Goal: Task Accomplishment & Management: Manage account settings

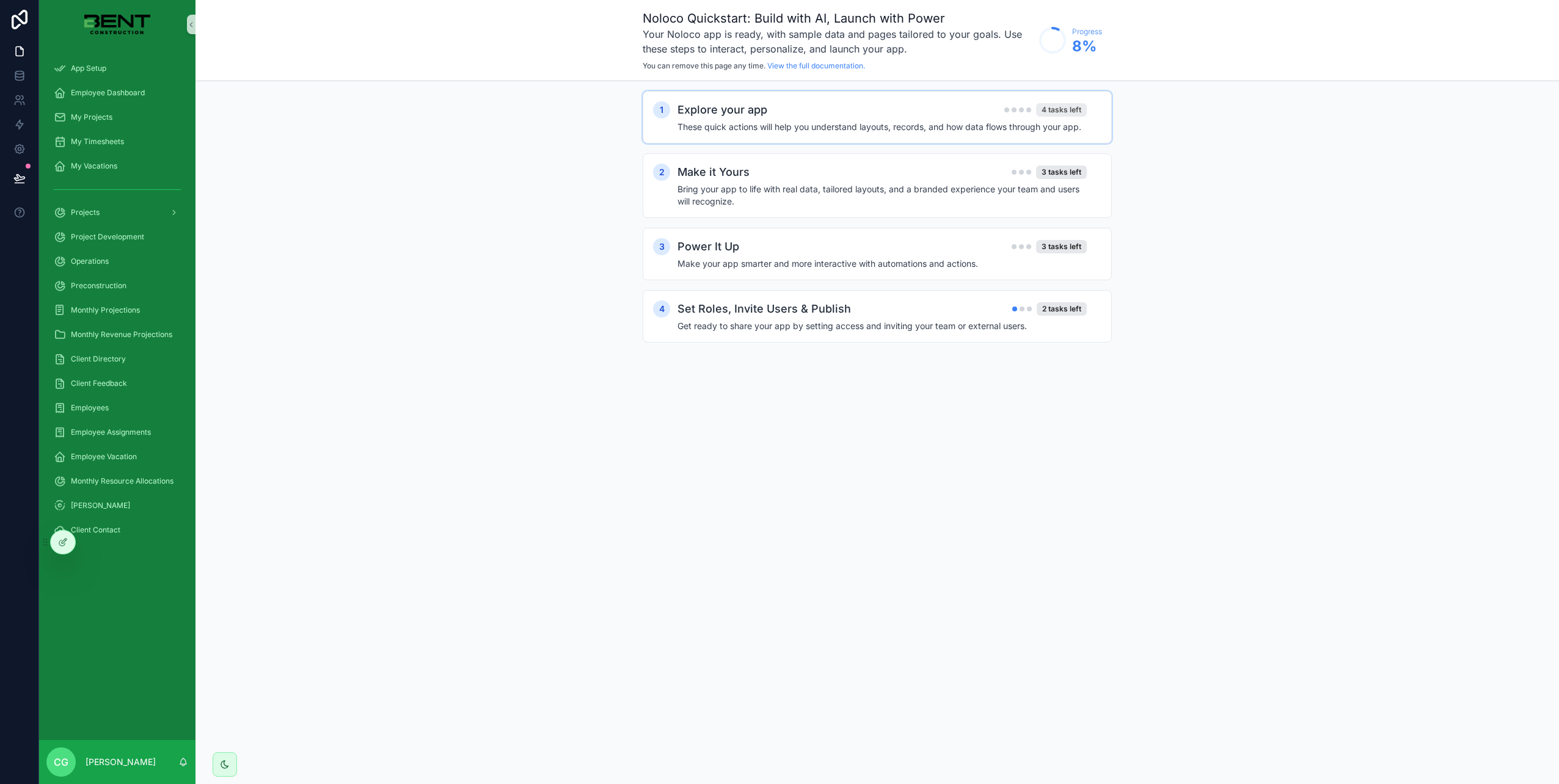
click at [1061, 113] on div "4 tasks left" at bounding box center [1061, 110] width 51 height 14
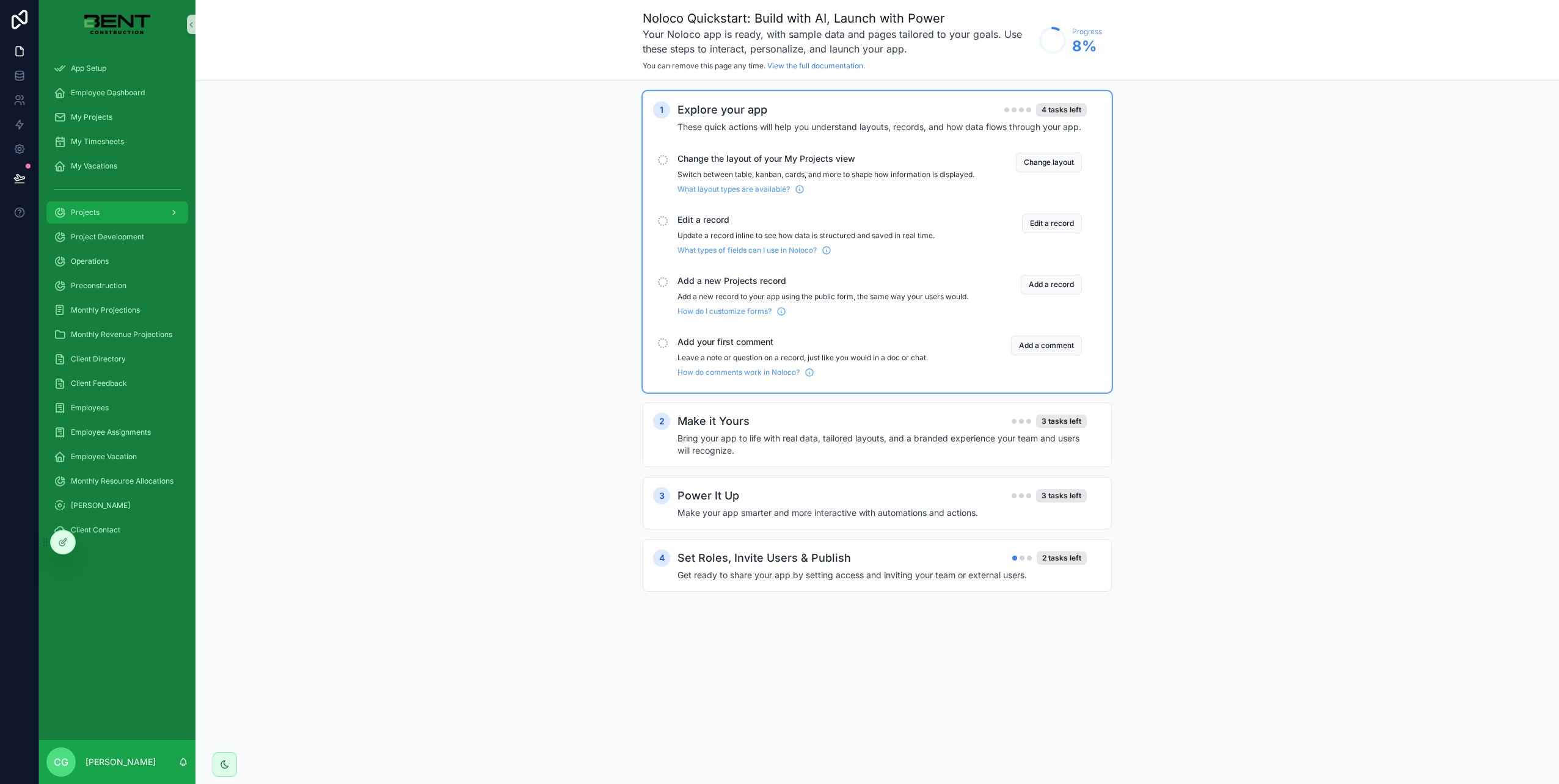
click at [169, 208] on div "scrollable content" at bounding box center [173, 213] width 16 height 20
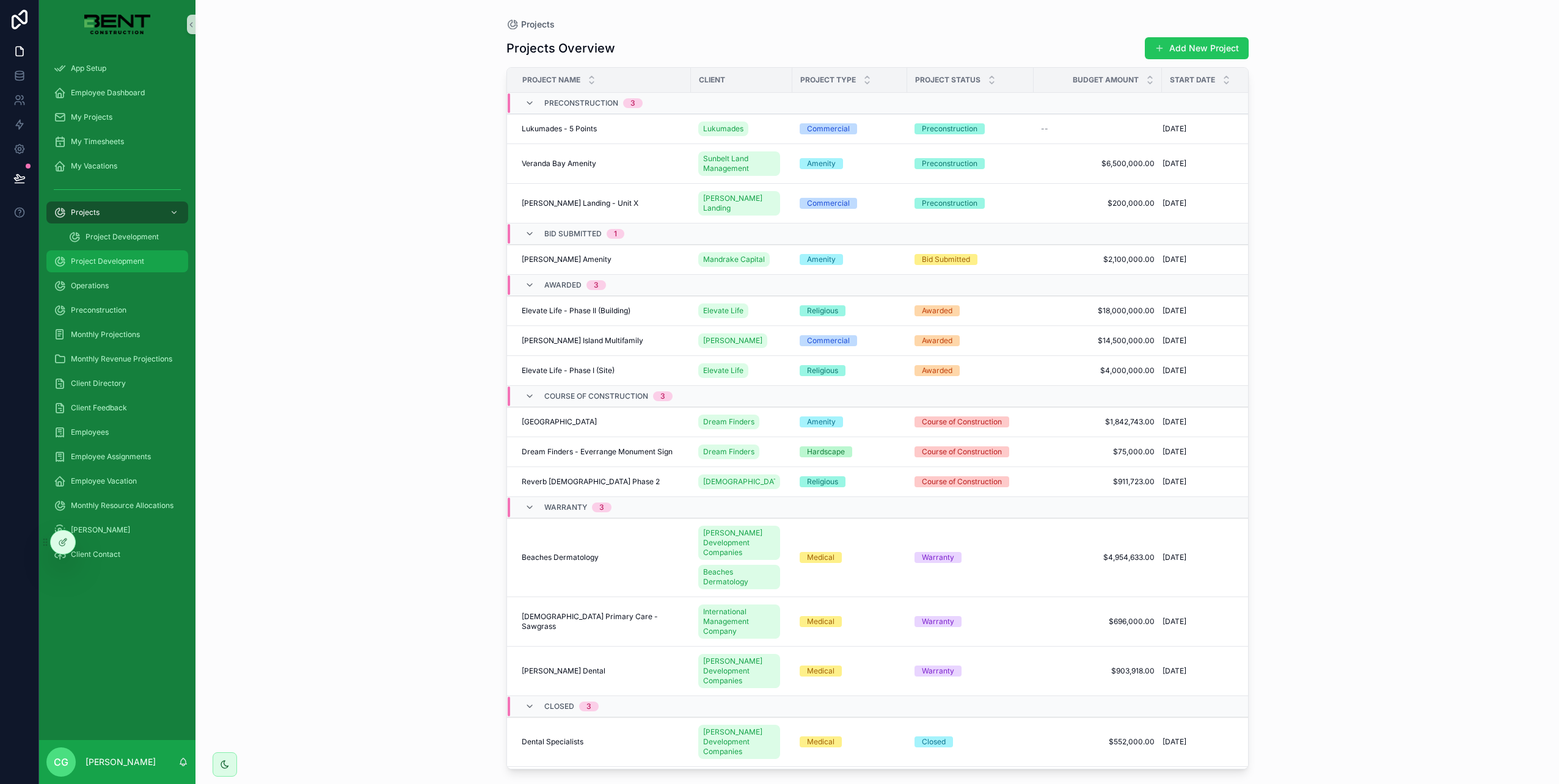
click at [121, 266] on div "Project Development" at bounding box center [117, 262] width 127 height 20
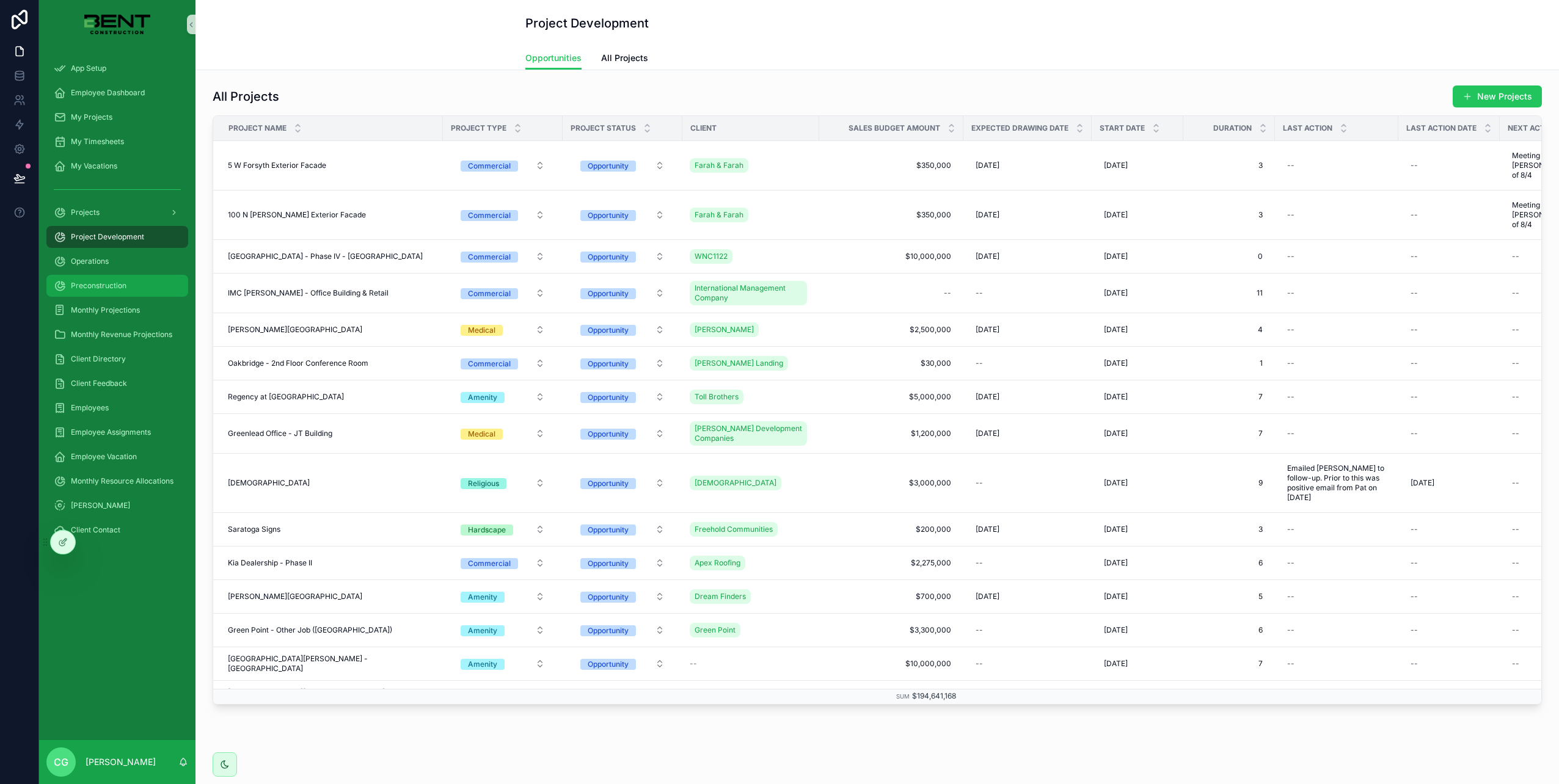
click at [119, 281] on span "Preconstruction" at bounding box center [98, 285] width 56 height 10
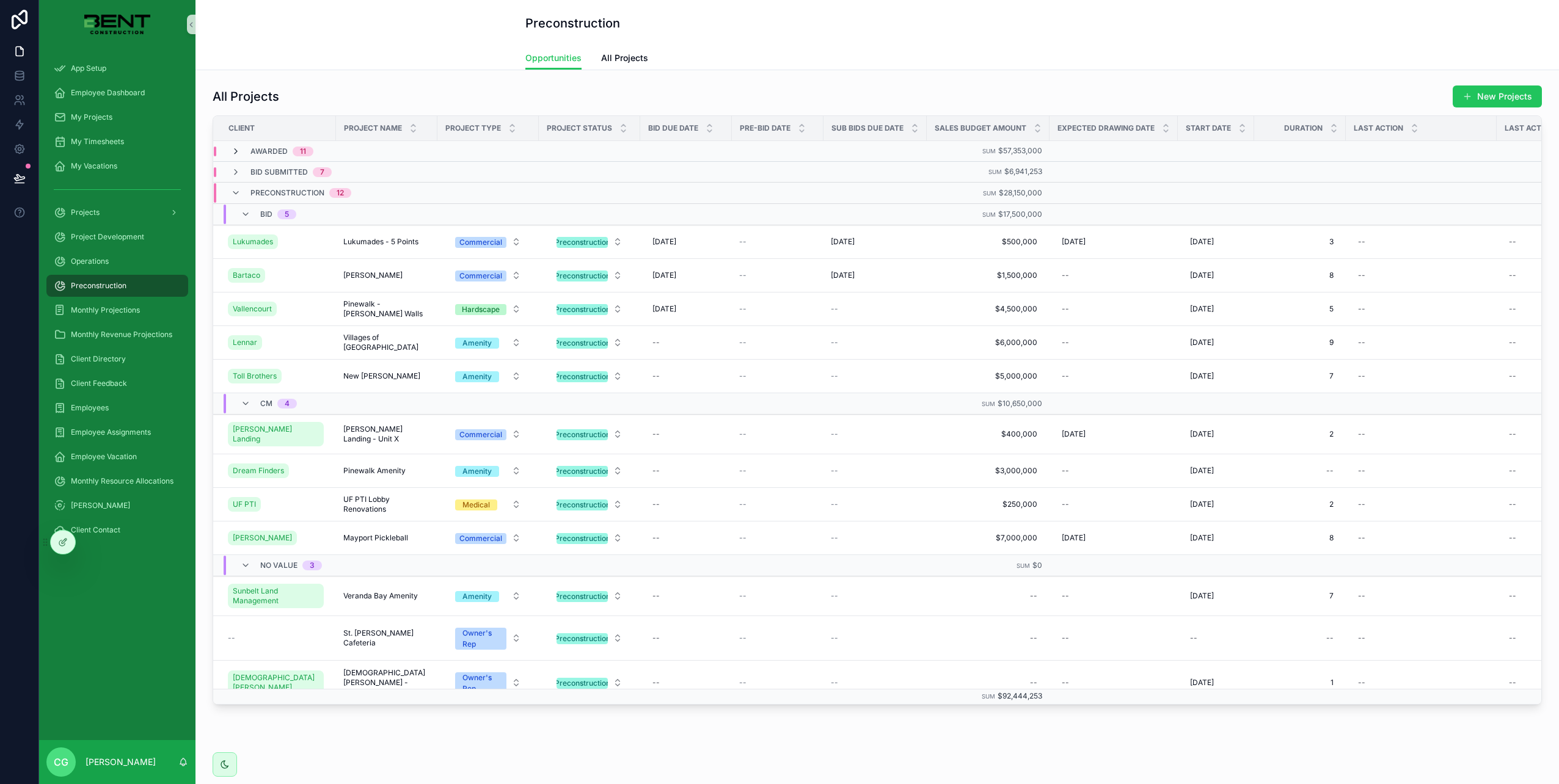
click at [236, 152] on icon "scrollable content" at bounding box center [236, 151] width 10 height 10
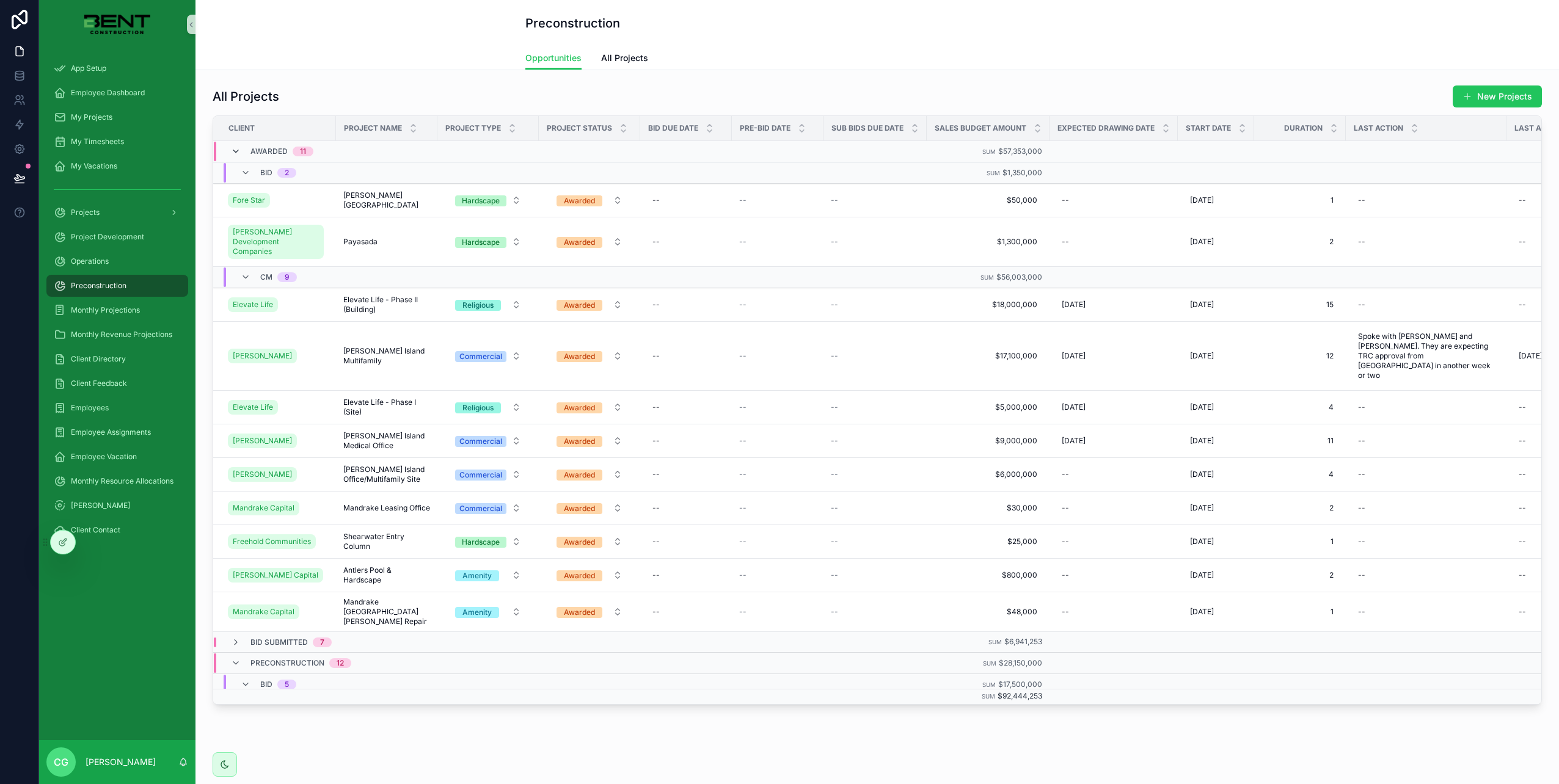
click at [235, 148] on icon "scrollable content" at bounding box center [236, 151] width 10 height 10
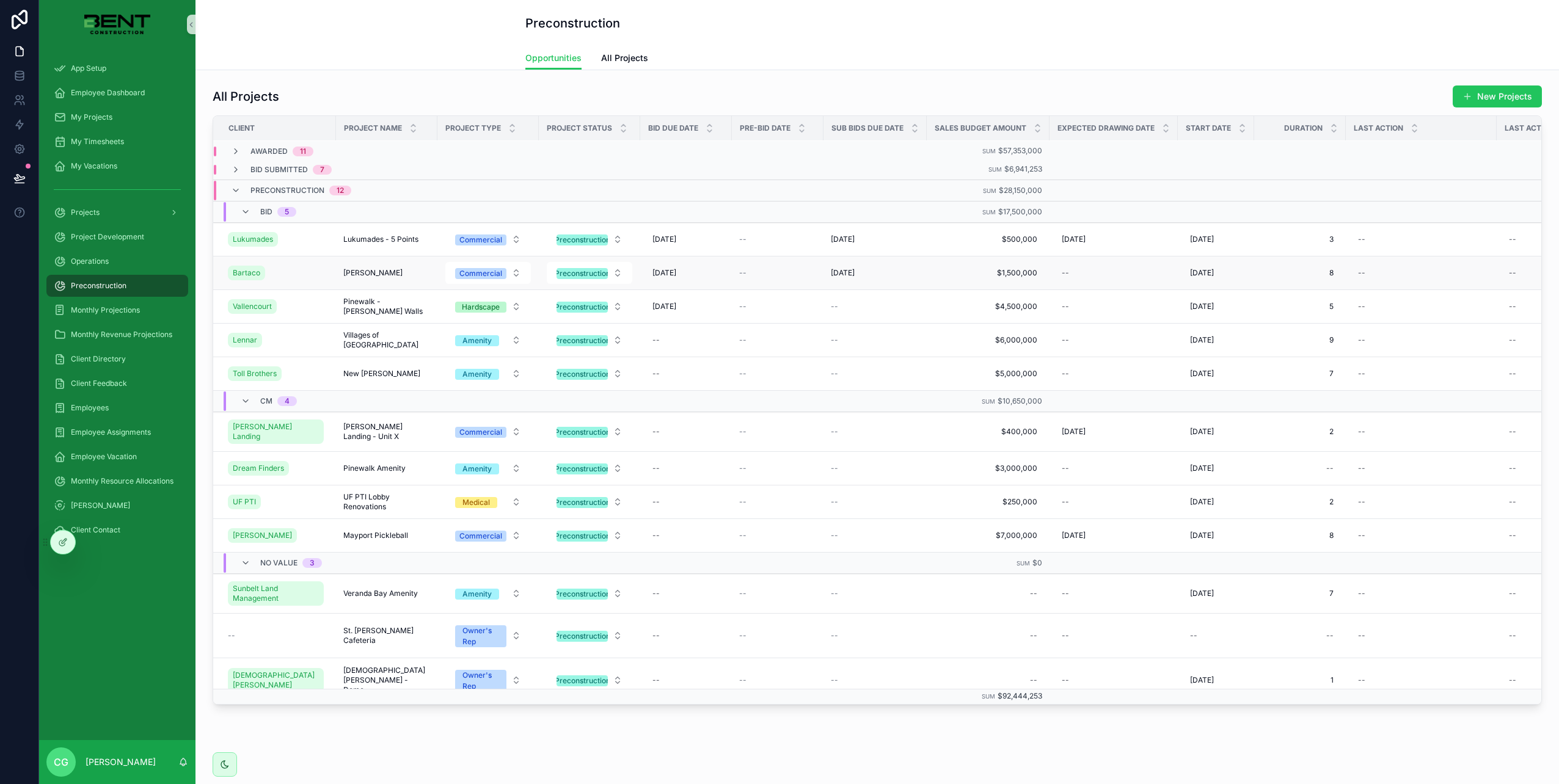
scroll to position [20, 0]
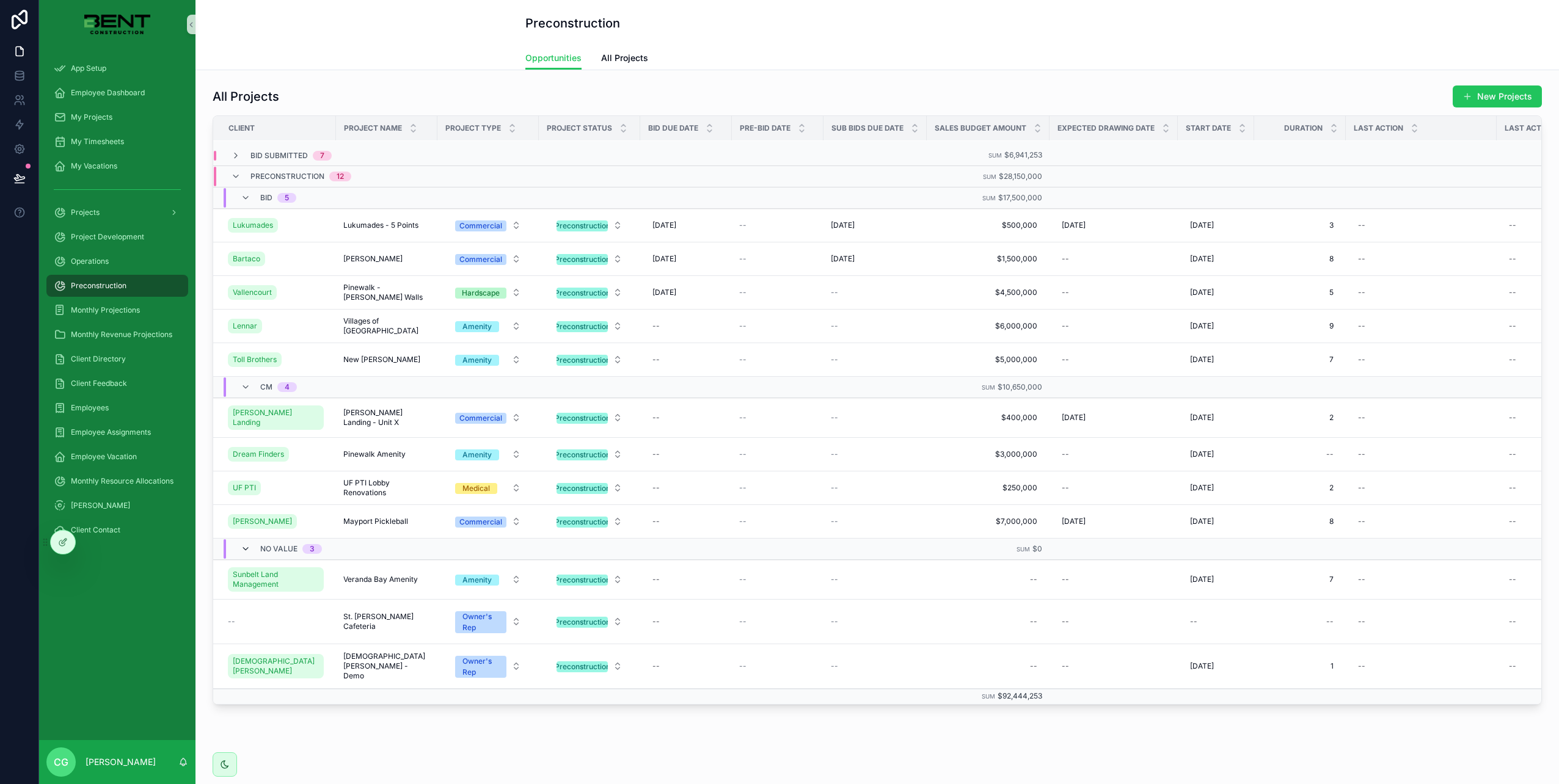
click at [243, 544] on icon "scrollable content" at bounding box center [245, 549] width 10 height 10
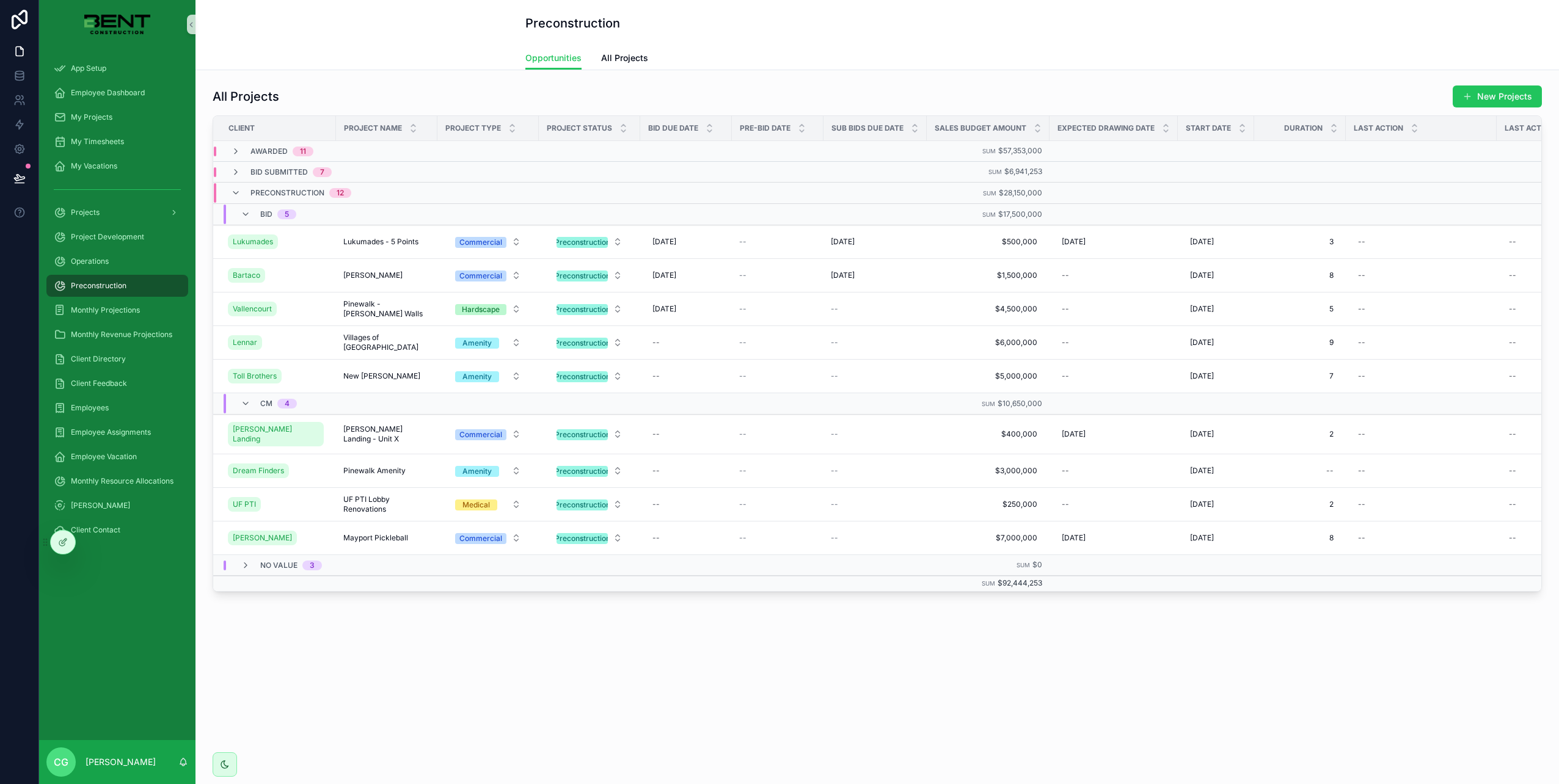
scroll to position [0, 0]
click at [240, 560] on div "No value 3" at bounding box center [281, 565] width 110 height 10
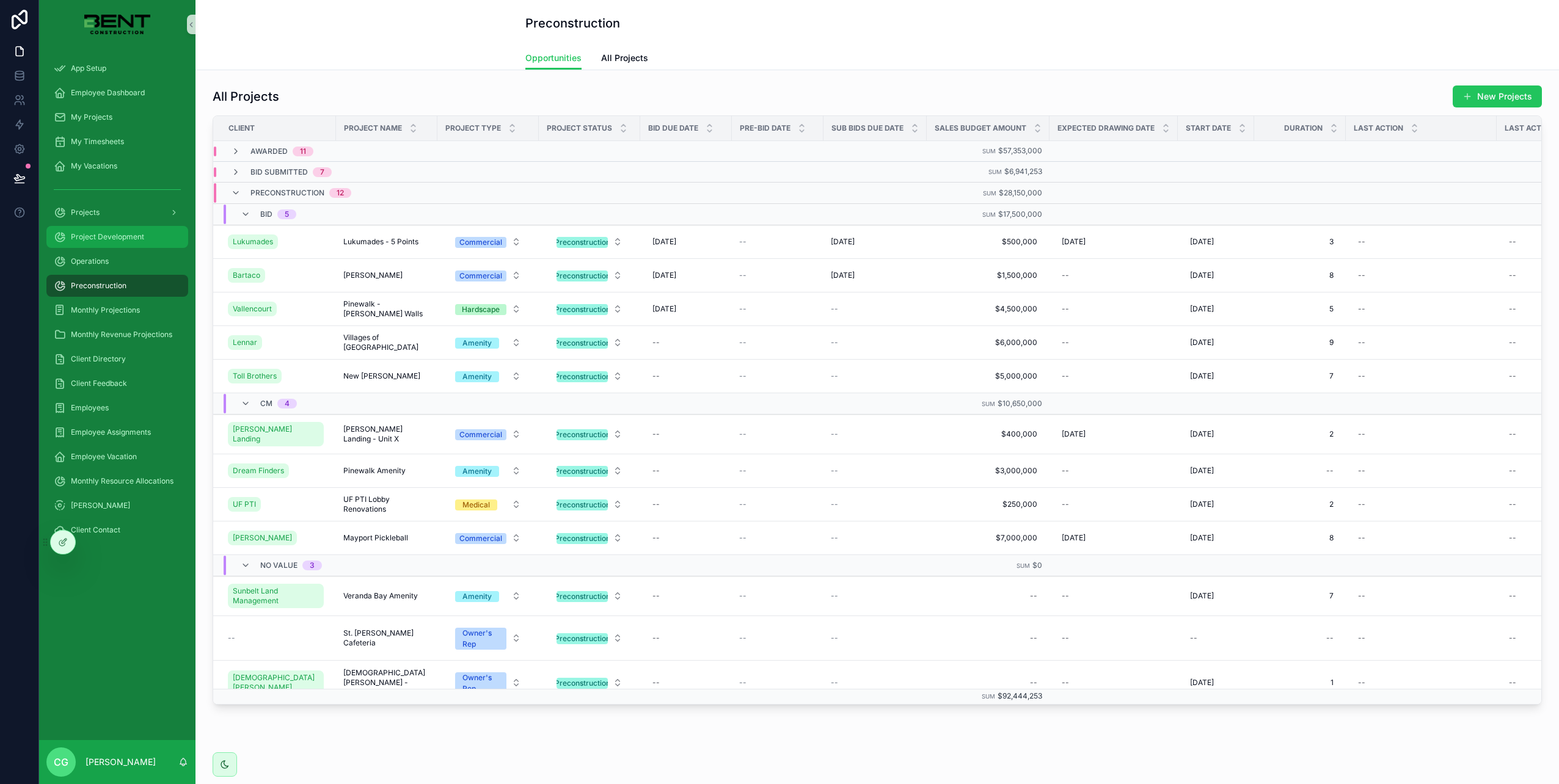
click at [110, 239] on span "Project Development" at bounding box center [107, 236] width 73 height 10
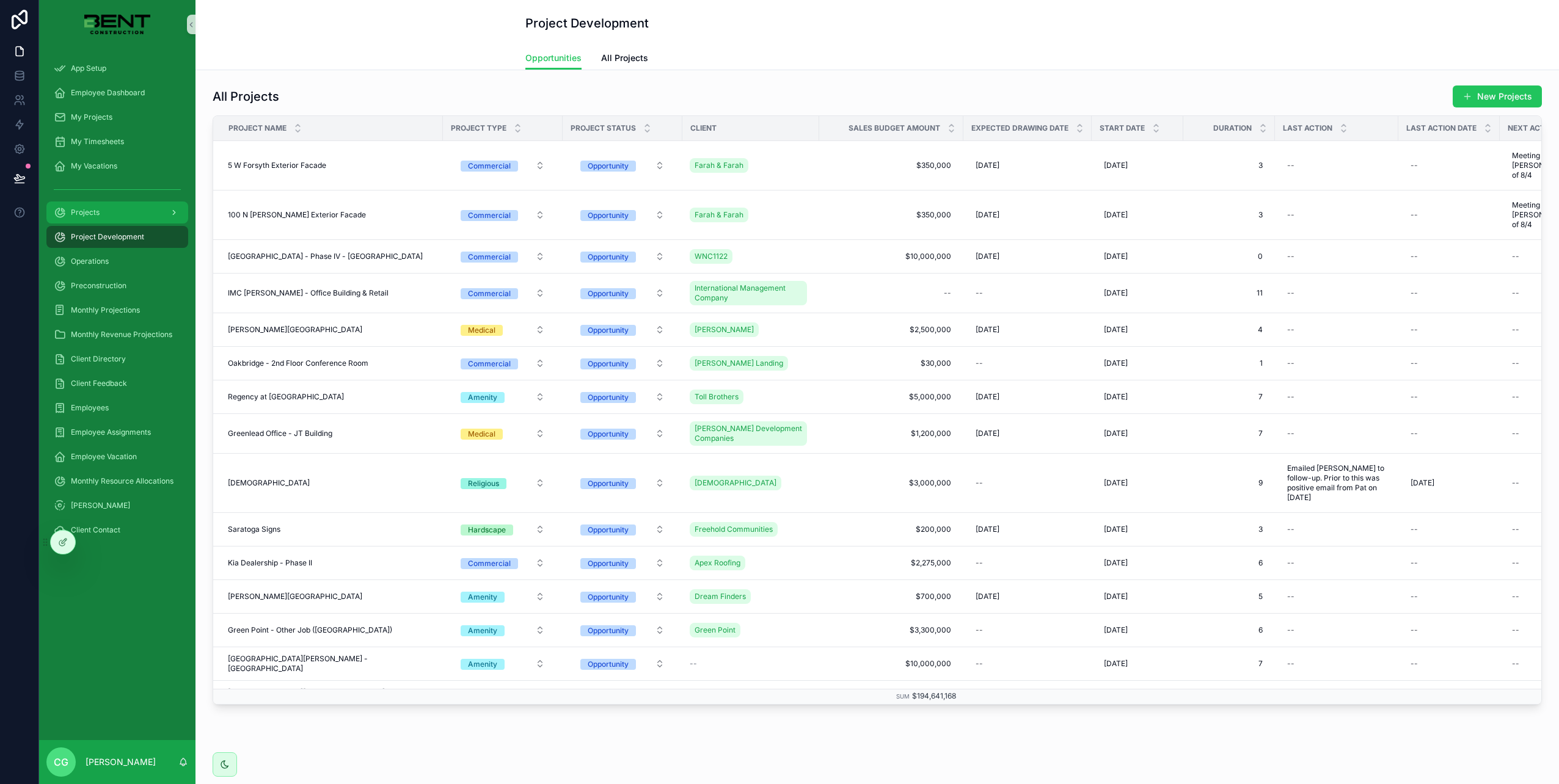
click at [84, 214] on span "Projects" at bounding box center [85, 212] width 29 height 10
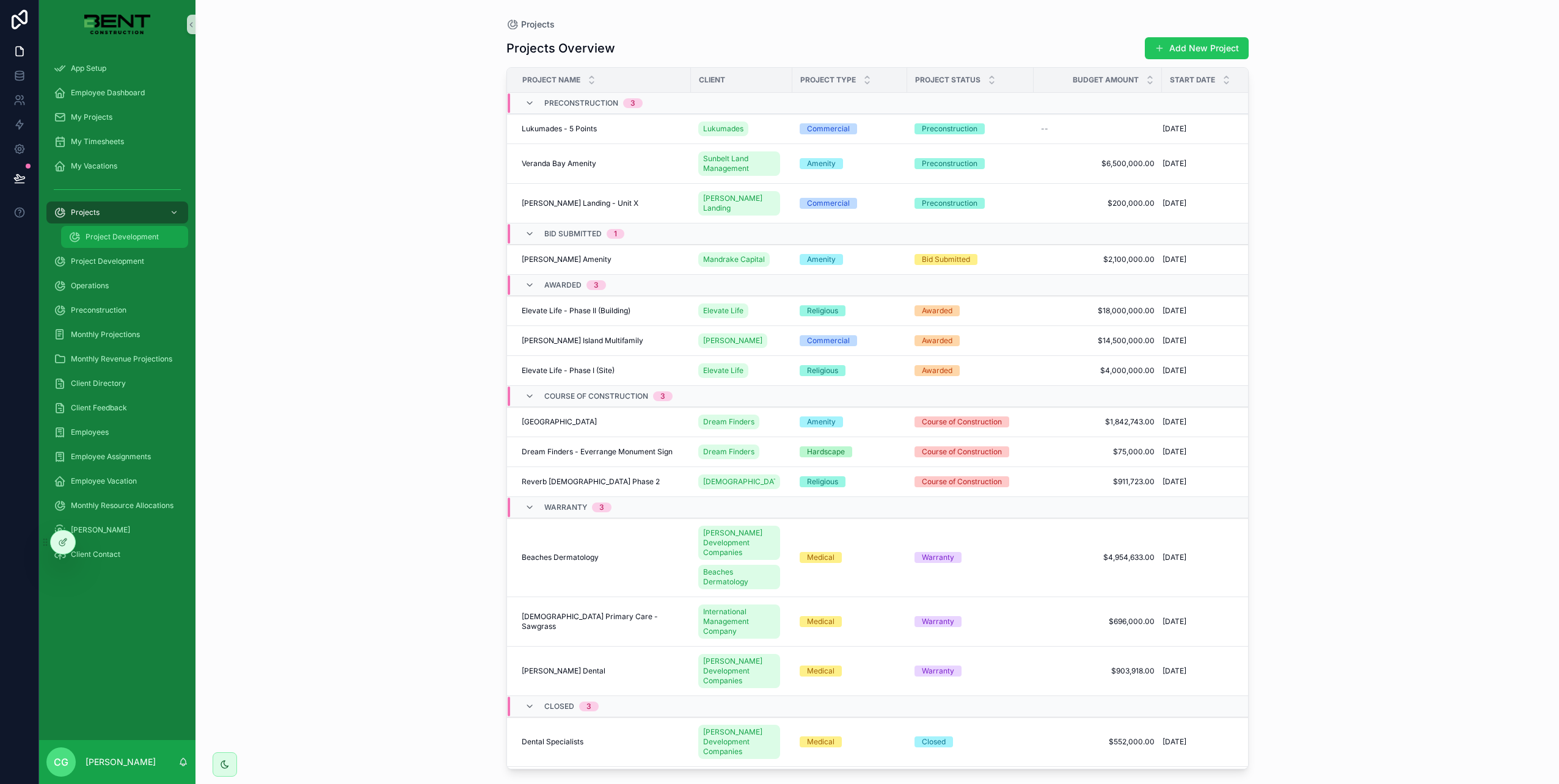
click at [104, 240] on span "Project Development" at bounding box center [122, 236] width 73 height 10
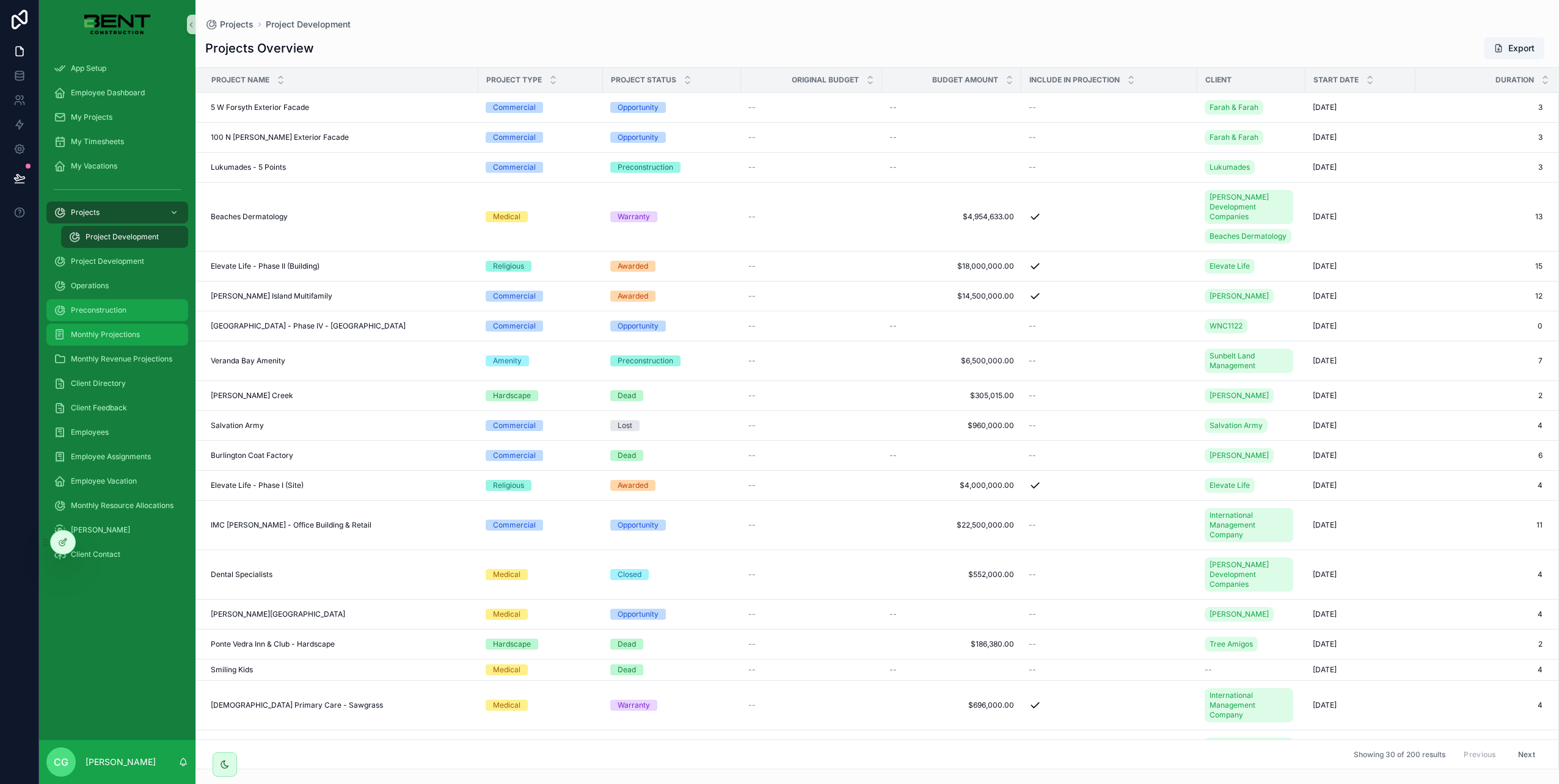
click at [115, 310] on span "Preconstruction" at bounding box center [98, 310] width 56 height 10
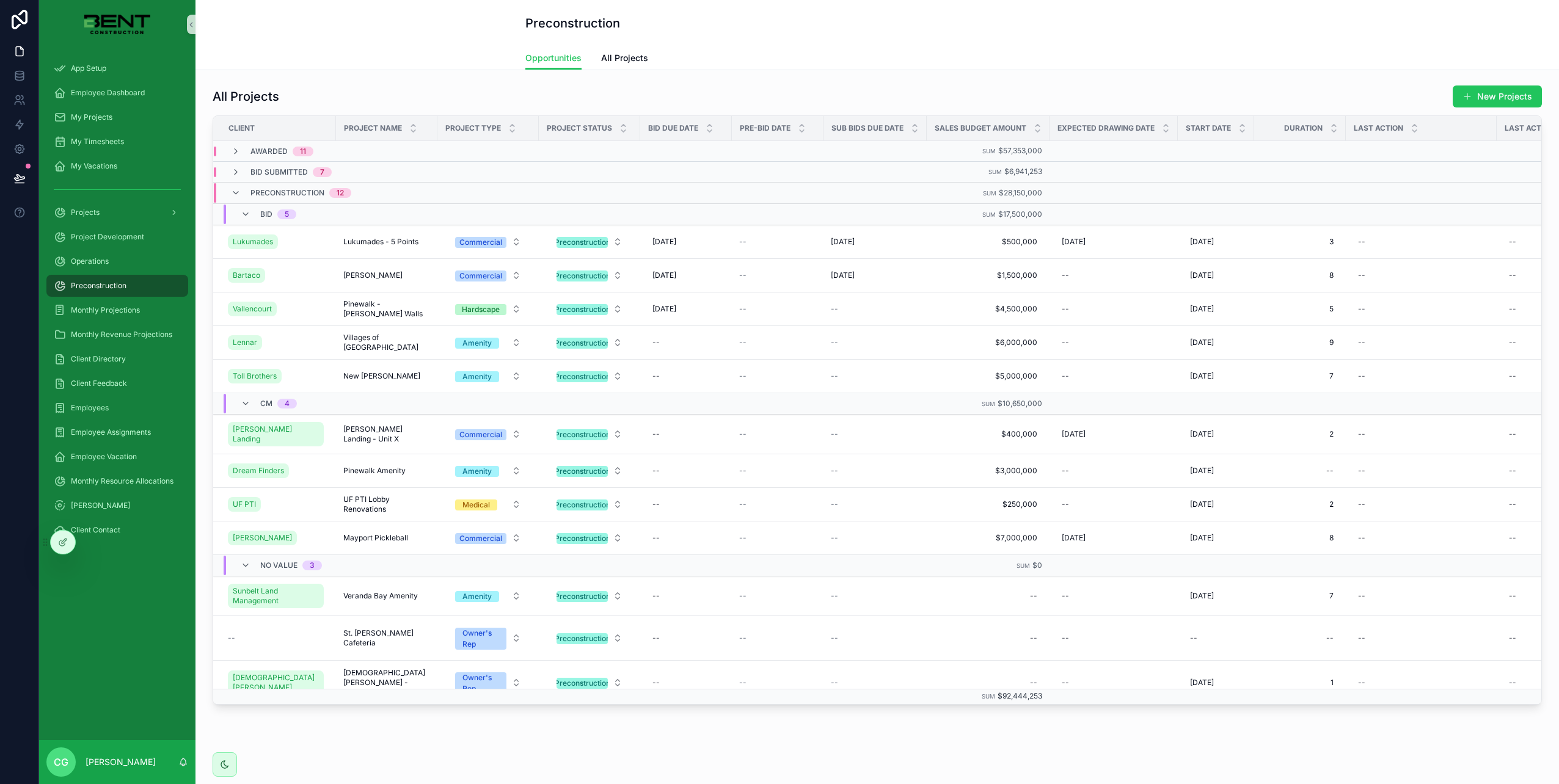
click at [1502, 11] on div "Preconstruction Opportunities Opportunities All Projects" at bounding box center [877, 35] width 1363 height 70
click at [129, 22] on img "scrollable content" at bounding box center [117, 24] width 65 height 20
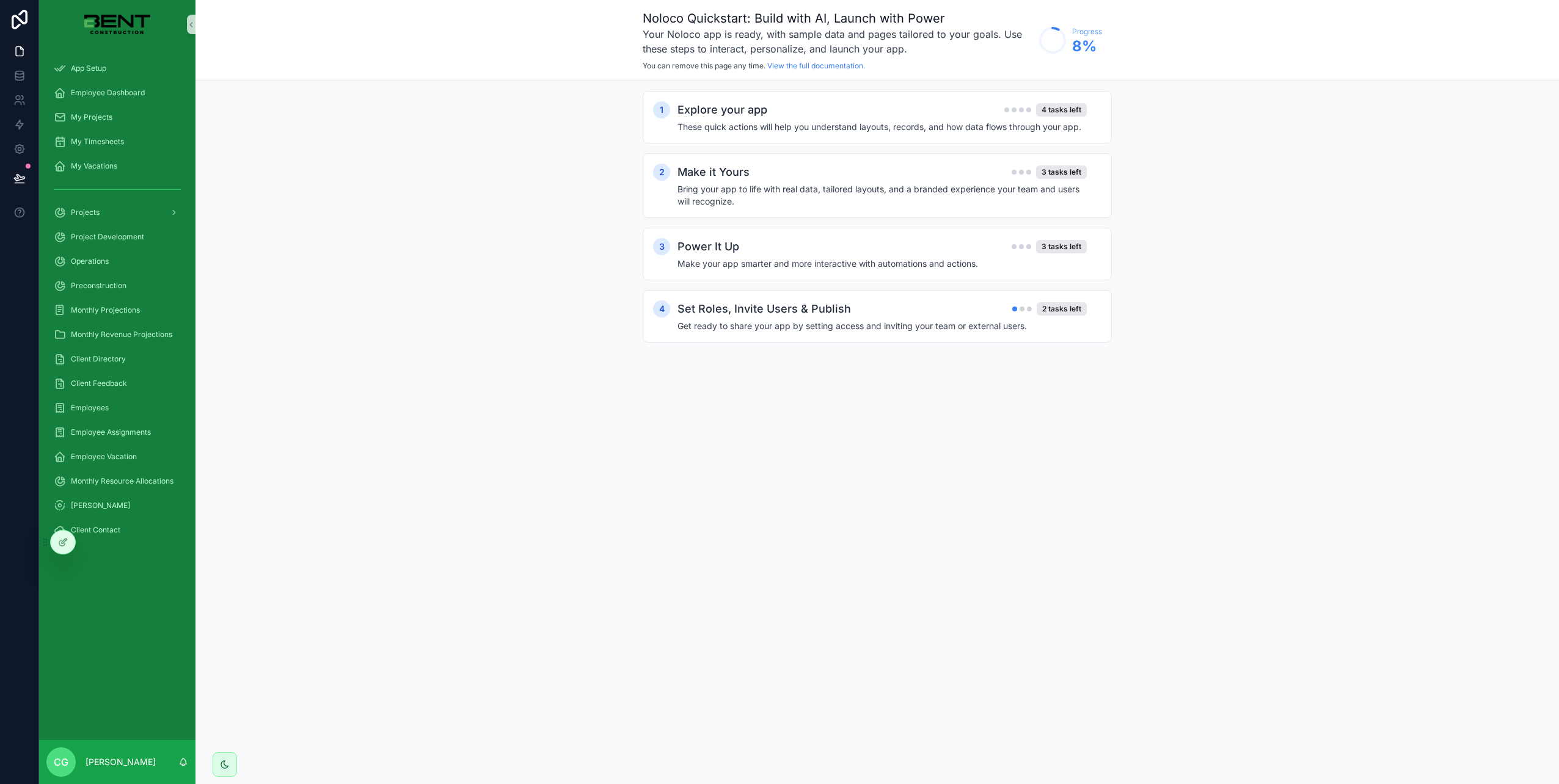
drag, startPoint x: 61, startPoint y: 541, endPoint x: 73, endPoint y: 567, distance: 28.6
click at [73, 569] on div "App Setup Employee Dashboard My Projects My Timesheets My Vacations Projects Pr…" at bounding box center [799, 392] width 1520 height 784
click at [100, 766] on p "[PERSON_NAME]" at bounding box center [120, 762] width 70 height 12
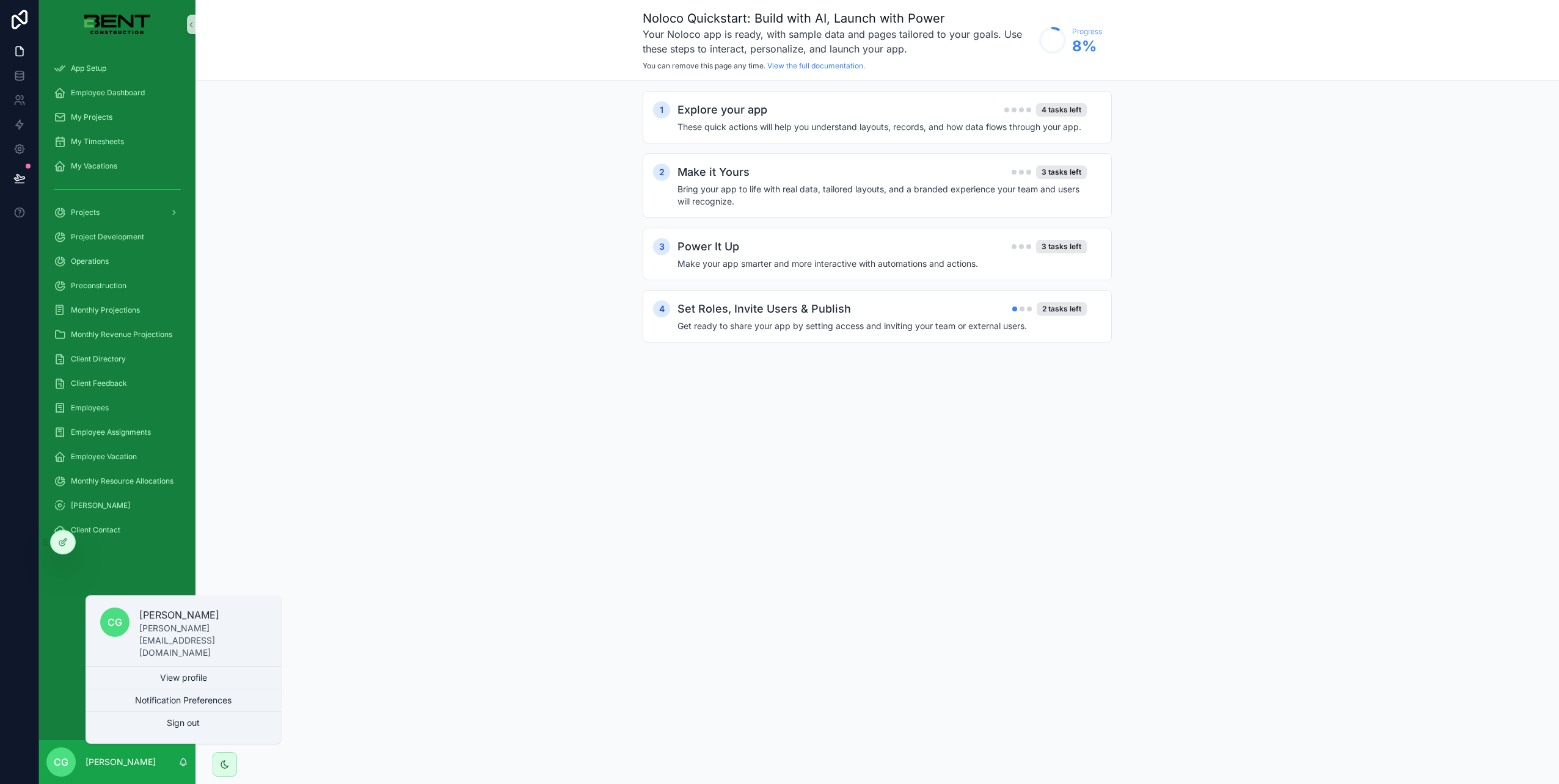
click at [177, 642] on p "chris@bentconstruction.com" at bounding box center [202, 640] width 127 height 37
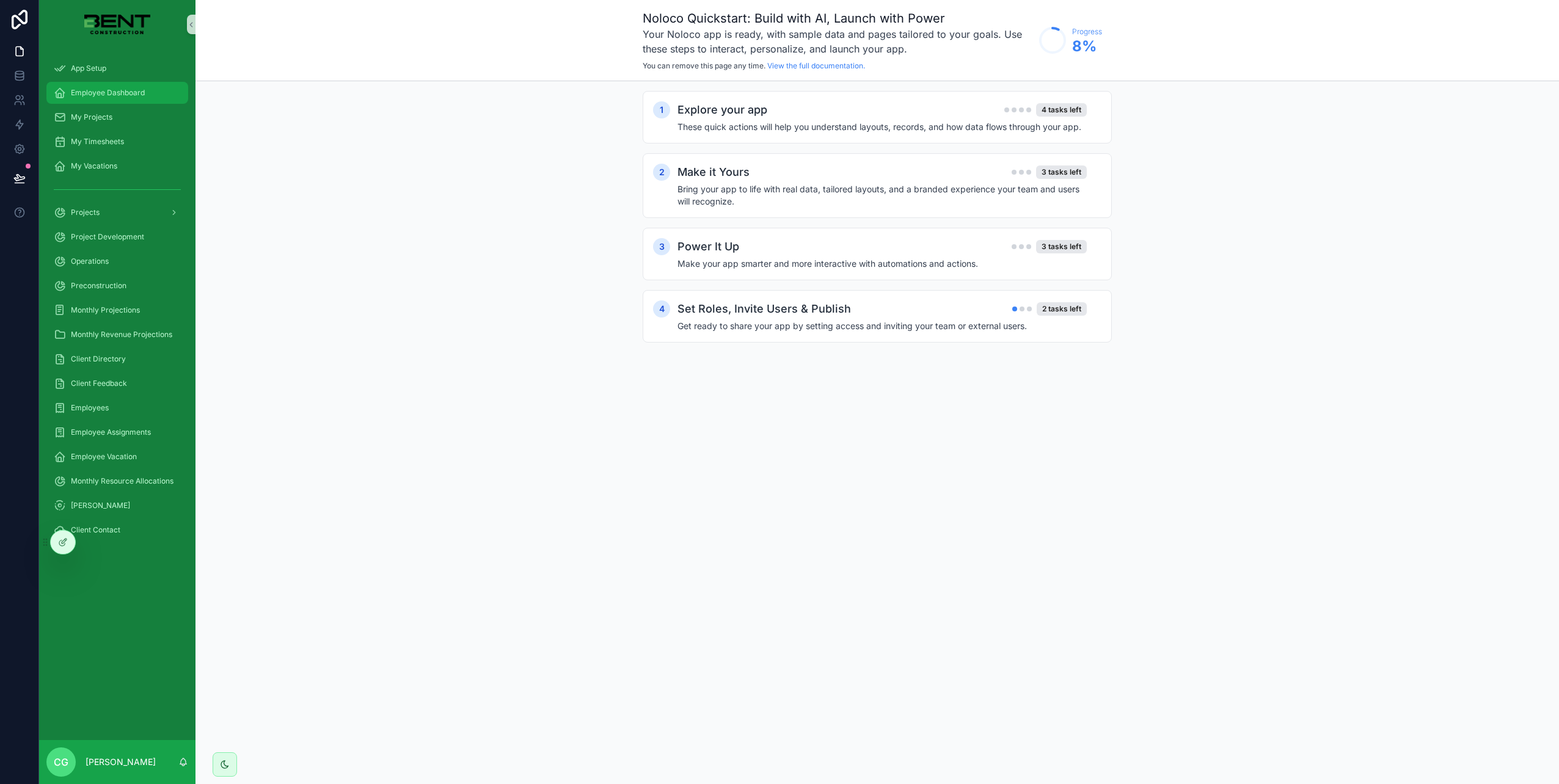
click at [126, 91] on span "Employee Dashboard" at bounding box center [107, 93] width 74 height 10
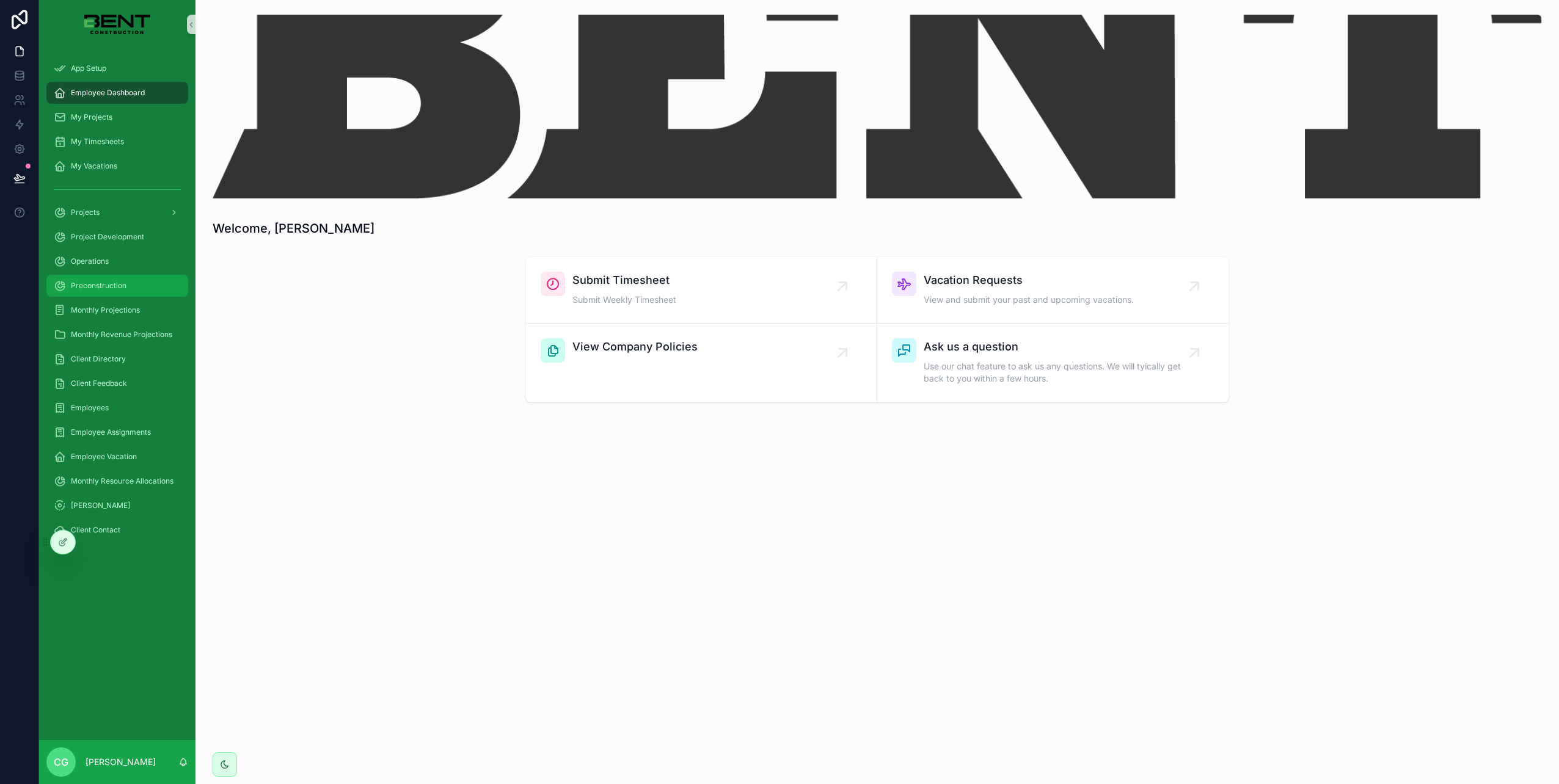
click at [103, 281] on span "Preconstruction" at bounding box center [98, 285] width 56 height 10
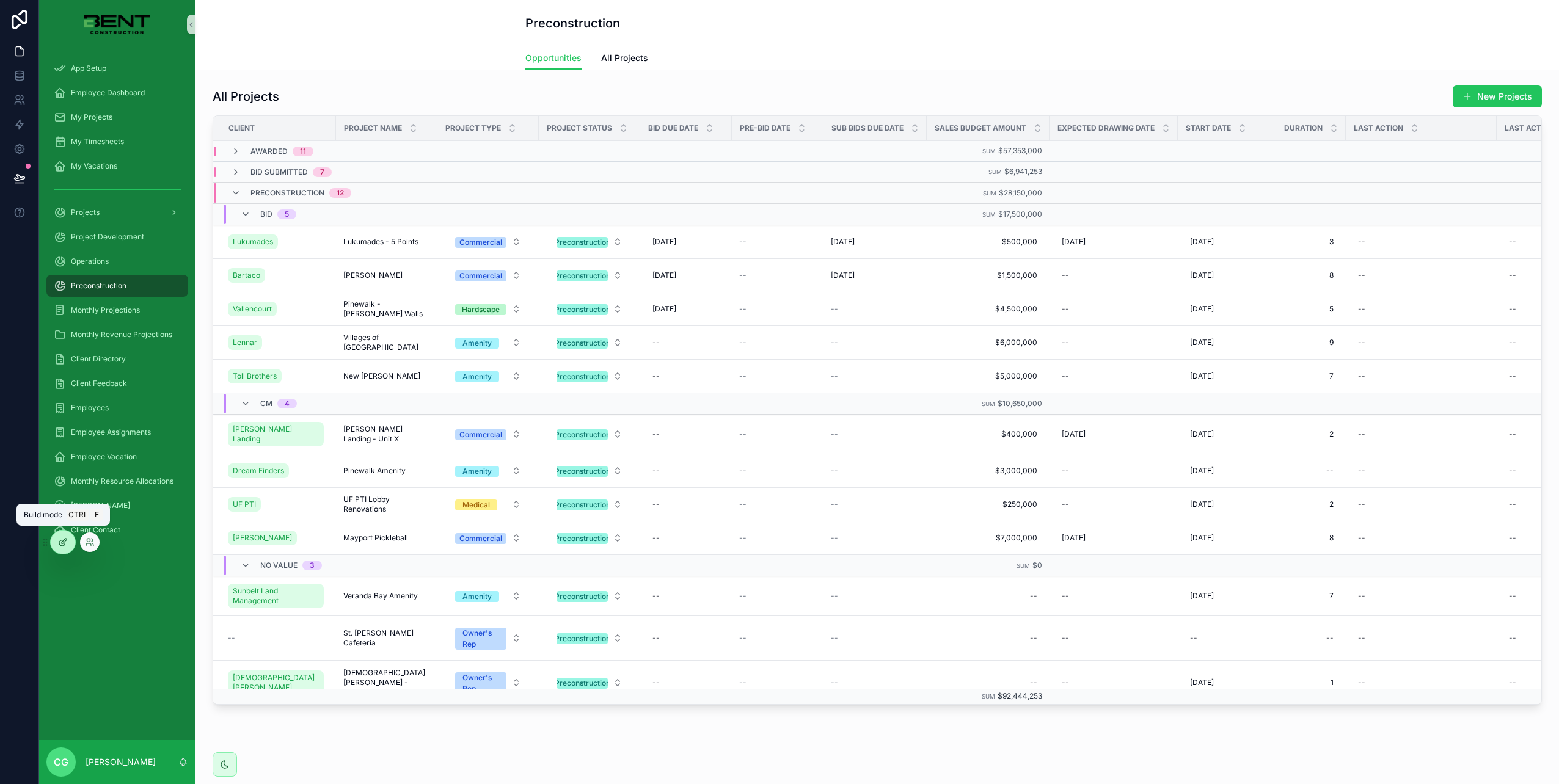
click at [64, 544] on icon at bounding box center [62, 542] width 10 height 10
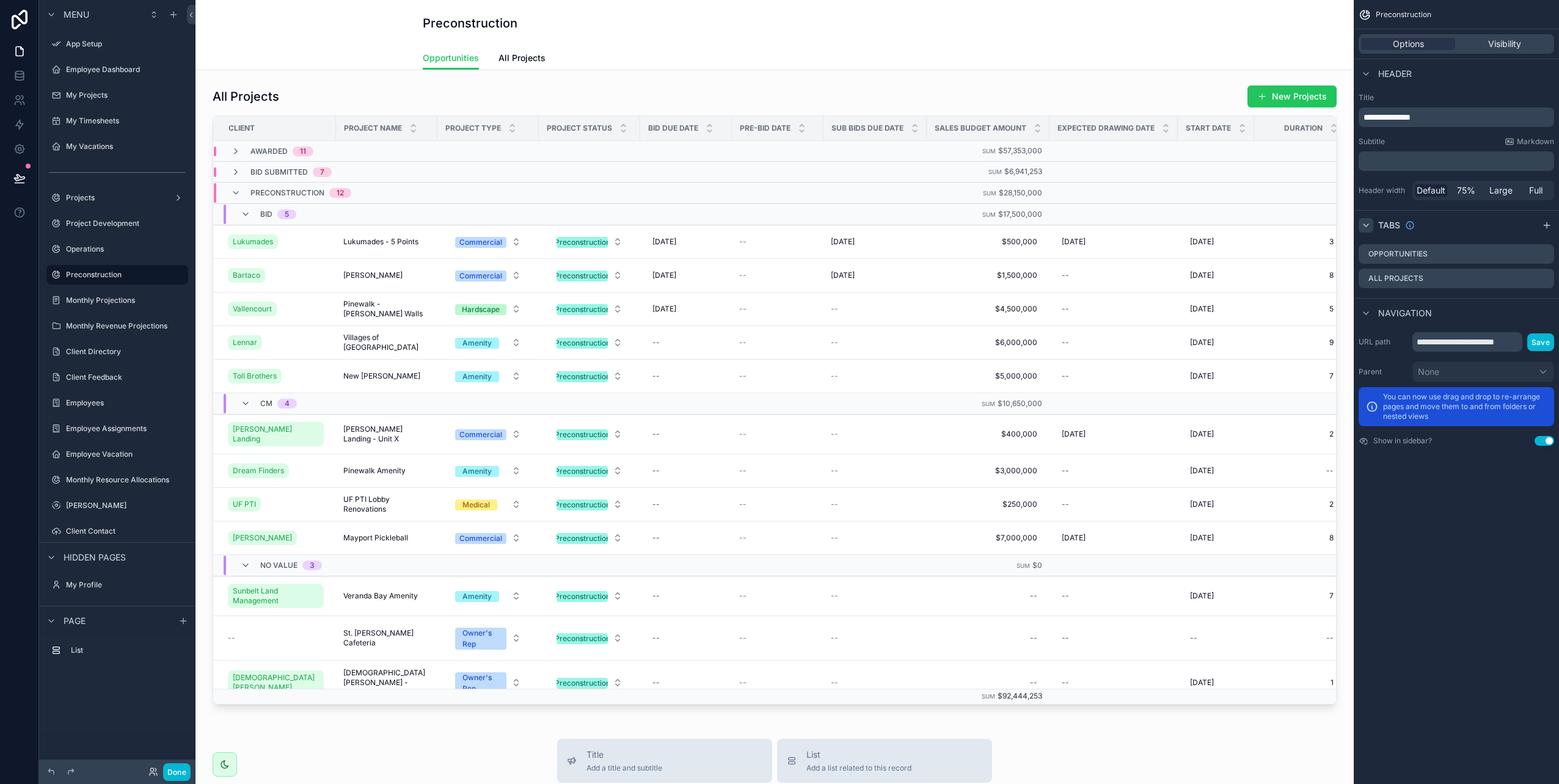
click at [1370, 224] on div "scrollable content" at bounding box center [1366, 225] width 14 height 14
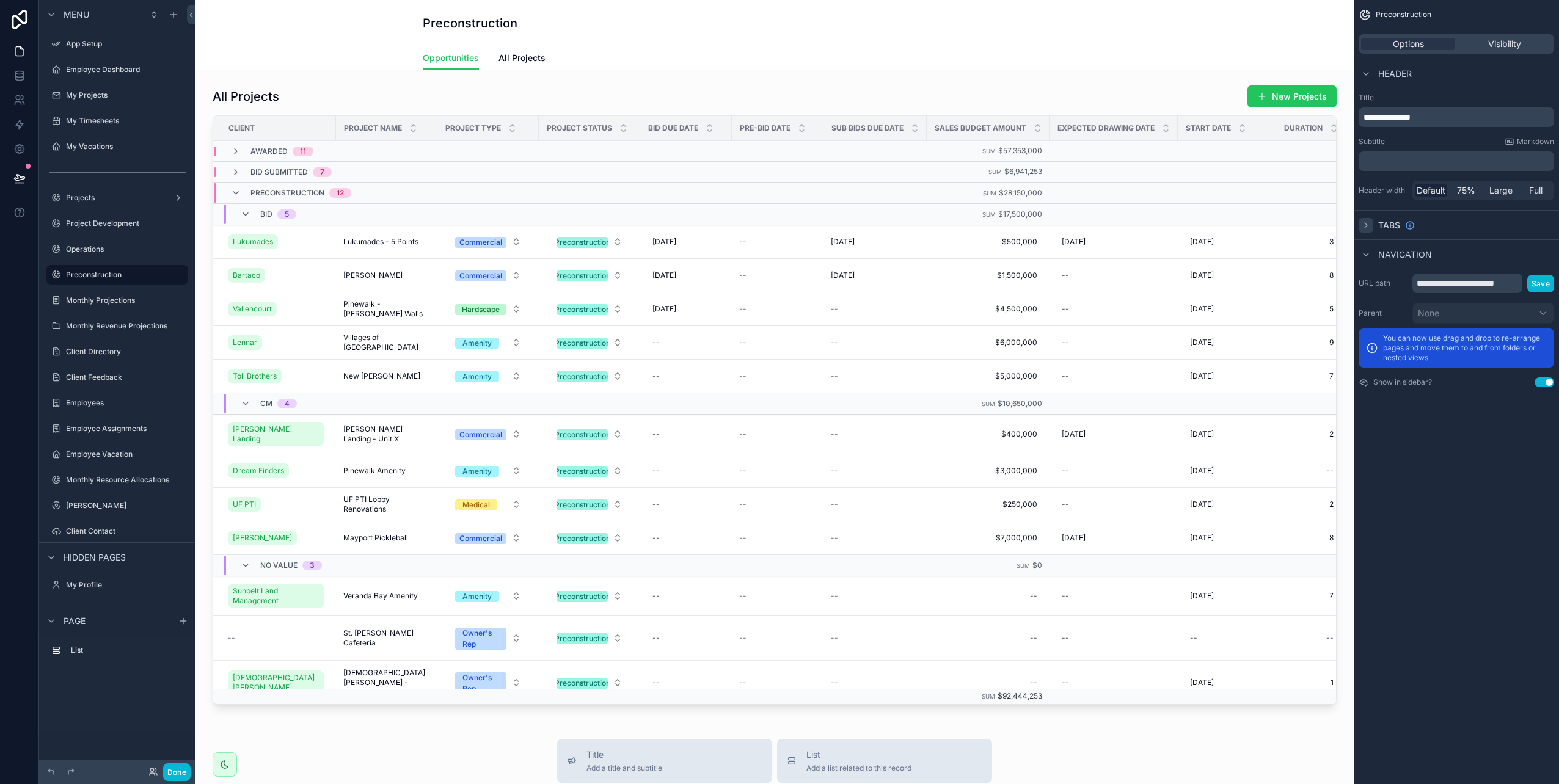
click at [1370, 225] on icon "scrollable content" at bounding box center [1366, 225] width 10 height 10
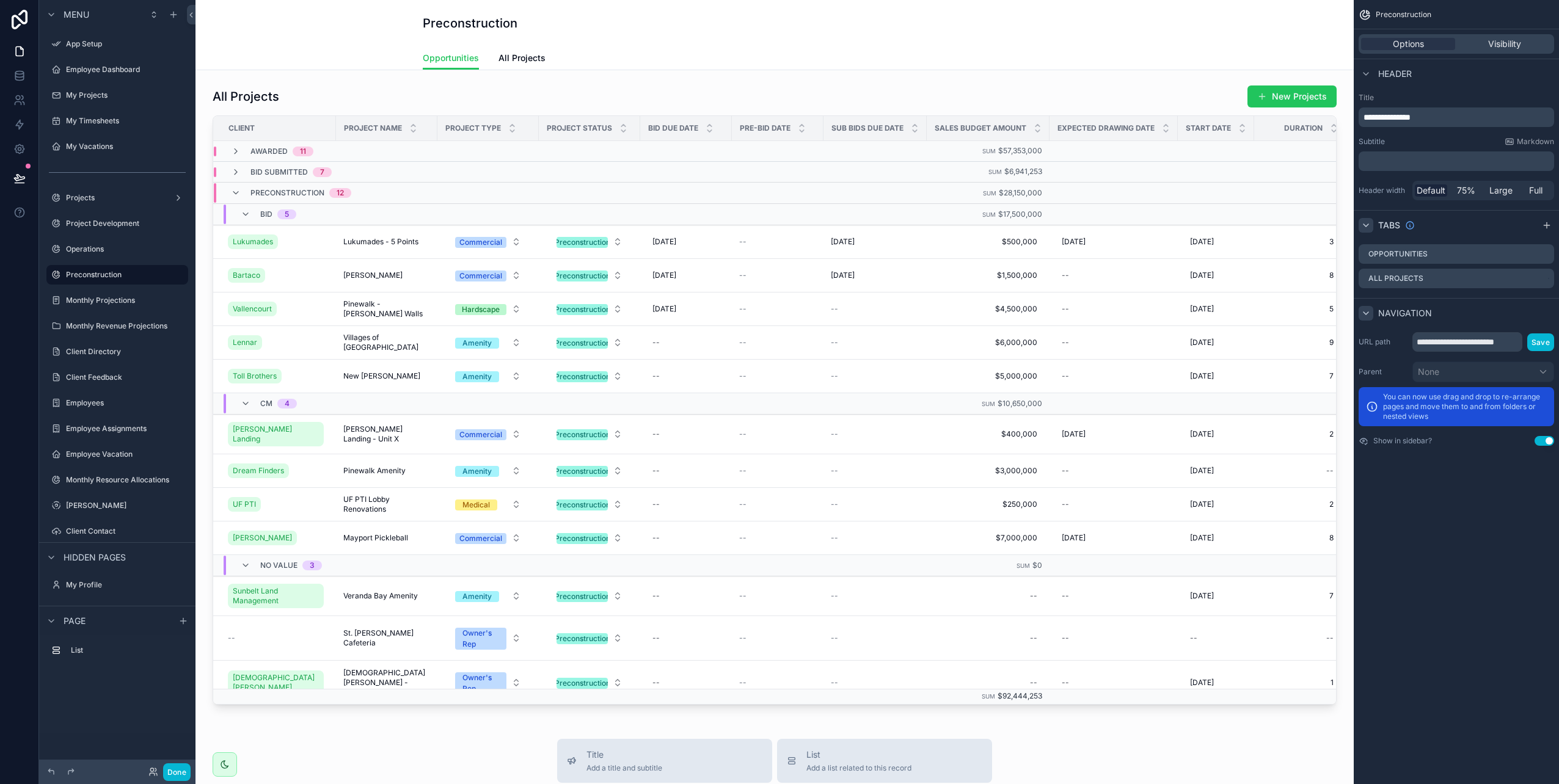
click at [1370, 314] on icon "scrollable content" at bounding box center [1366, 313] width 10 height 10
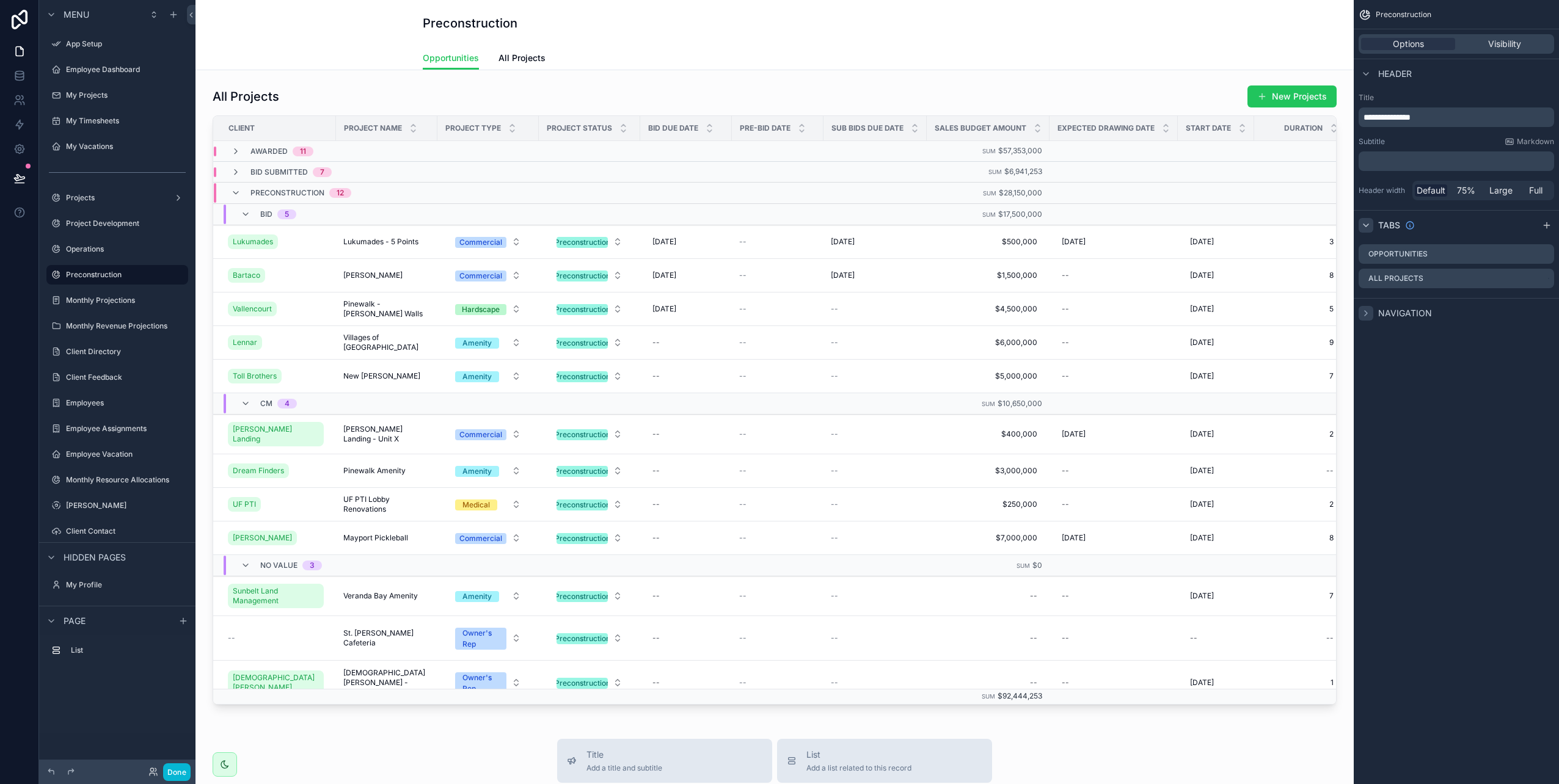
click at [1370, 314] on icon "scrollable content" at bounding box center [1366, 313] width 10 height 10
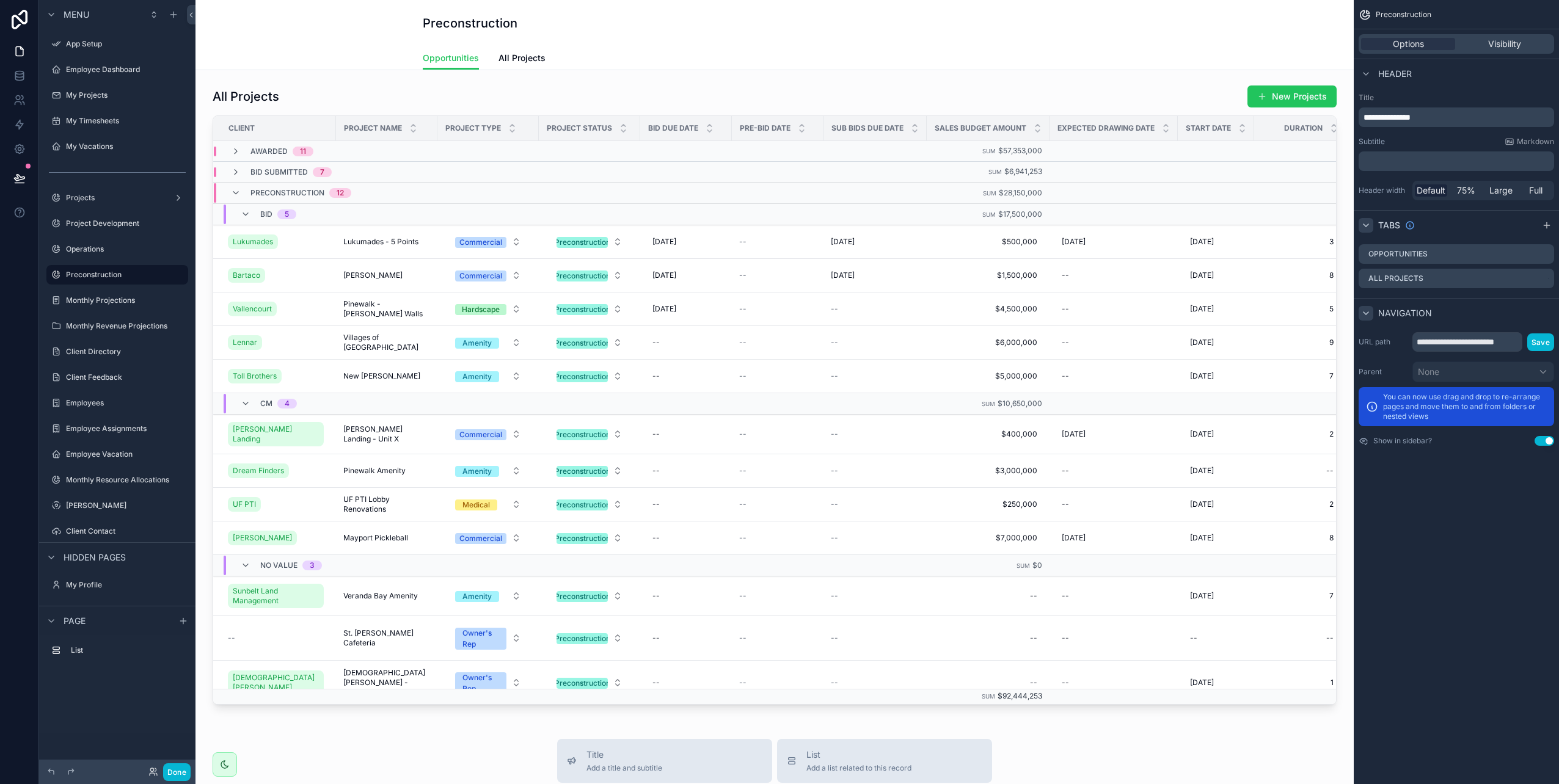
click at [1500, 37] on div "Options Visibility" at bounding box center [1456, 44] width 196 height 20
click at [1500, 46] on span "Visibility" at bounding box center [1504, 44] width 33 height 12
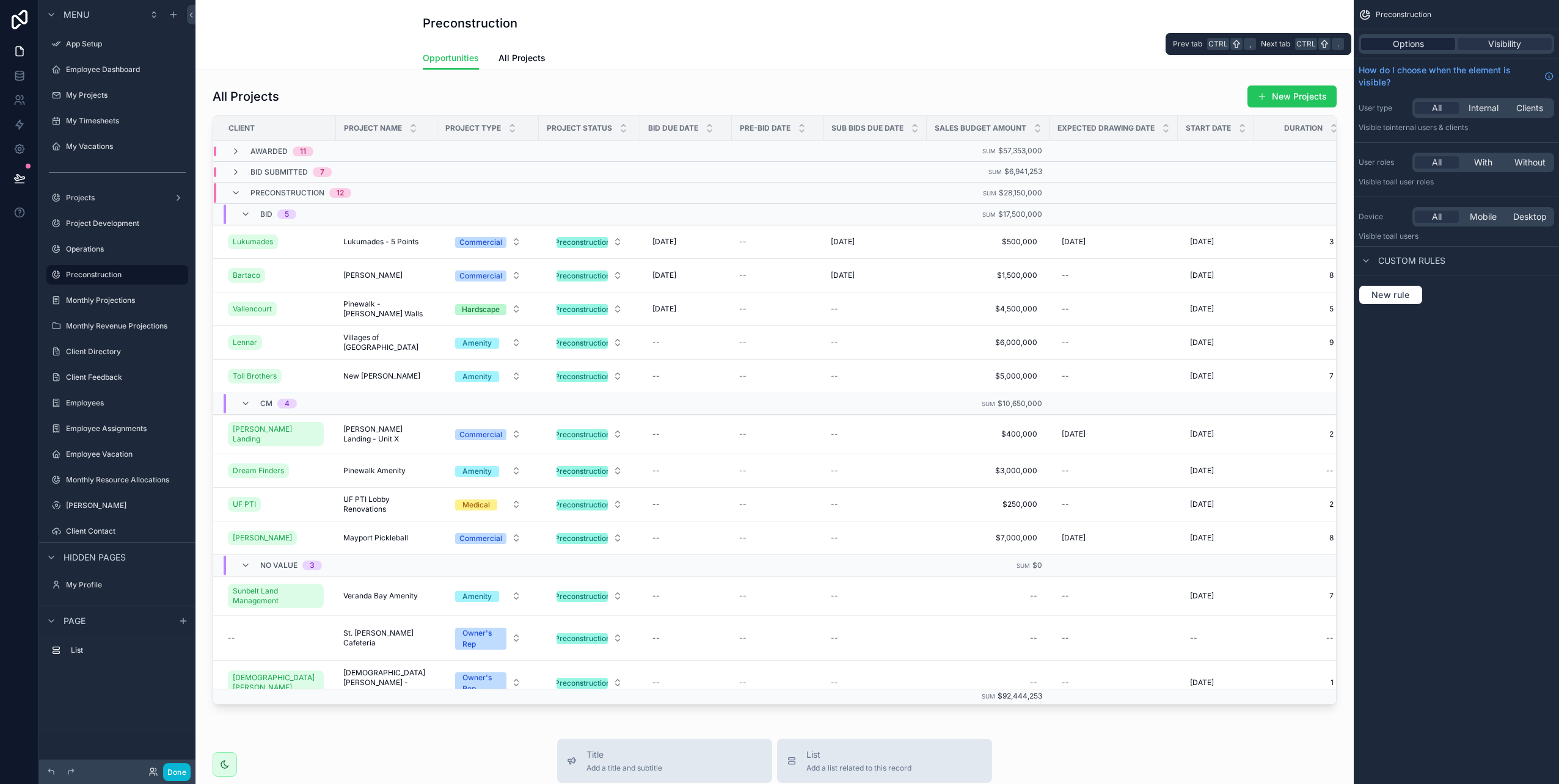
click at [1411, 45] on span "Options" at bounding box center [1408, 44] width 31 height 12
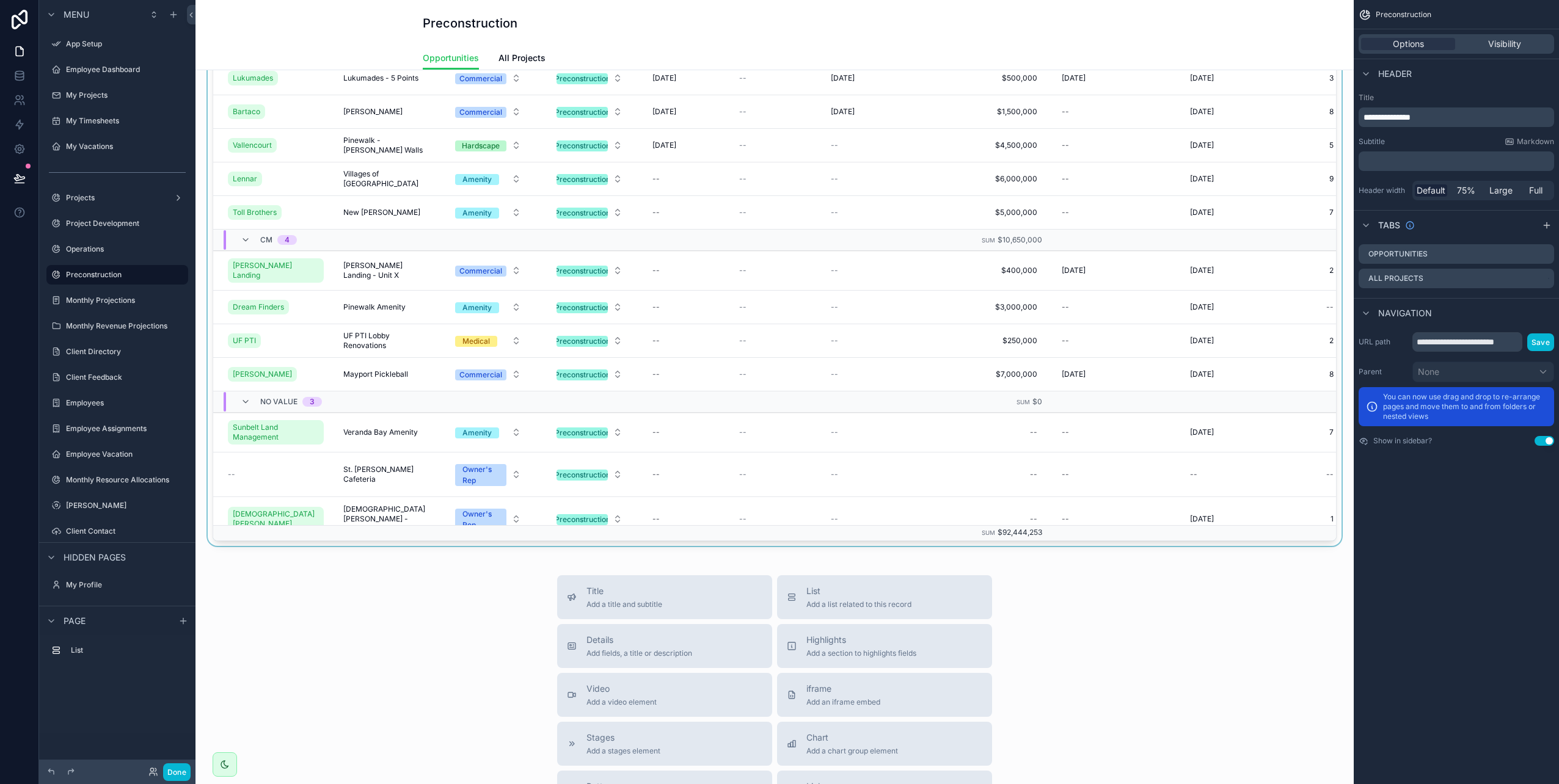
scroll to position [183, 0]
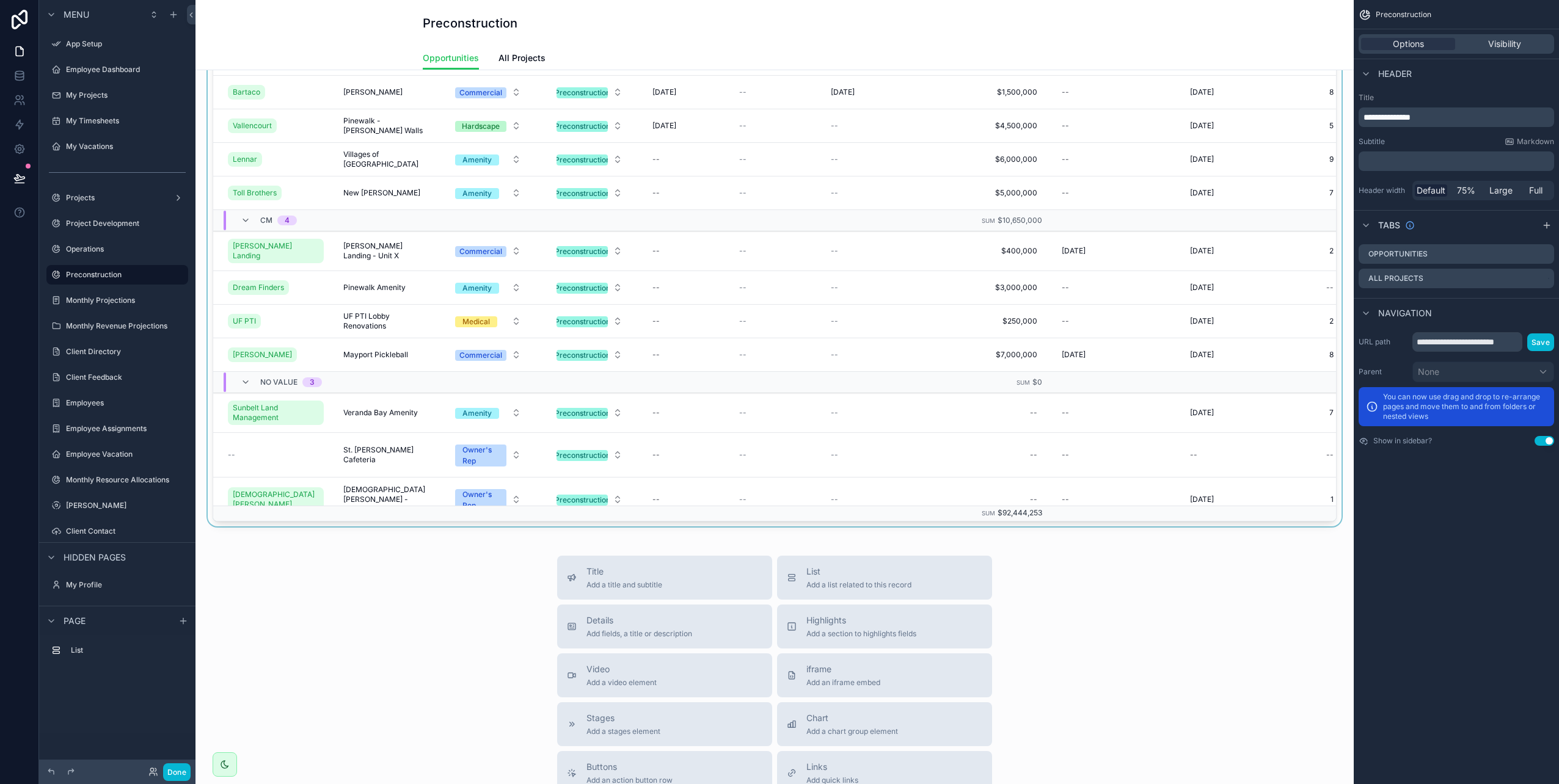
drag, startPoint x: 686, startPoint y: 516, endPoint x: 762, endPoint y: 514, distance: 76.0
click at [762, 514] on div "scrollable content" at bounding box center [775, 211] width 1139 height 630
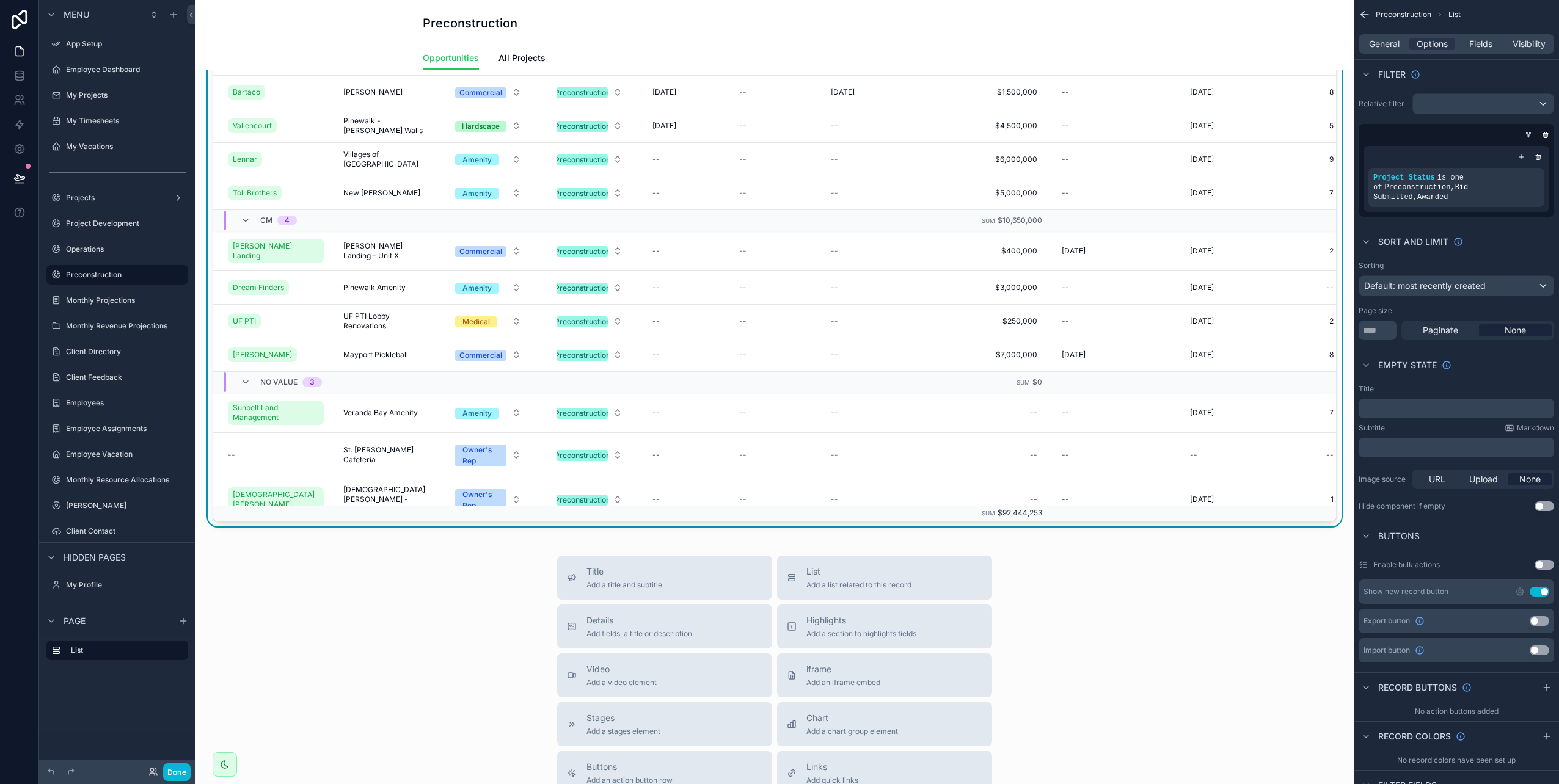
scroll to position [0, 0]
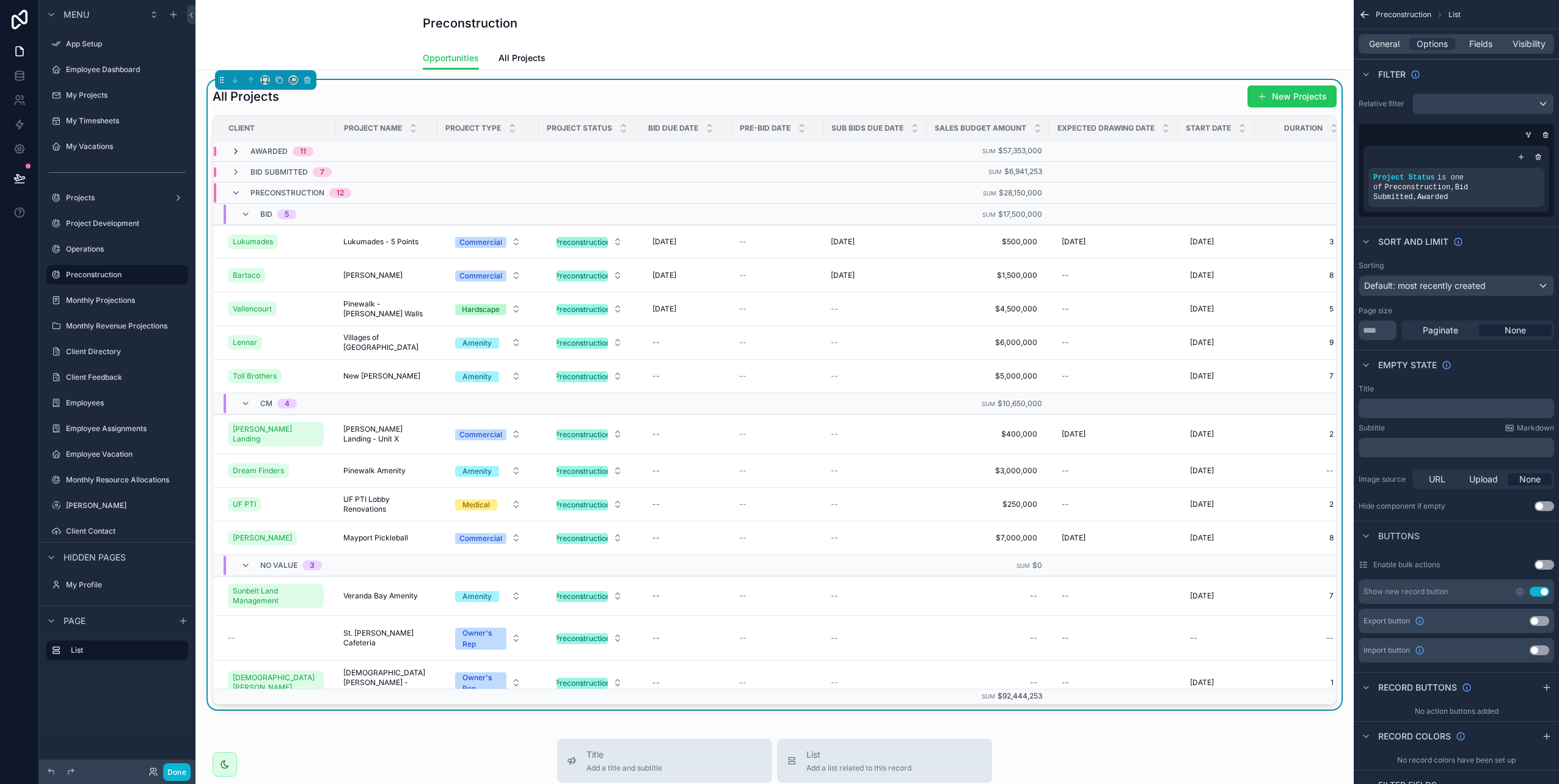
click at [232, 151] on icon "scrollable content" at bounding box center [236, 151] width 10 height 10
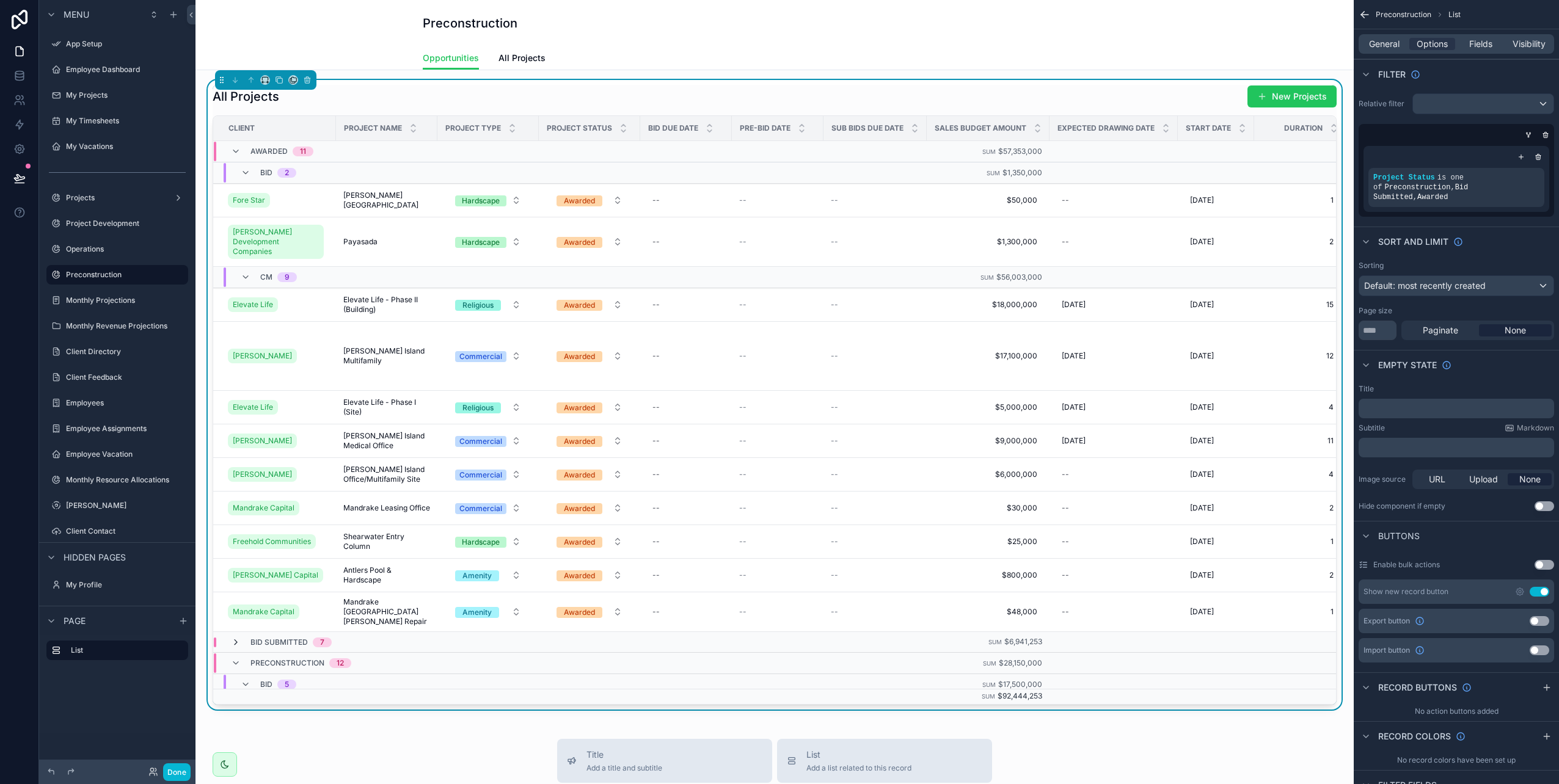
click at [235, 637] on icon "scrollable content" at bounding box center [236, 642] width 10 height 10
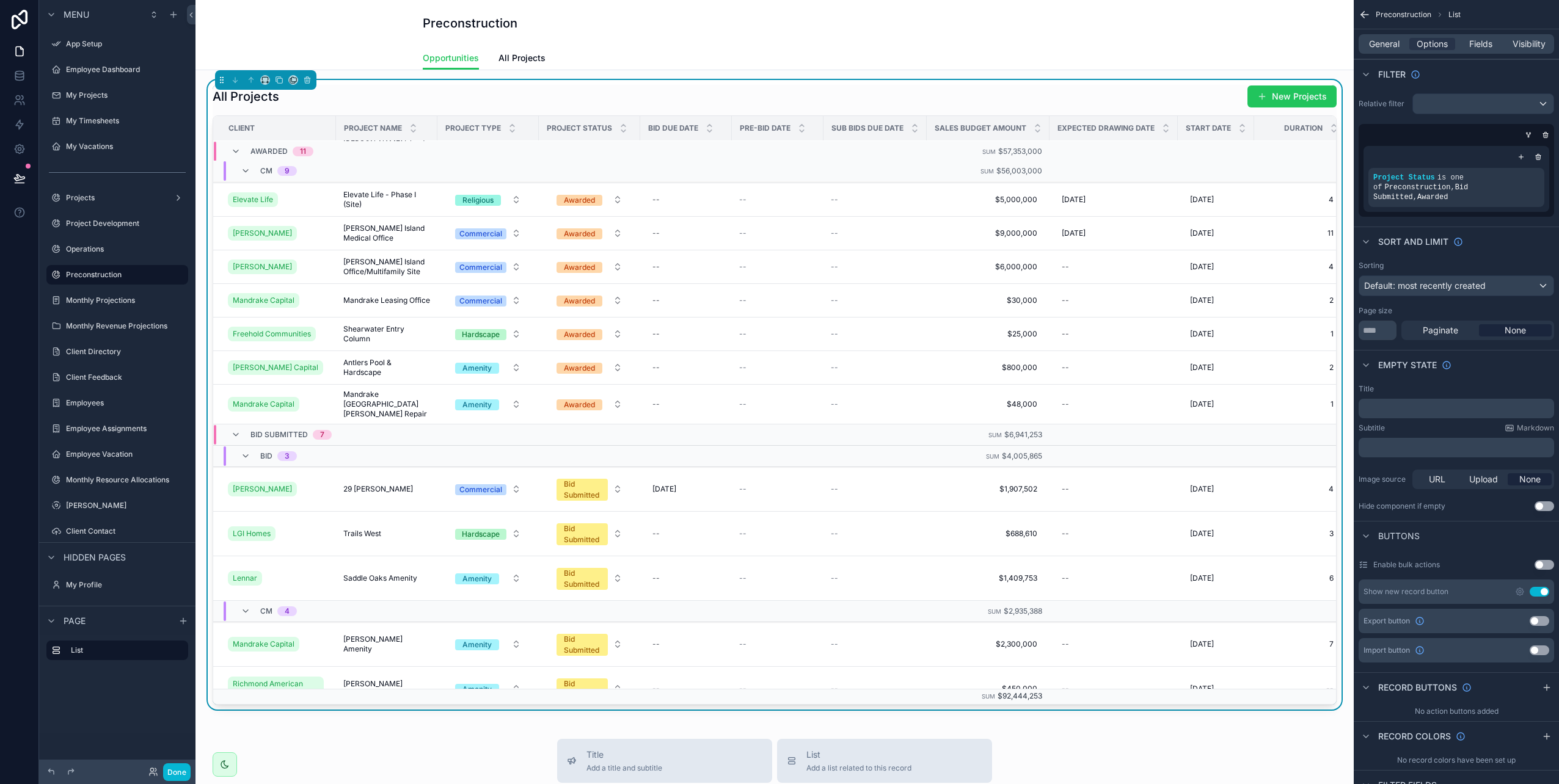
scroll to position [535, 0]
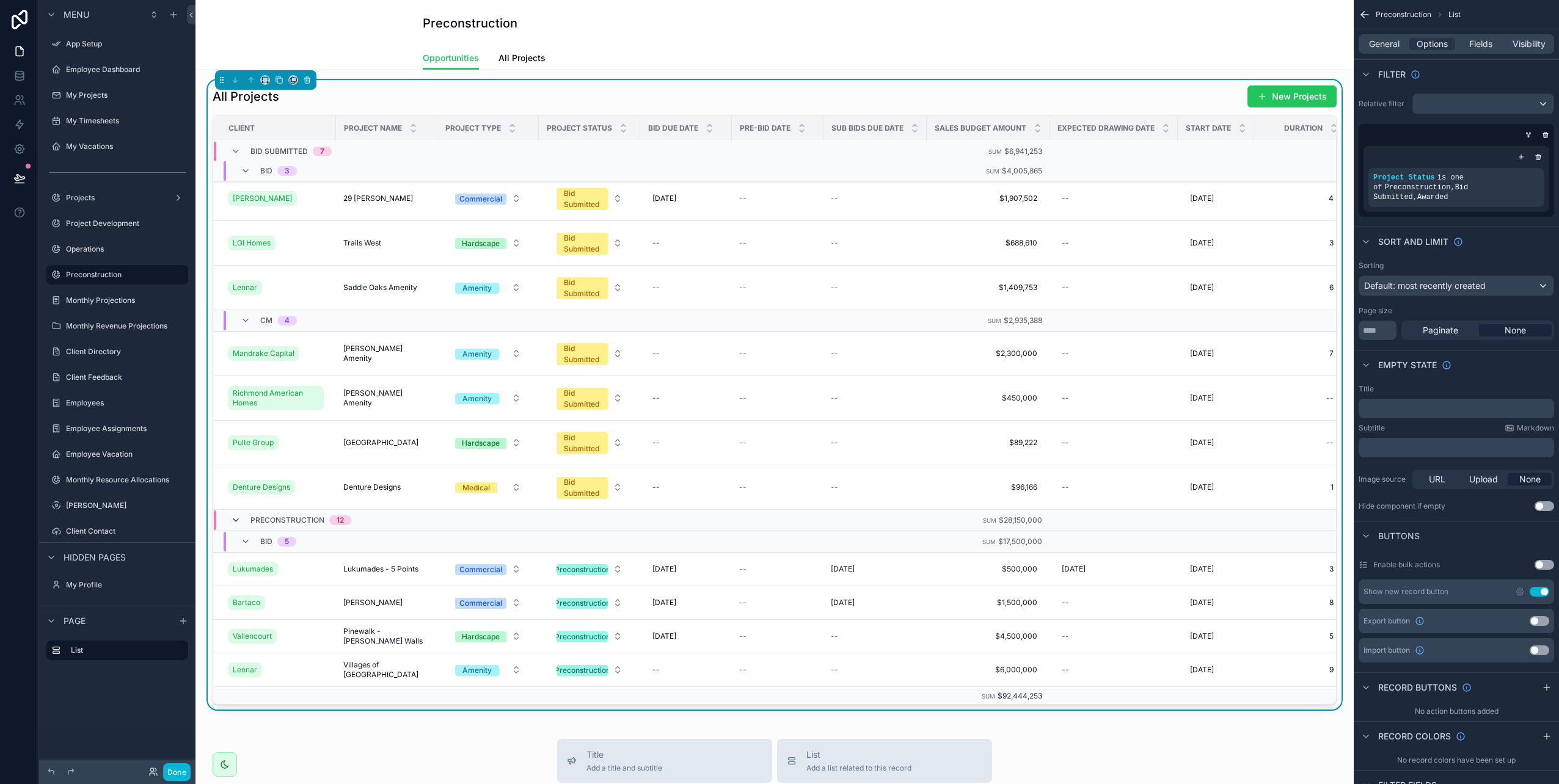
click at [235, 516] on icon "scrollable content" at bounding box center [236, 520] width 10 height 10
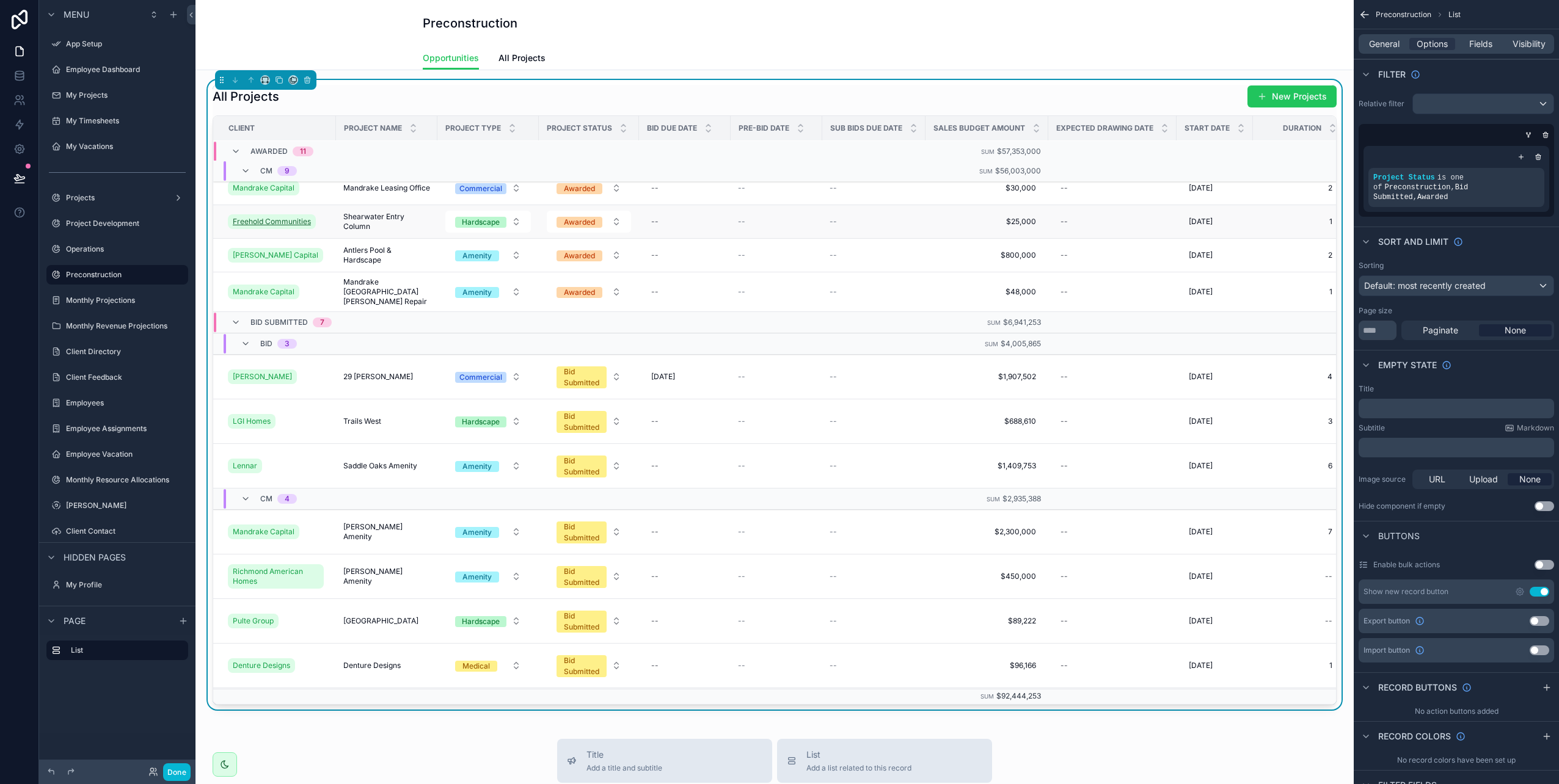
scroll to position [0, 0]
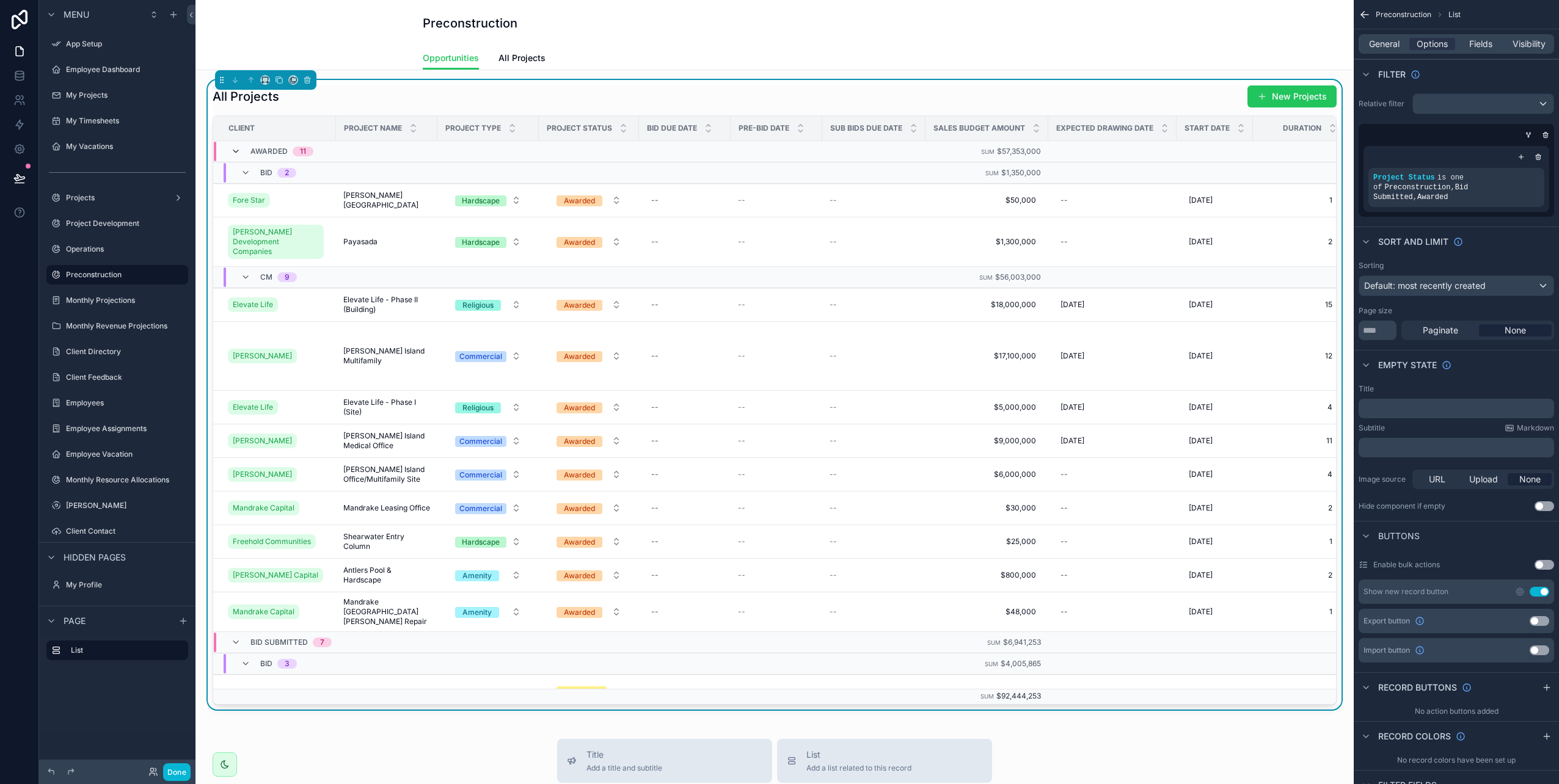
click at [233, 151] on icon "scrollable content" at bounding box center [236, 151] width 10 height 10
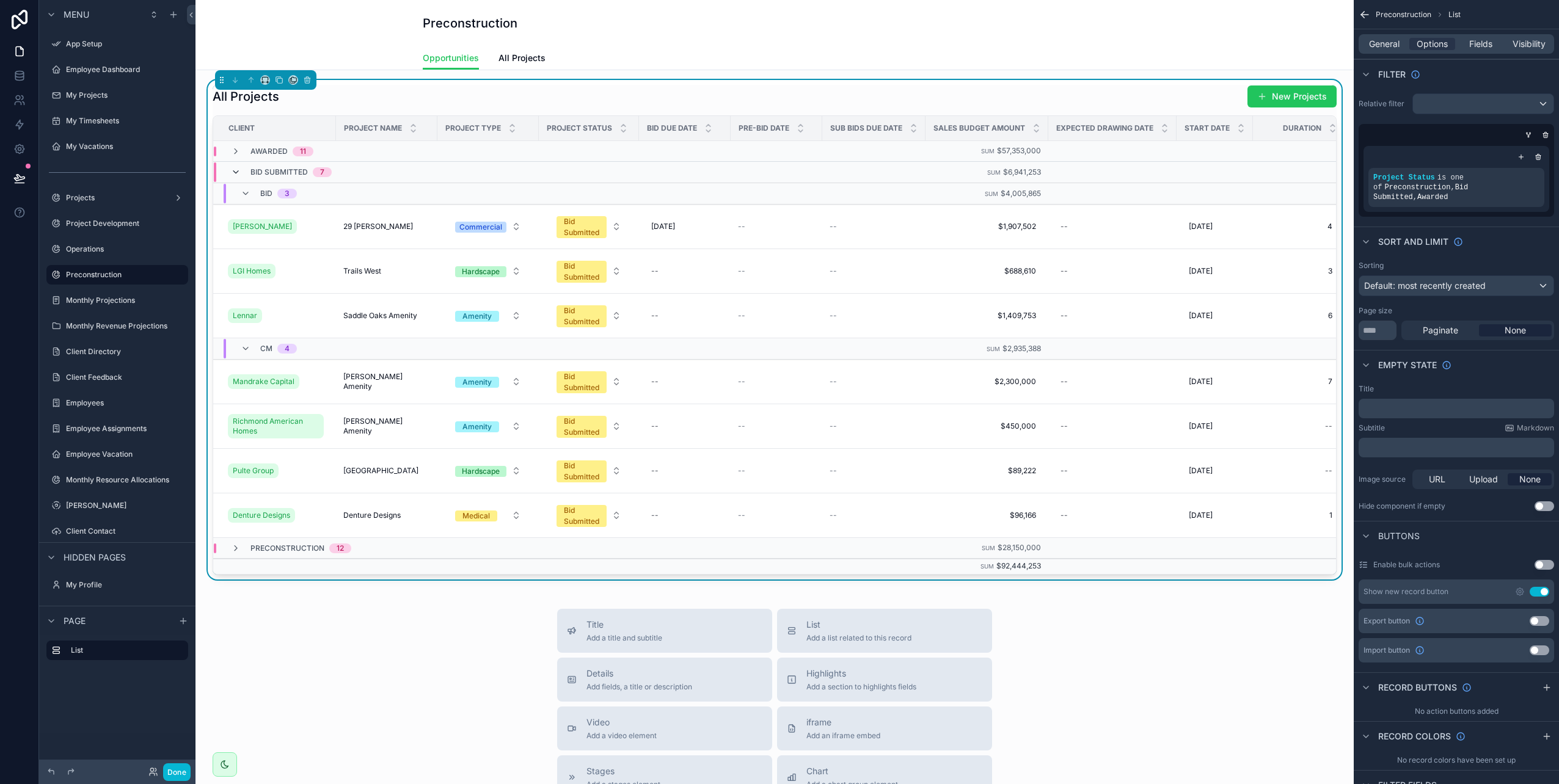
click at [234, 172] on icon "scrollable content" at bounding box center [236, 172] width 10 height 10
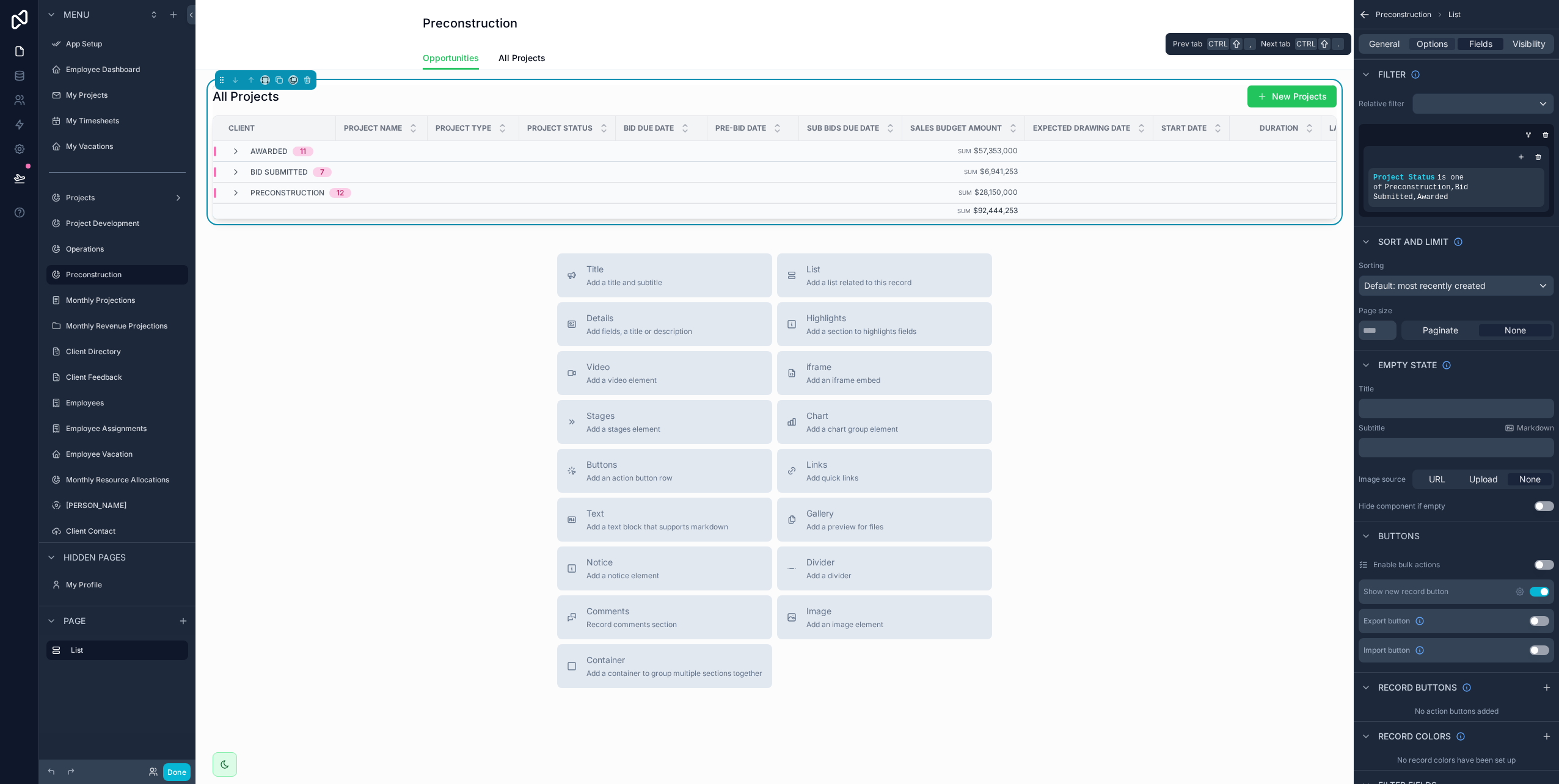
click at [1473, 44] on span "Fields" at bounding box center [1481, 44] width 24 height 12
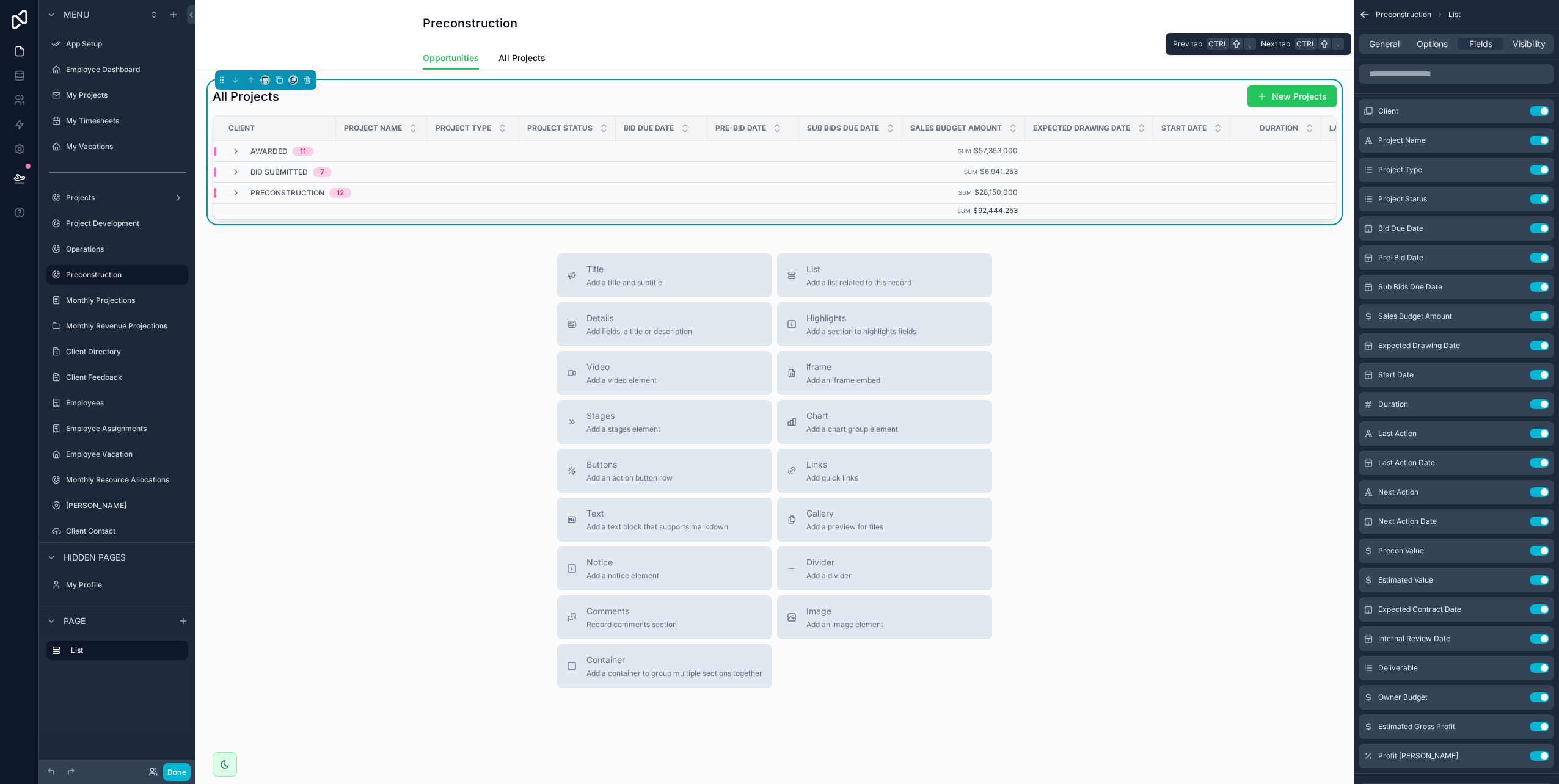
click at [1389, 52] on div "General Options Fields Visibility" at bounding box center [1456, 44] width 196 height 20
click at [1379, 46] on span "General" at bounding box center [1385, 44] width 30 height 12
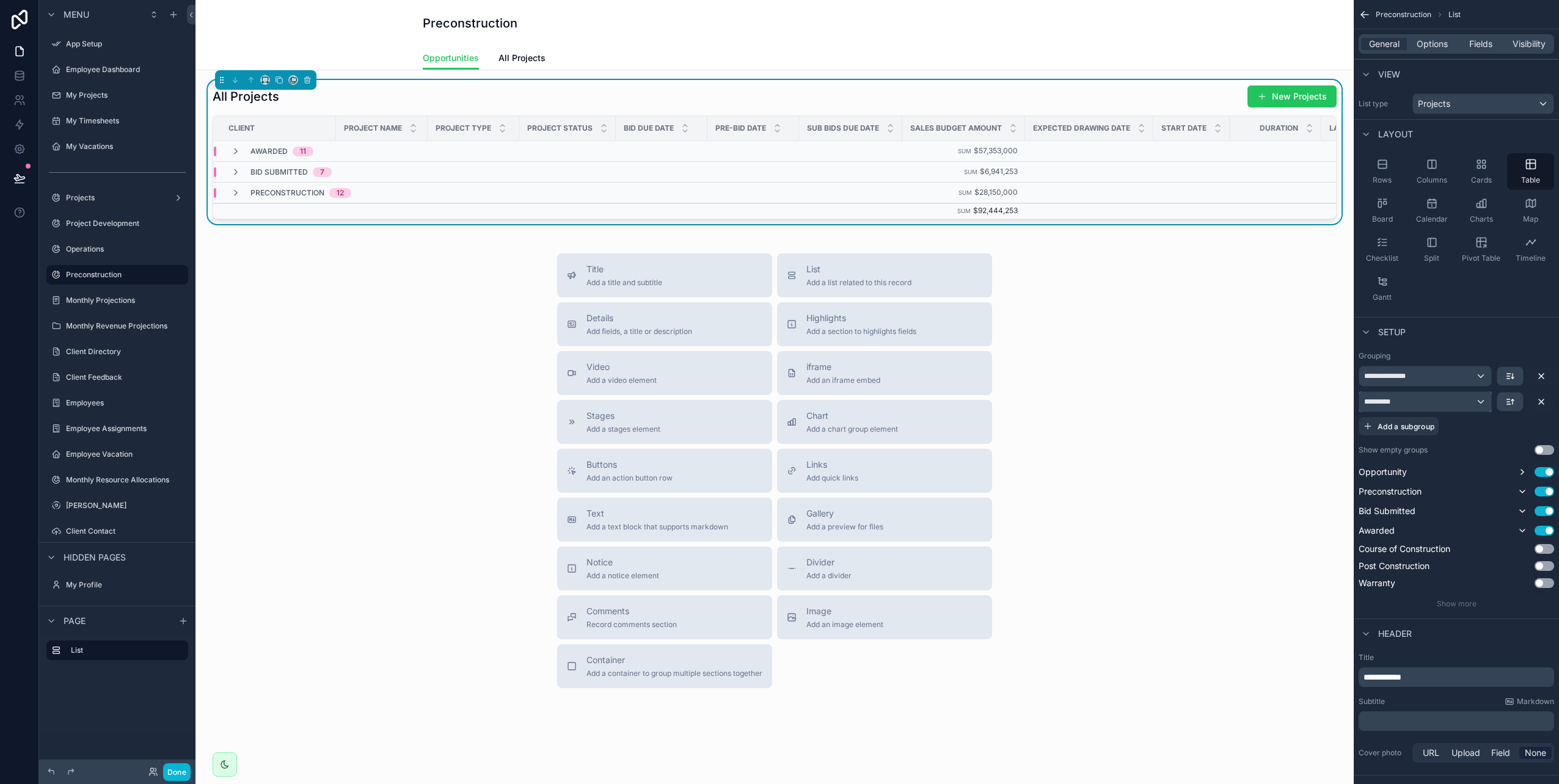
click at [1471, 402] on div "*********" at bounding box center [1425, 402] width 132 height 20
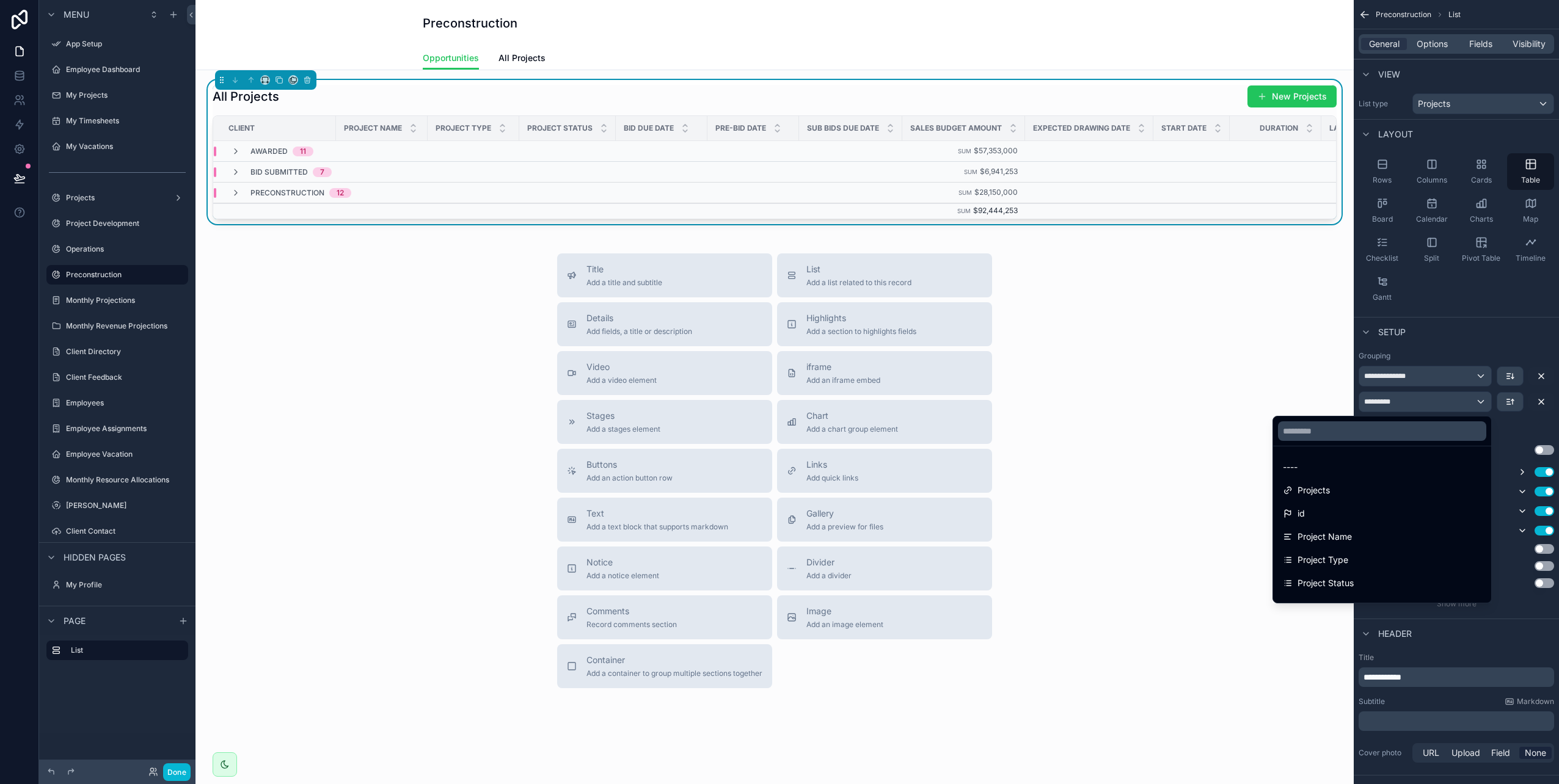
click at [1471, 402] on div "scrollable content" at bounding box center [779, 392] width 1559 height 784
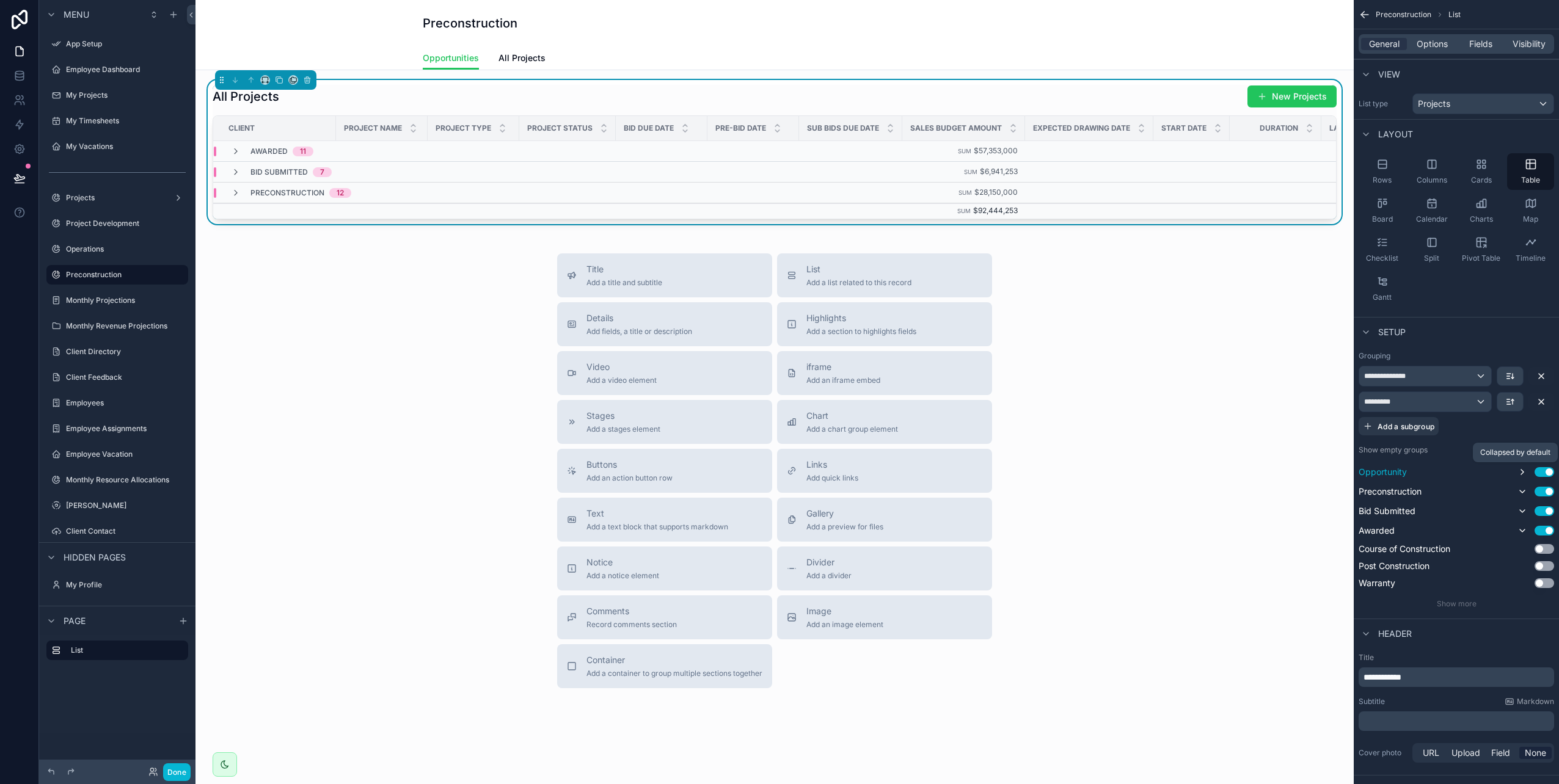
click at [1522, 476] on icon "scrollable content" at bounding box center [1522, 471] width 10 height 10
click at [1522, 472] on icon "scrollable content" at bounding box center [1522, 471] width 5 height 2
click at [1522, 472] on icon "scrollable content" at bounding box center [1522, 471] width 10 height 10
click at [1521, 471] on icon "scrollable content" at bounding box center [1522, 471] width 5 height 2
click at [1363, 334] on icon "scrollable content" at bounding box center [1366, 332] width 10 height 10
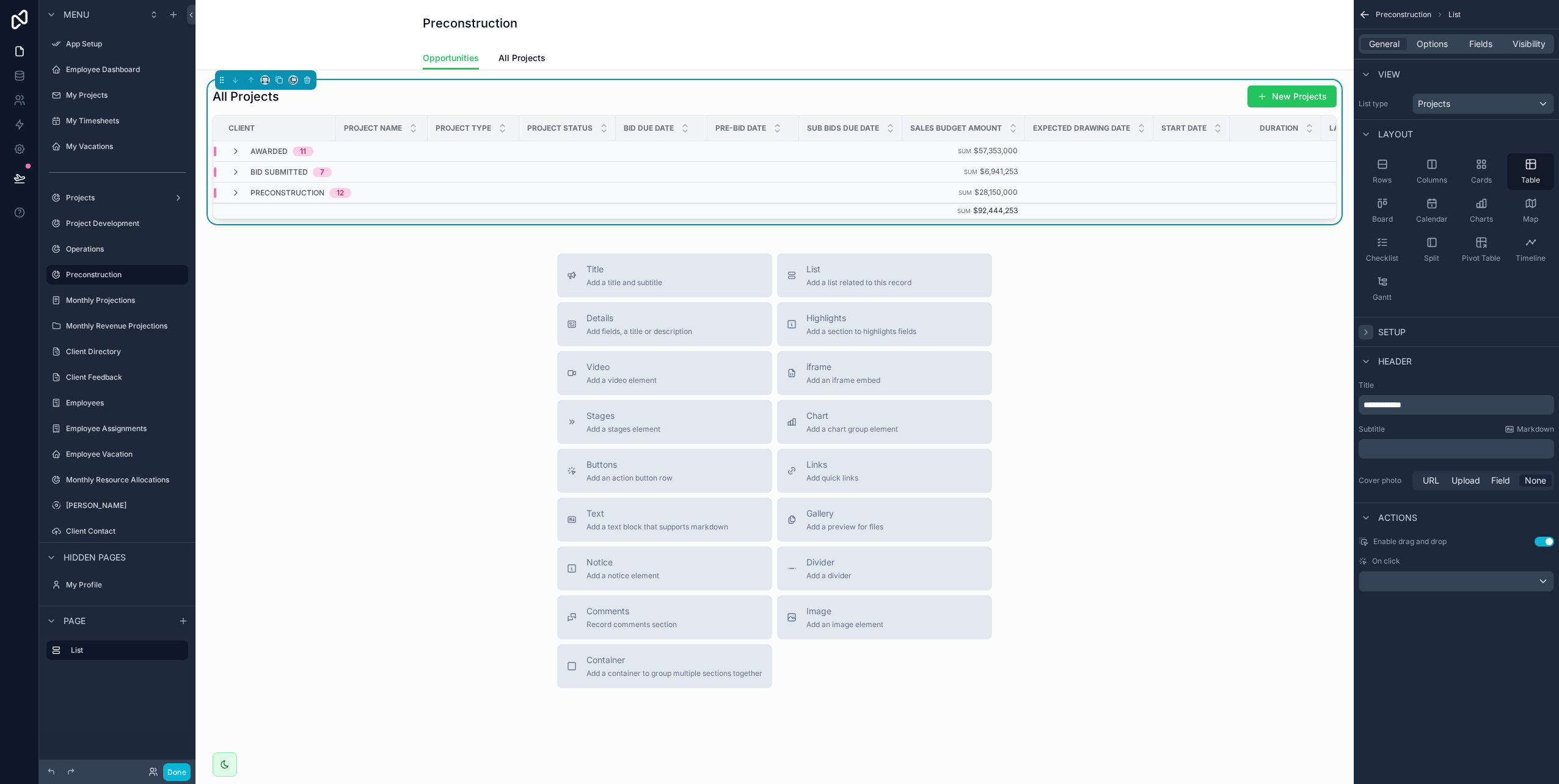
click at [1363, 334] on icon "scrollable content" at bounding box center [1366, 332] width 10 height 10
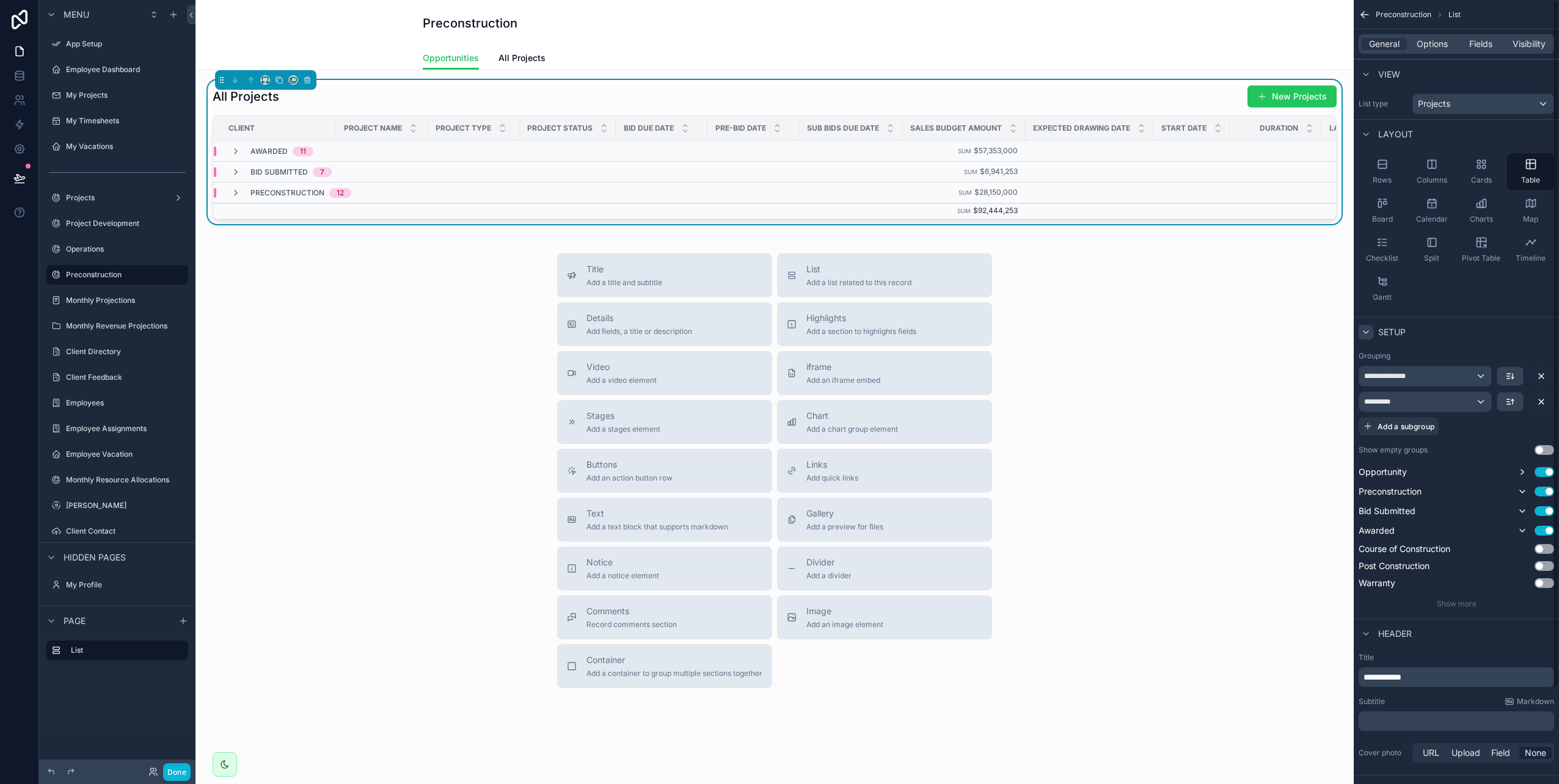
click at [1363, 334] on icon "scrollable content" at bounding box center [1366, 332] width 10 height 10
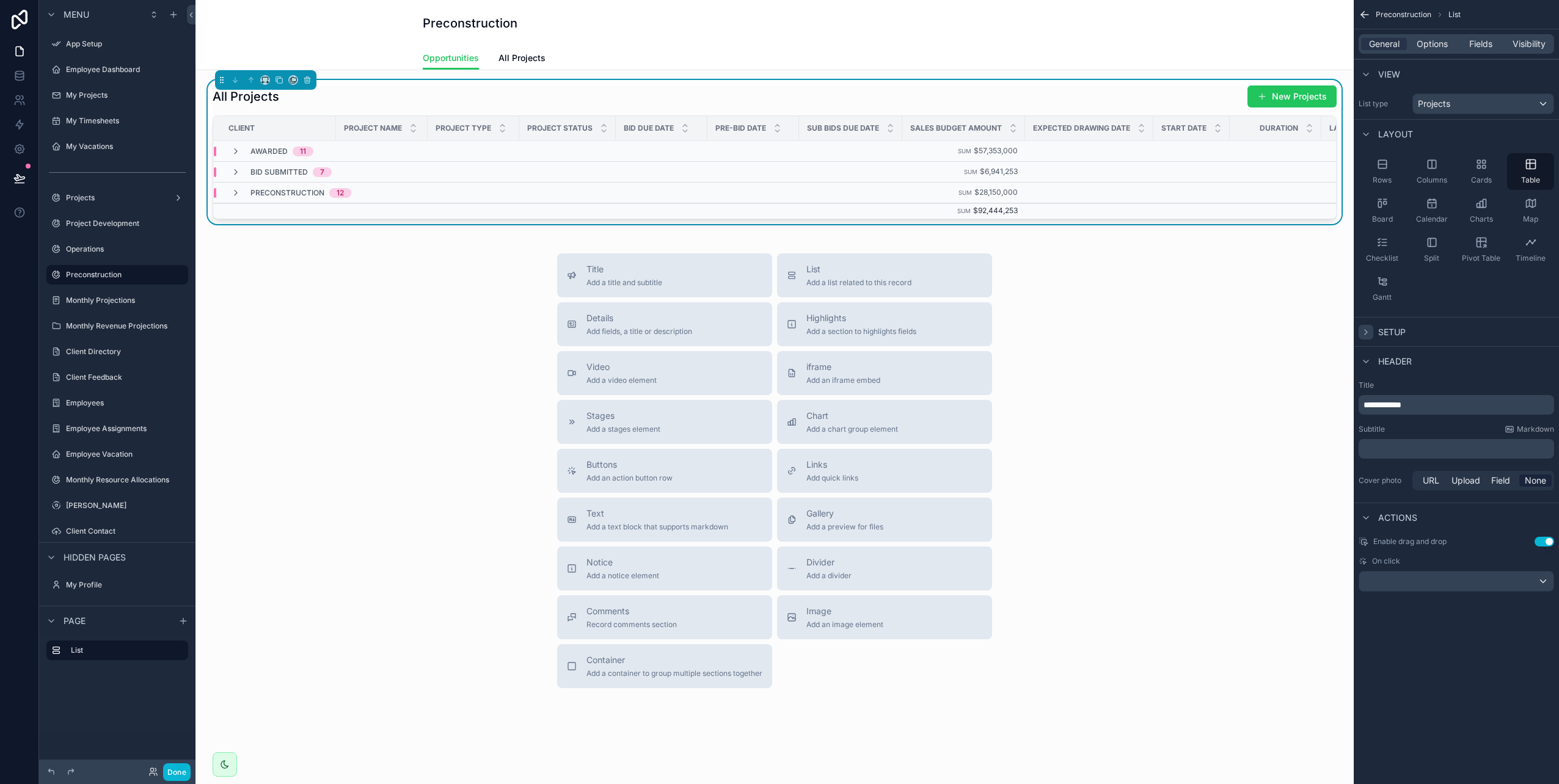
click at [1363, 334] on icon "scrollable content" at bounding box center [1366, 332] width 10 height 10
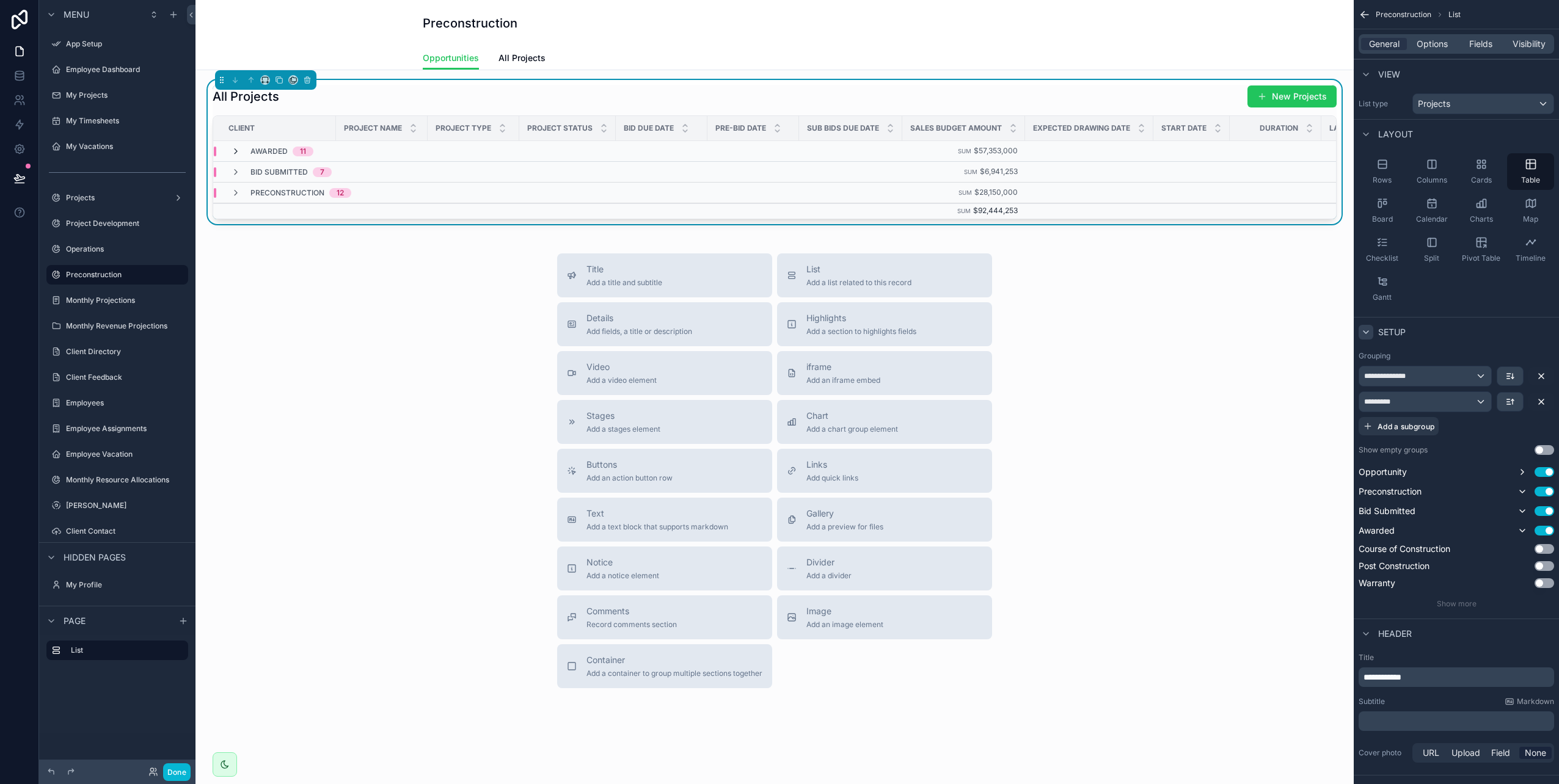
click at [234, 152] on icon "scrollable content" at bounding box center [236, 151] width 10 height 10
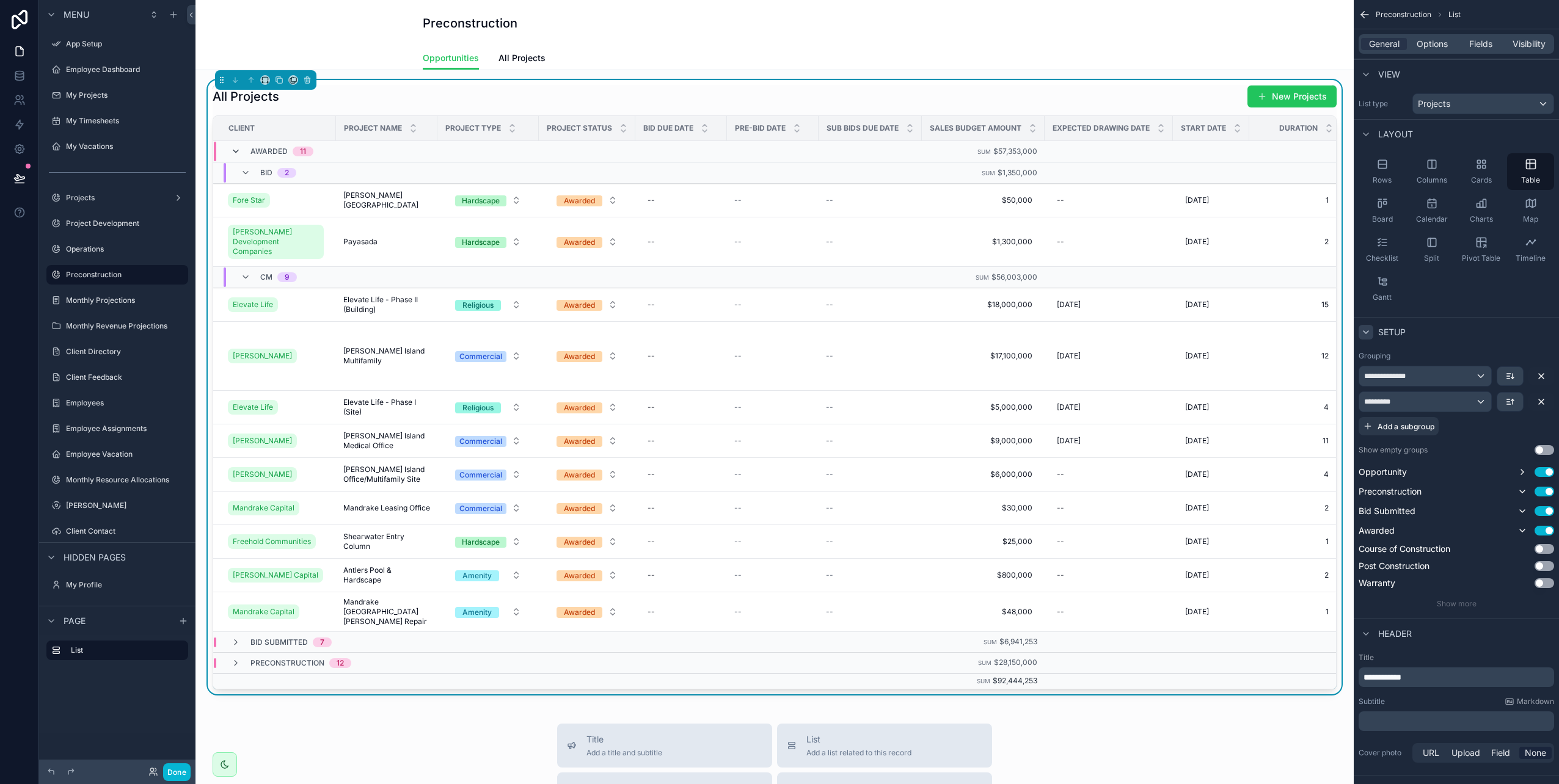
click at [235, 156] on icon "scrollable content" at bounding box center [236, 151] width 10 height 10
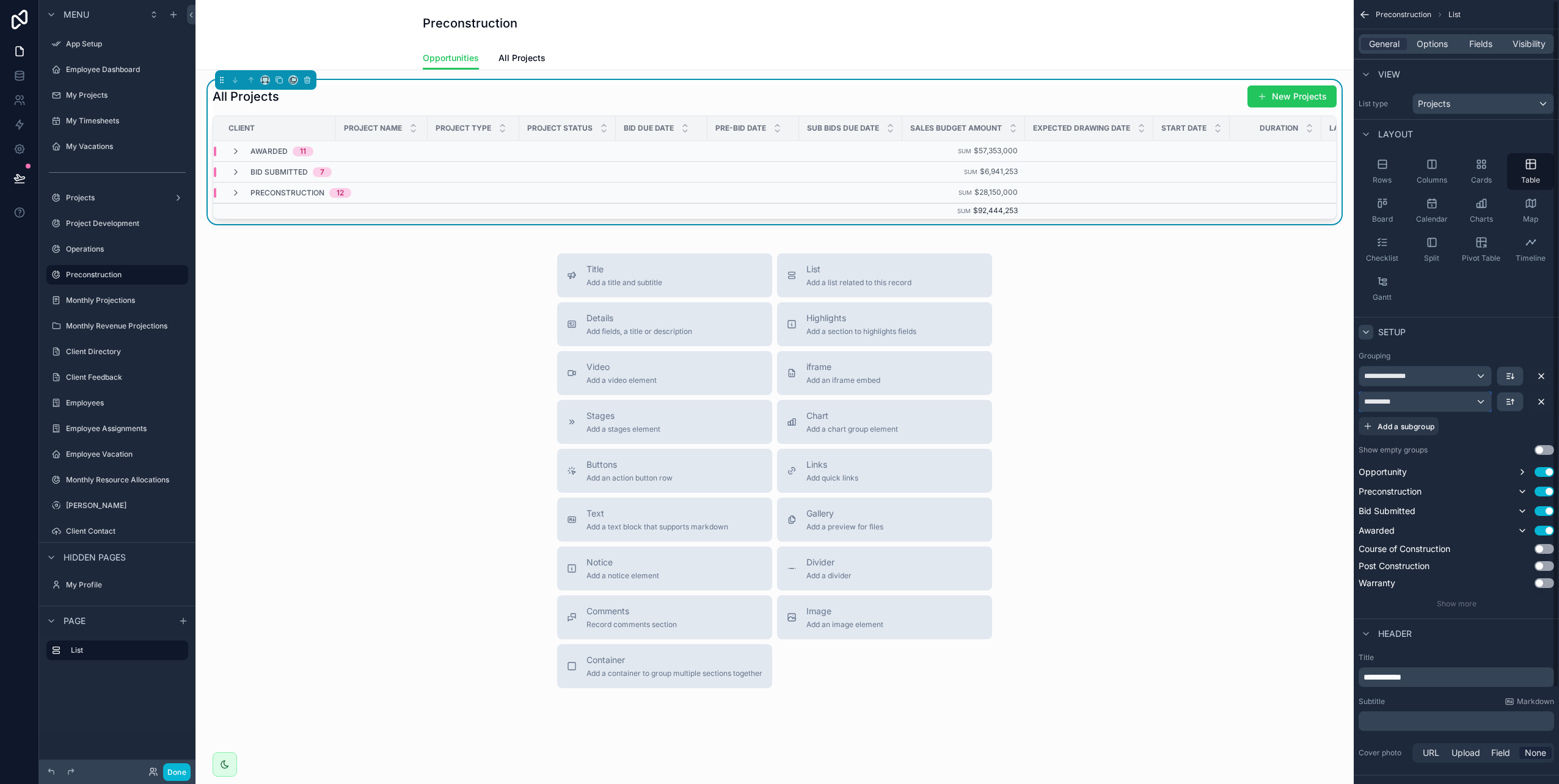
click at [1475, 400] on div "*********" at bounding box center [1425, 402] width 132 height 20
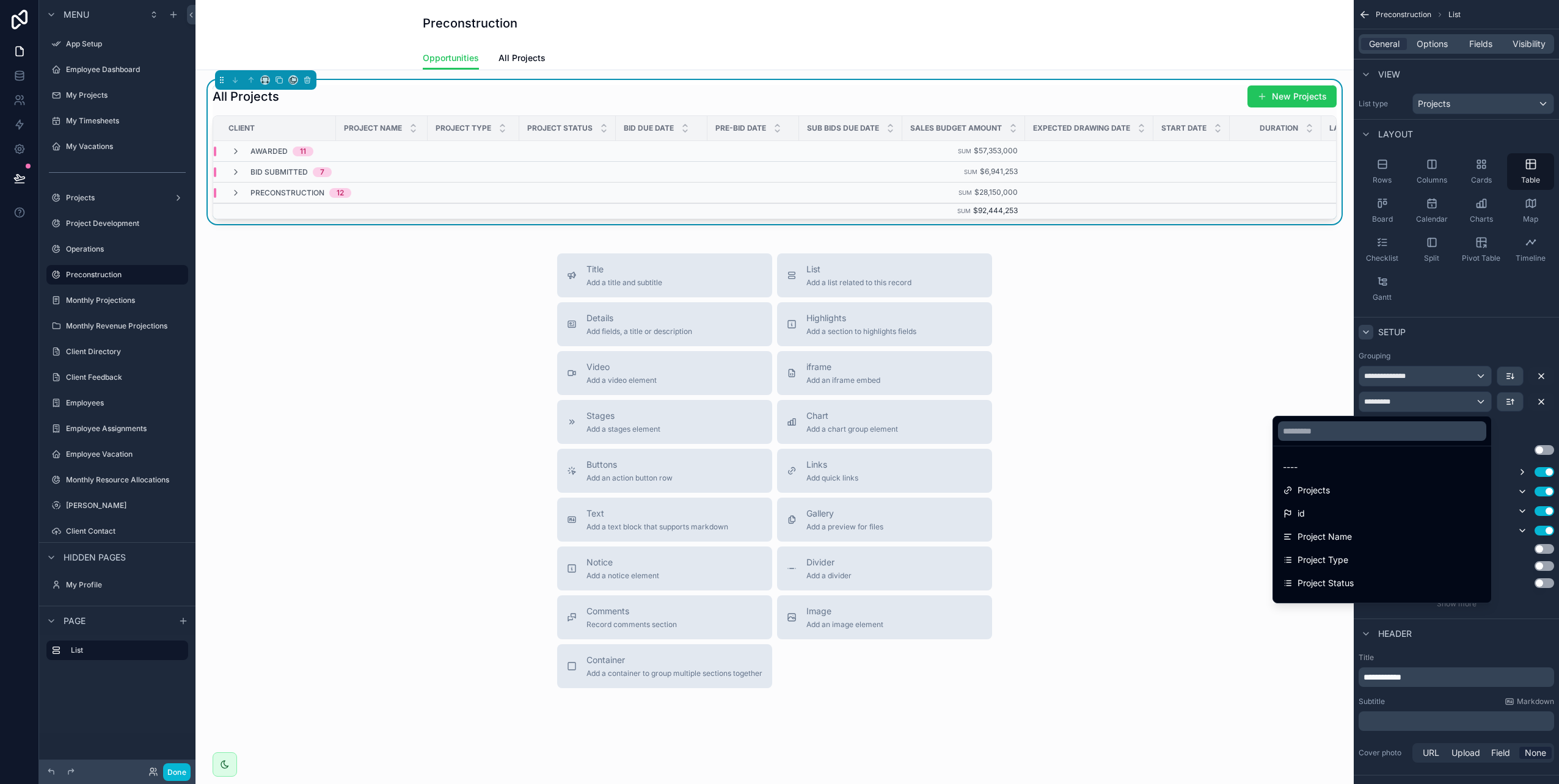
click at [1475, 401] on div "scrollable content" at bounding box center [779, 392] width 1559 height 784
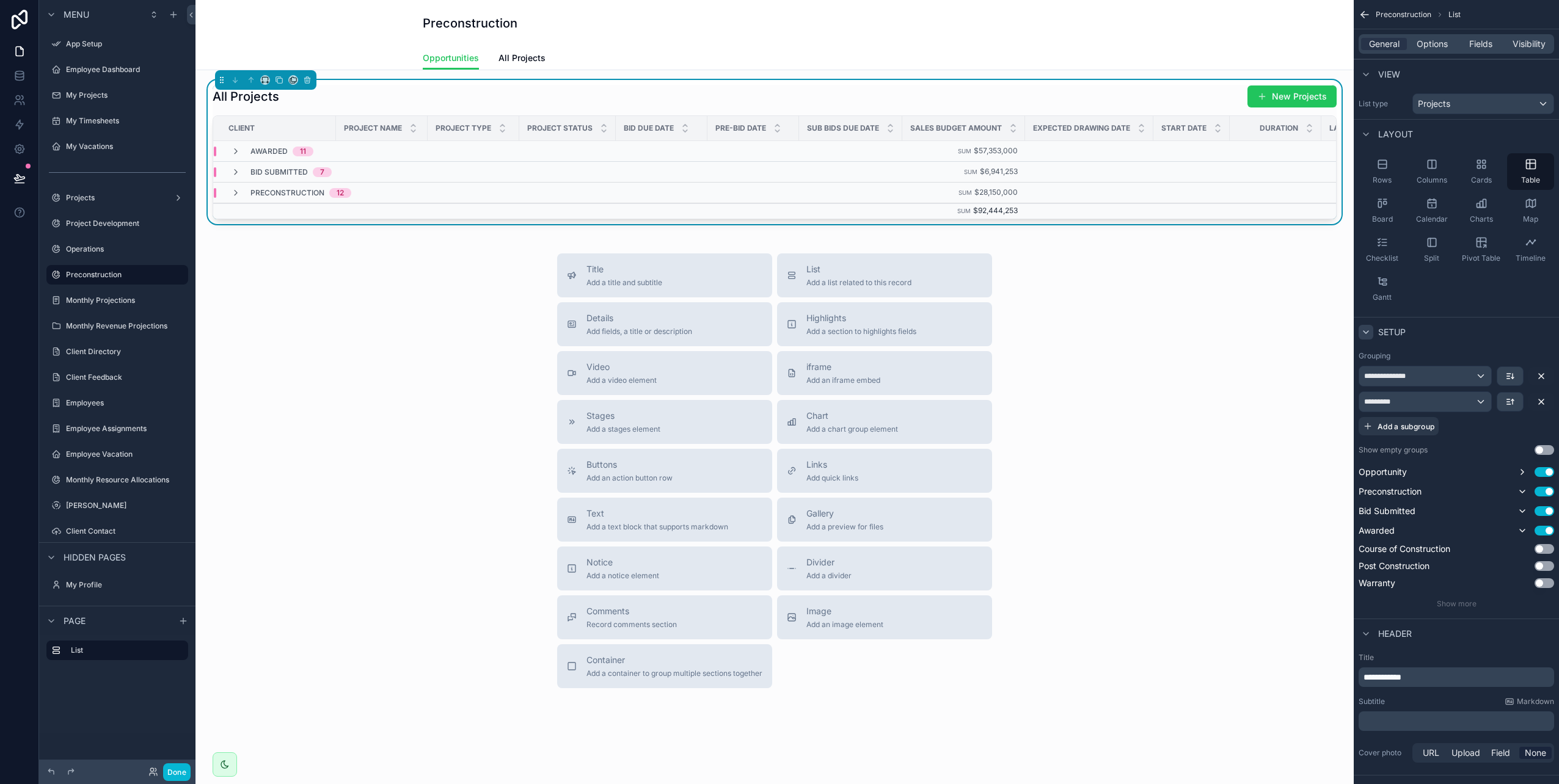
click at [1547, 452] on button "Use setting" at bounding box center [1545, 449] width 20 height 10
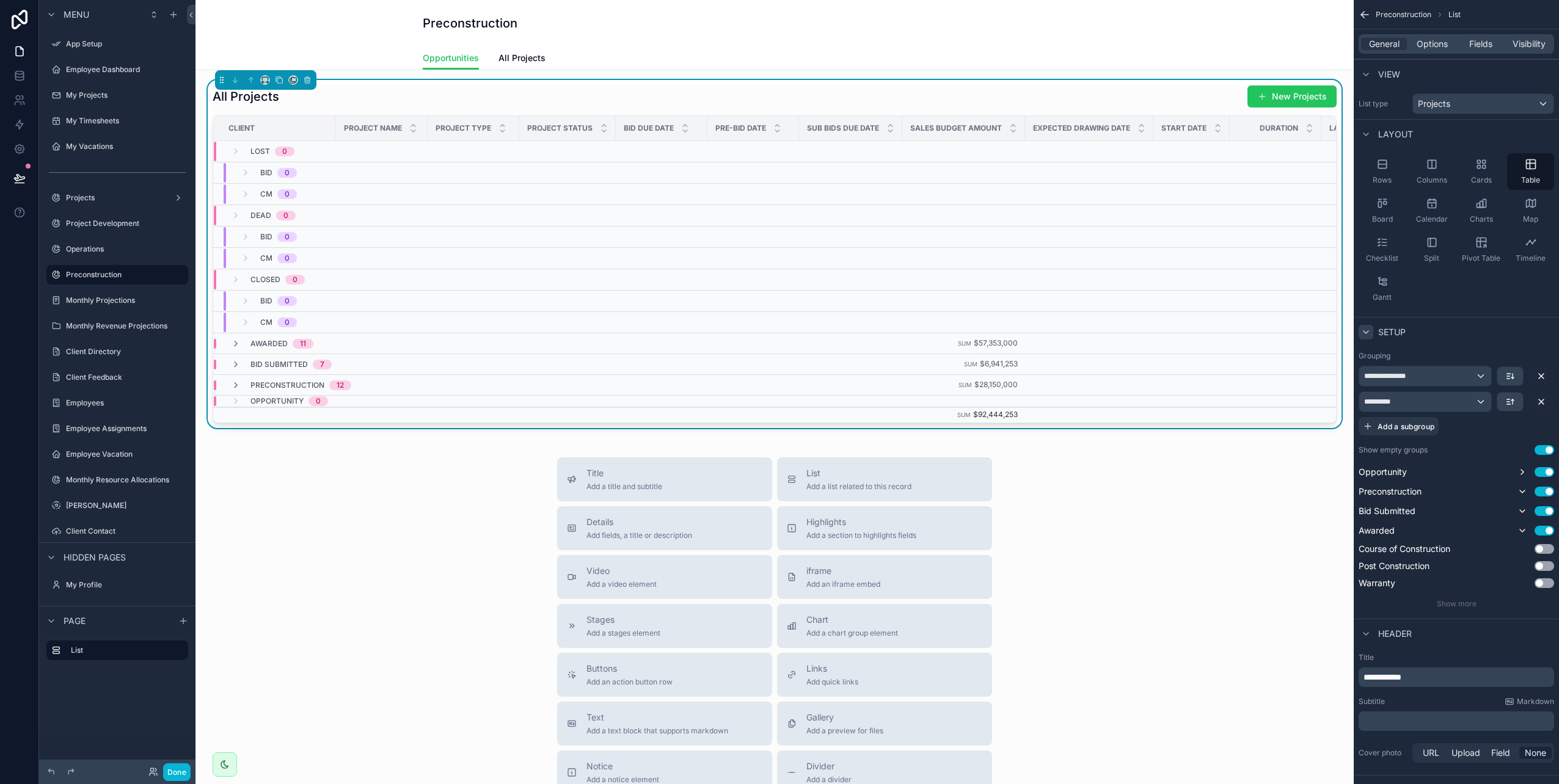
scroll to position [61, 0]
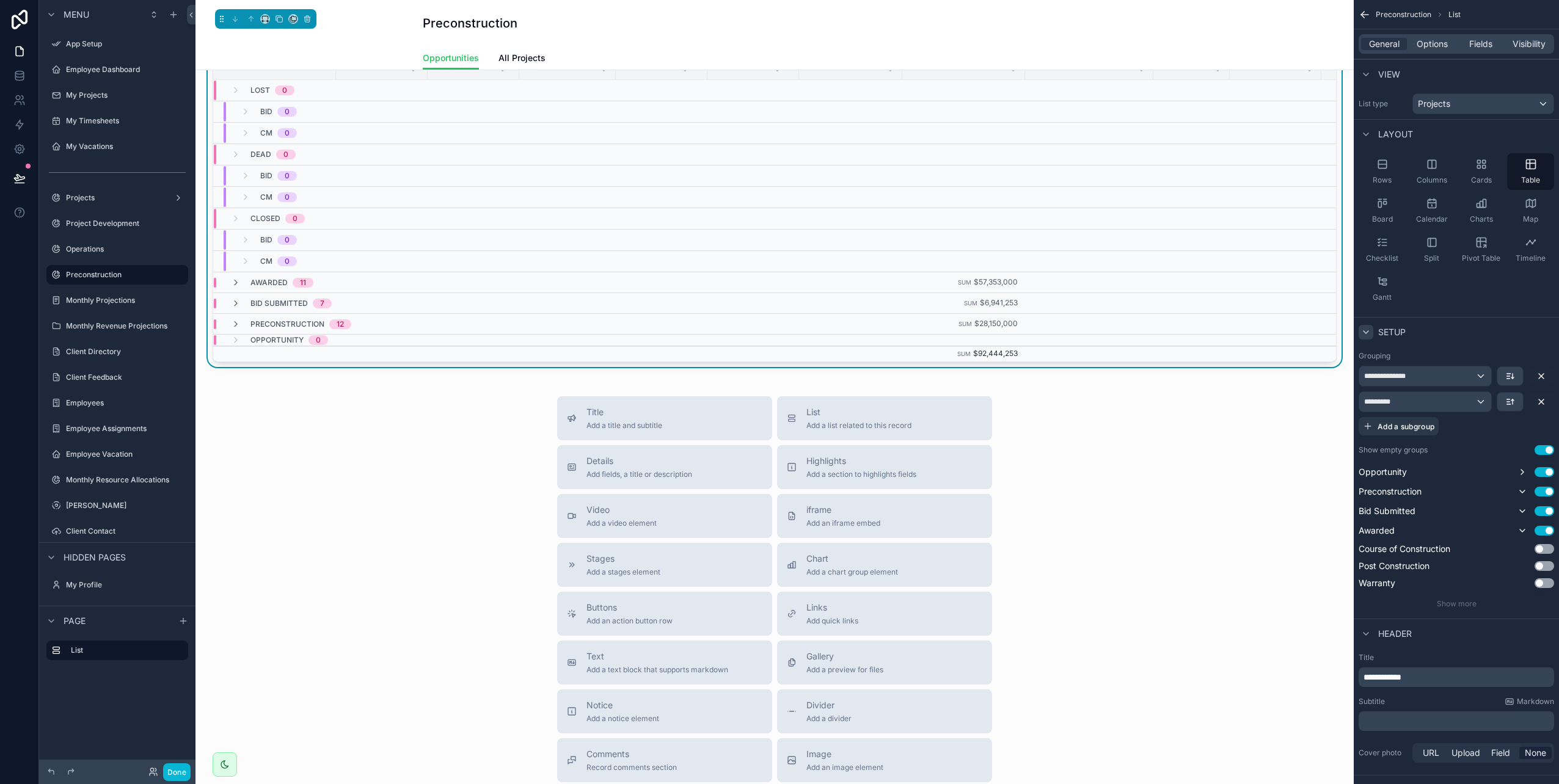
click at [216, 307] on div "Bid Submitted 7" at bounding box center [281, 303] width 130 height 10
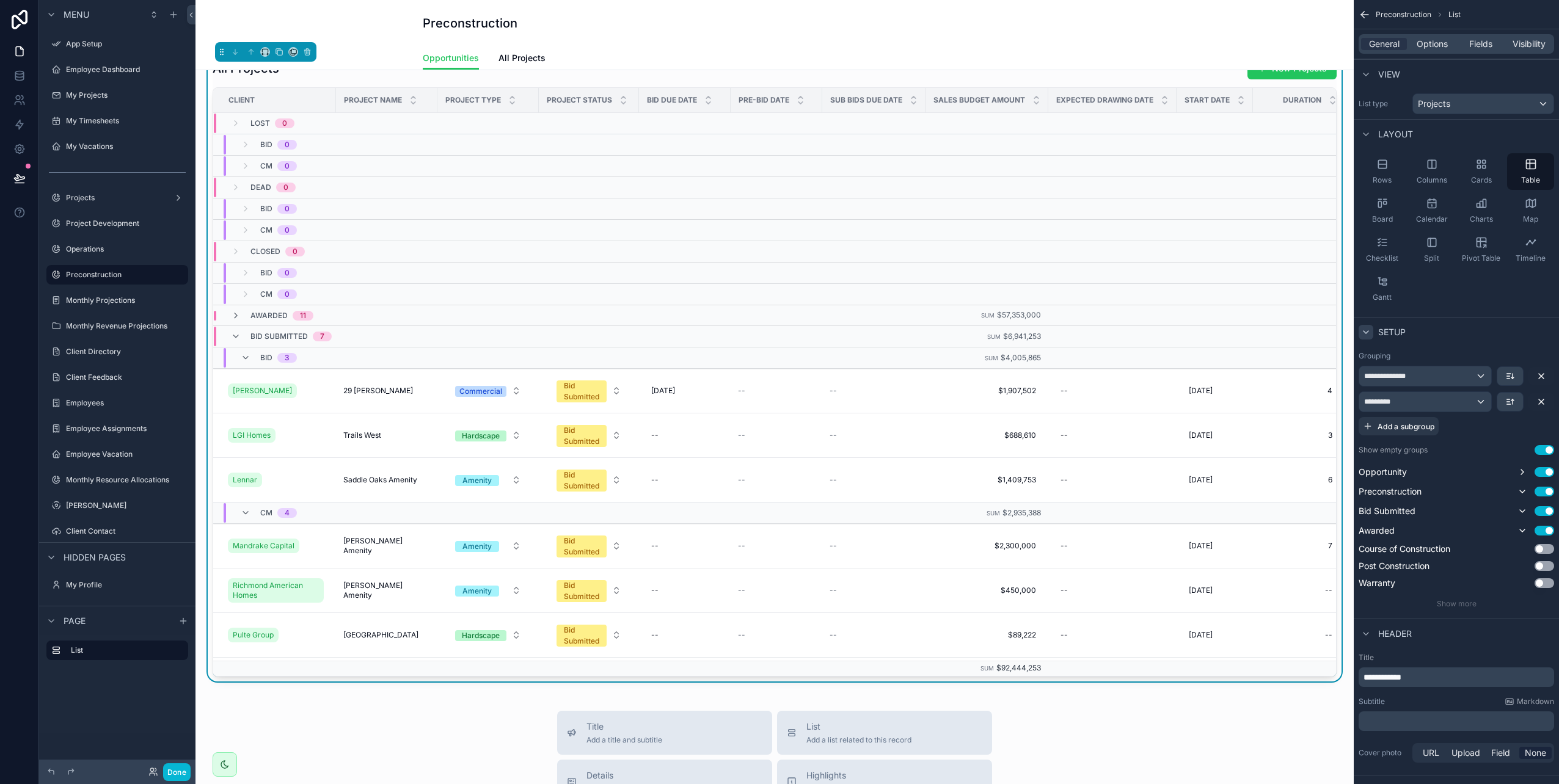
scroll to position [0, 0]
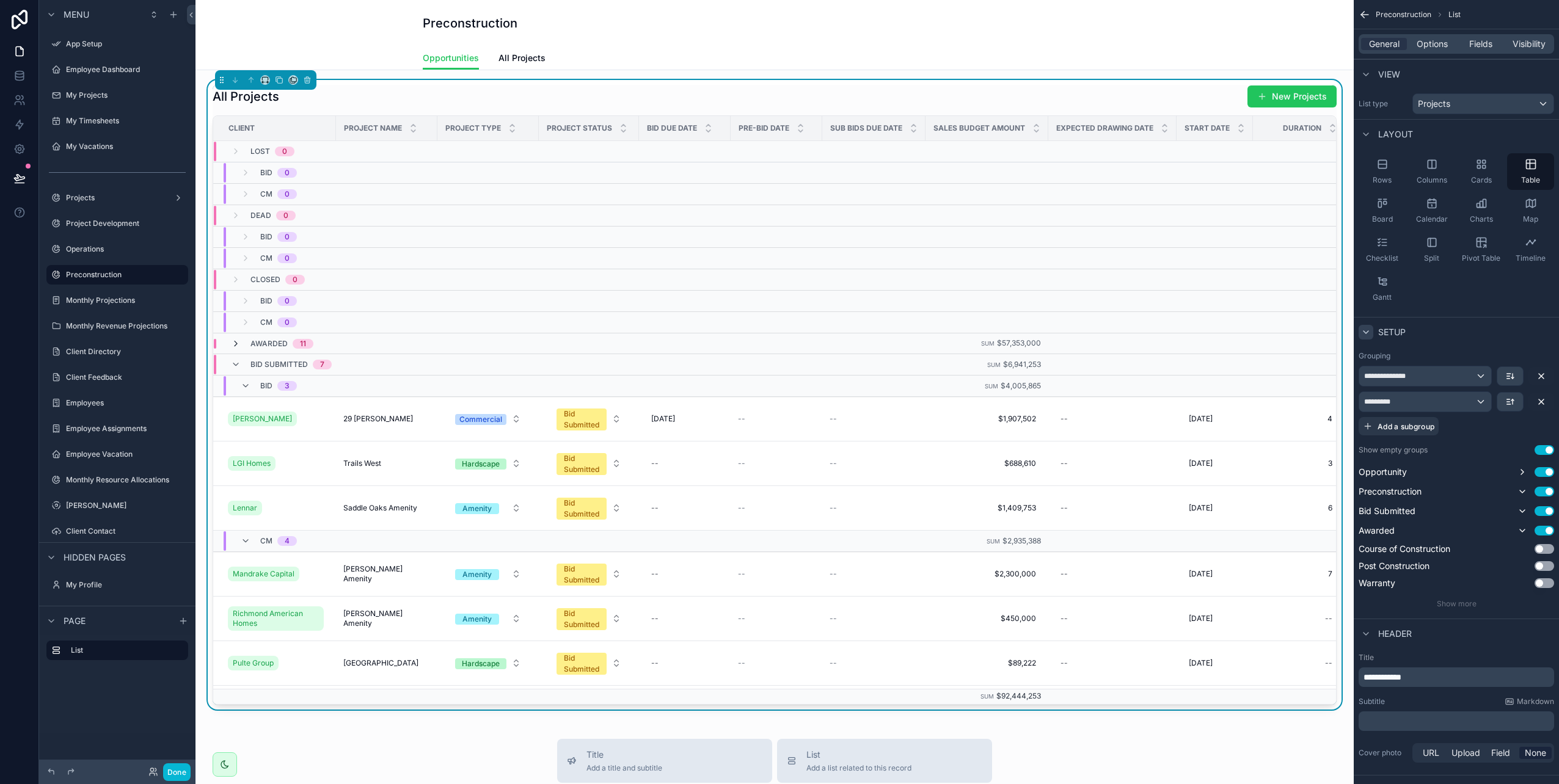
click at [236, 343] on icon "scrollable content" at bounding box center [236, 344] width 10 height 10
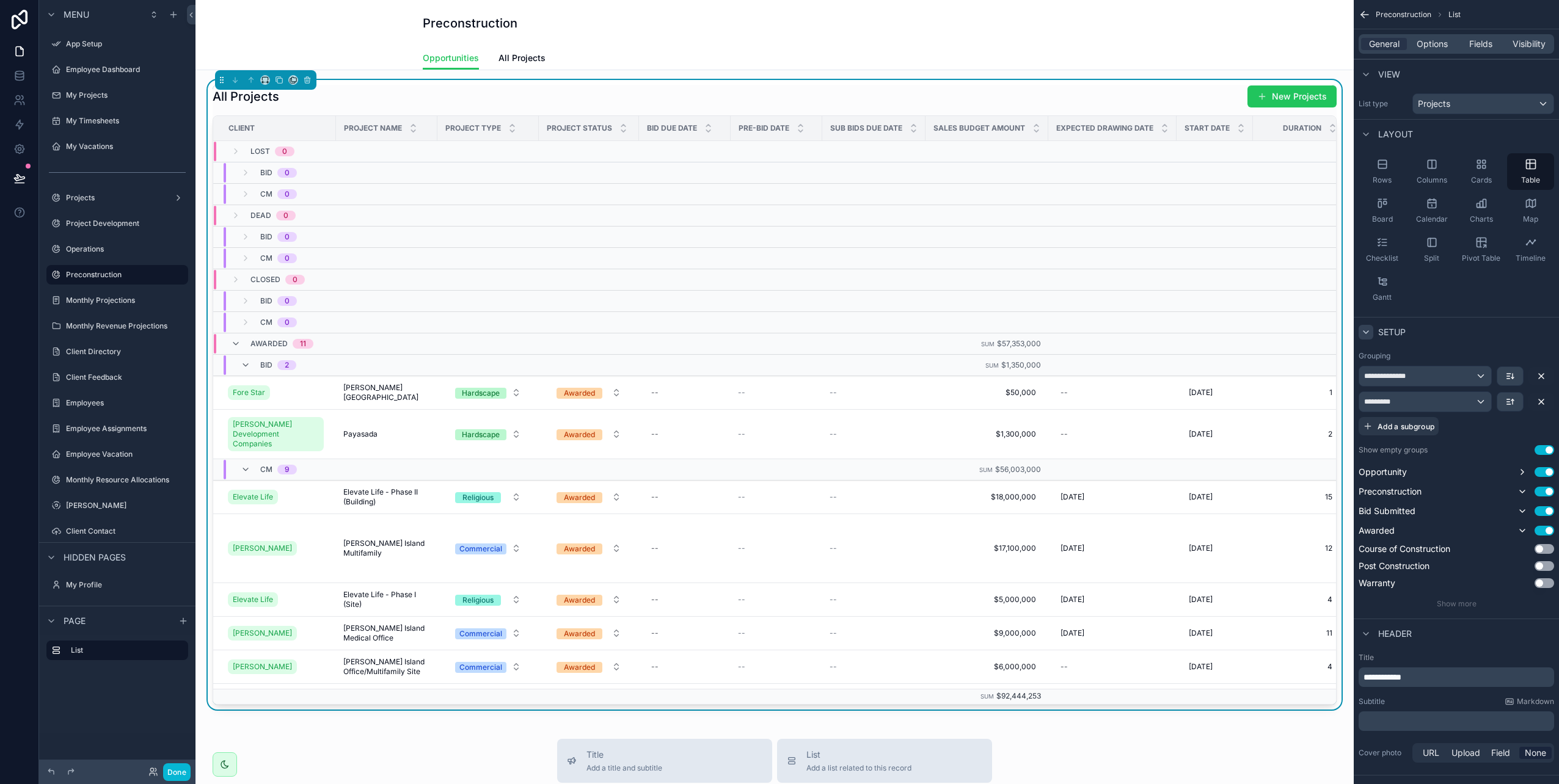
click at [304, 344] on div "11" at bounding box center [303, 344] width 6 height 10
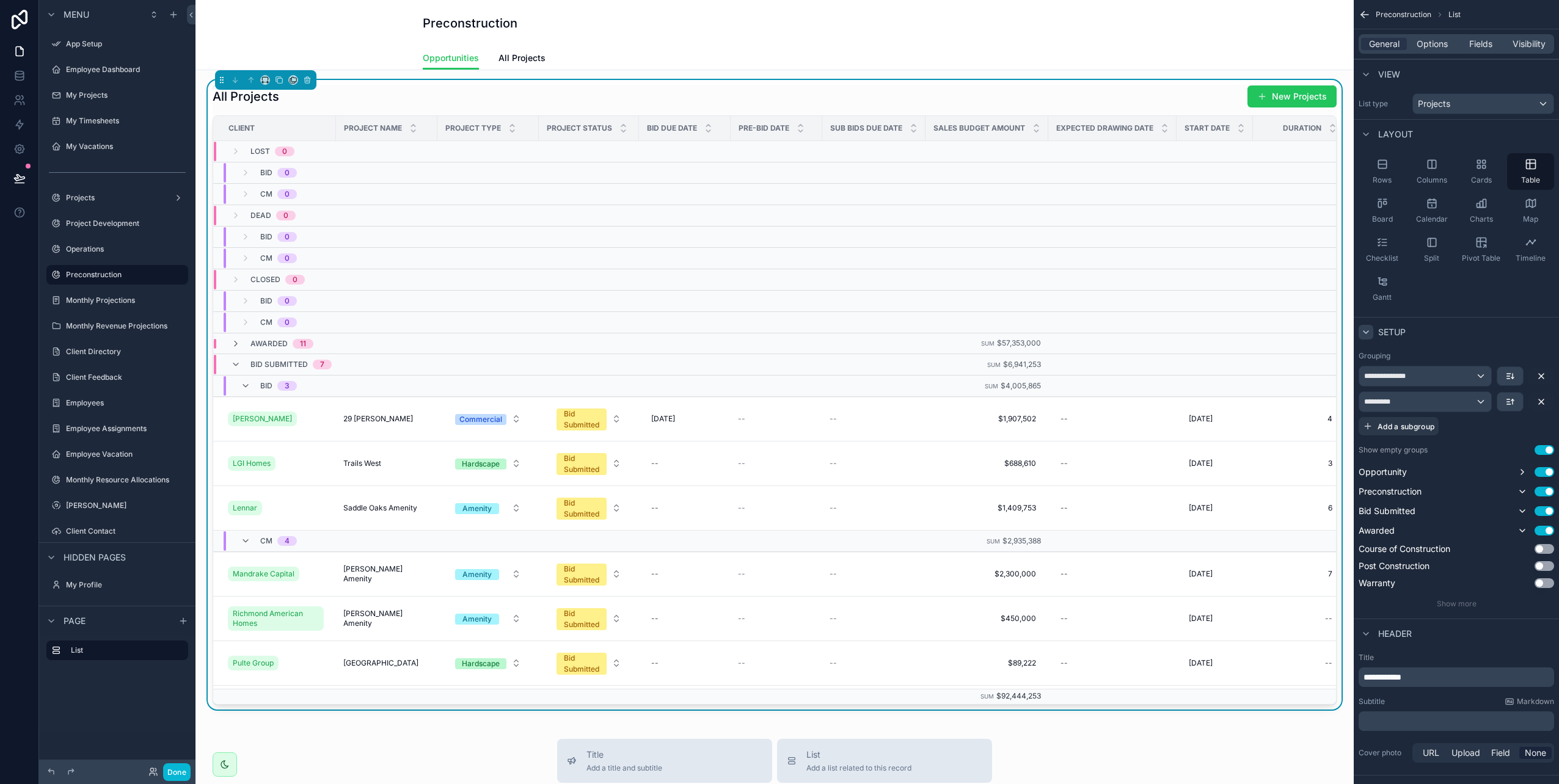
click at [304, 344] on div "11" at bounding box center [303, 344] width 6 height 10
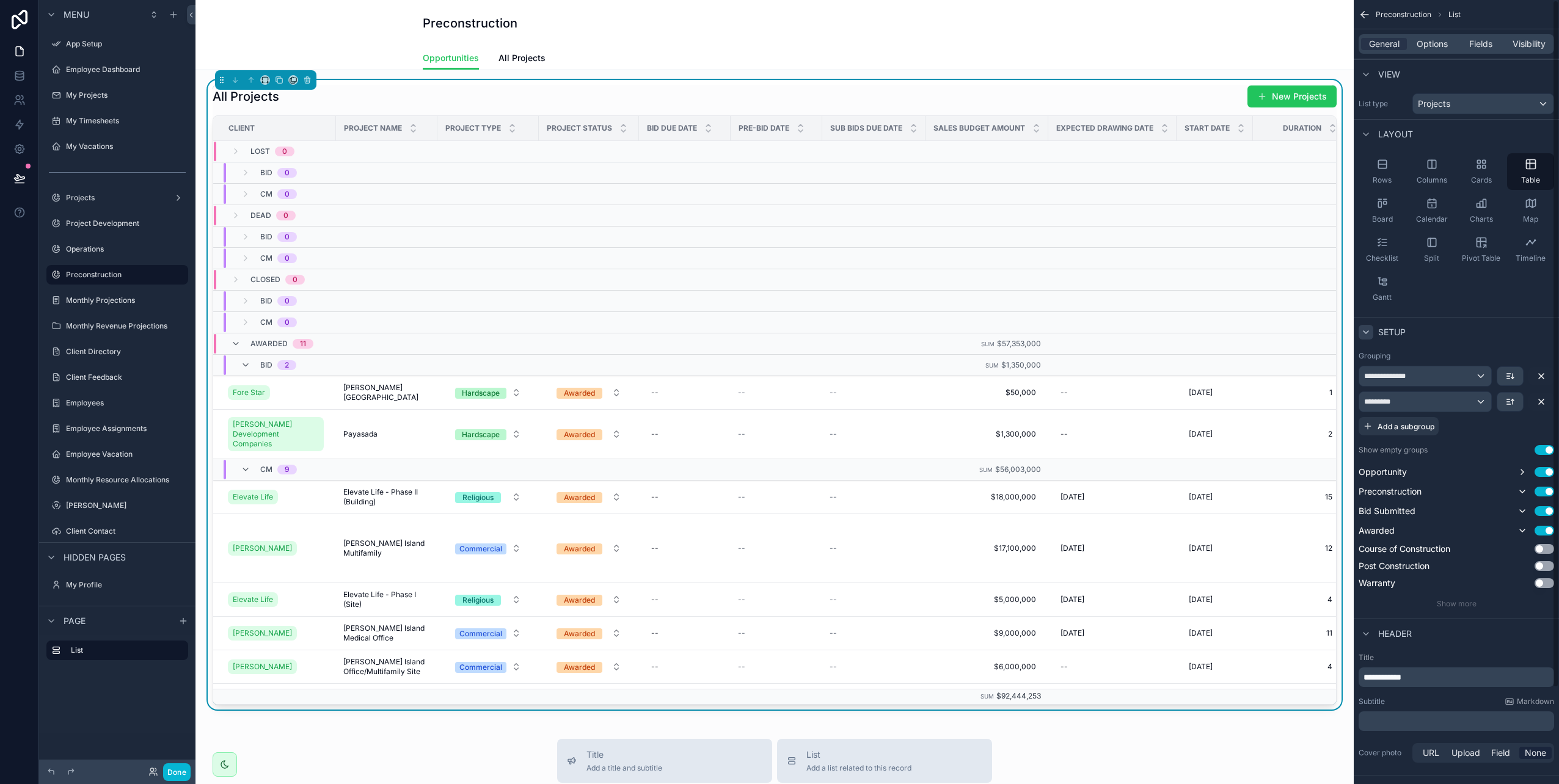
click at [1544, 451] on button "Use setting" at bounding box center [1545, 449] width 20 height 10
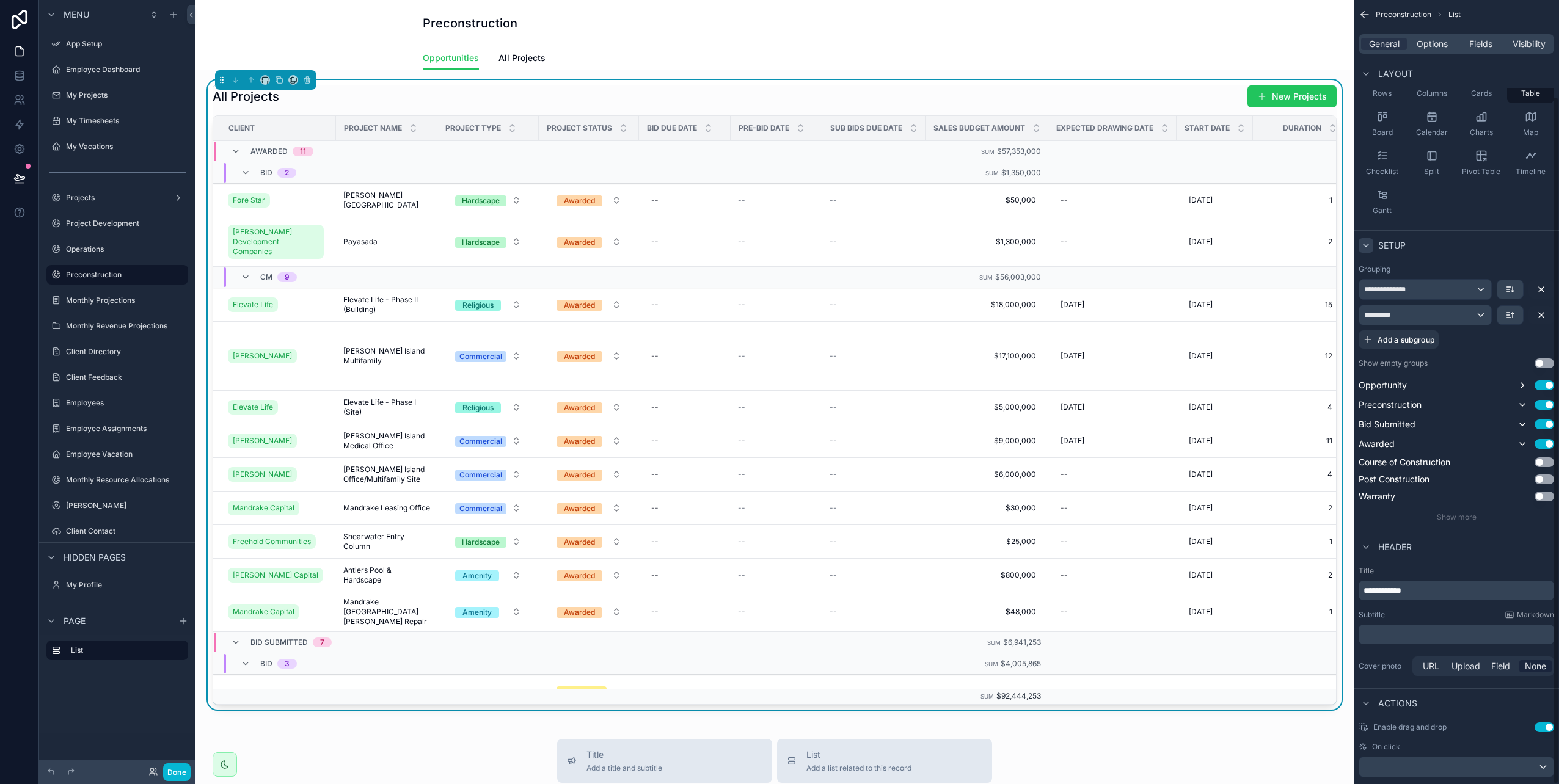
scroll to position [110, 0]
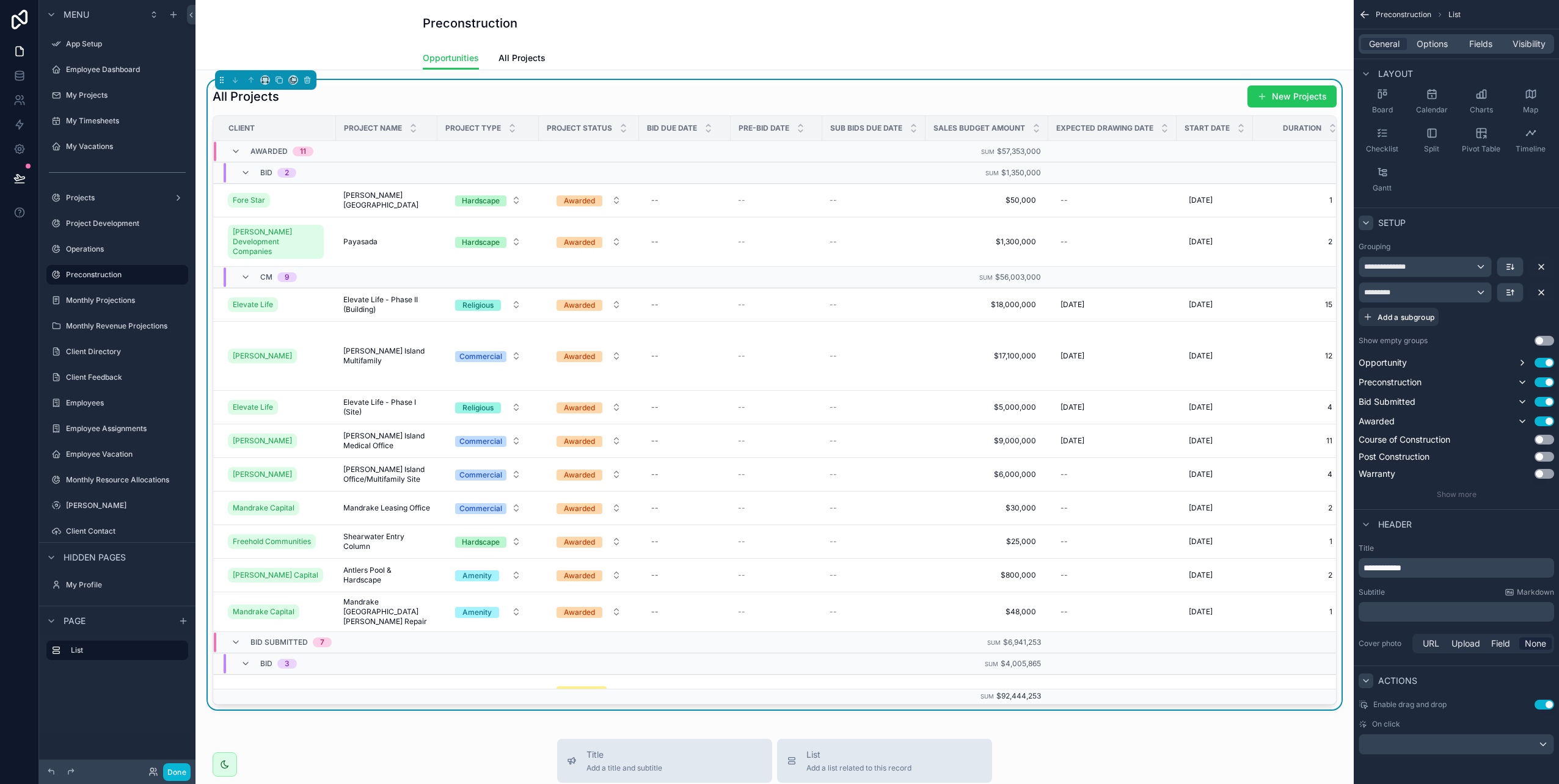
click at [1368, 682] on icon "scrollable content" at bounding box center [1366, 681] width 10 height 10
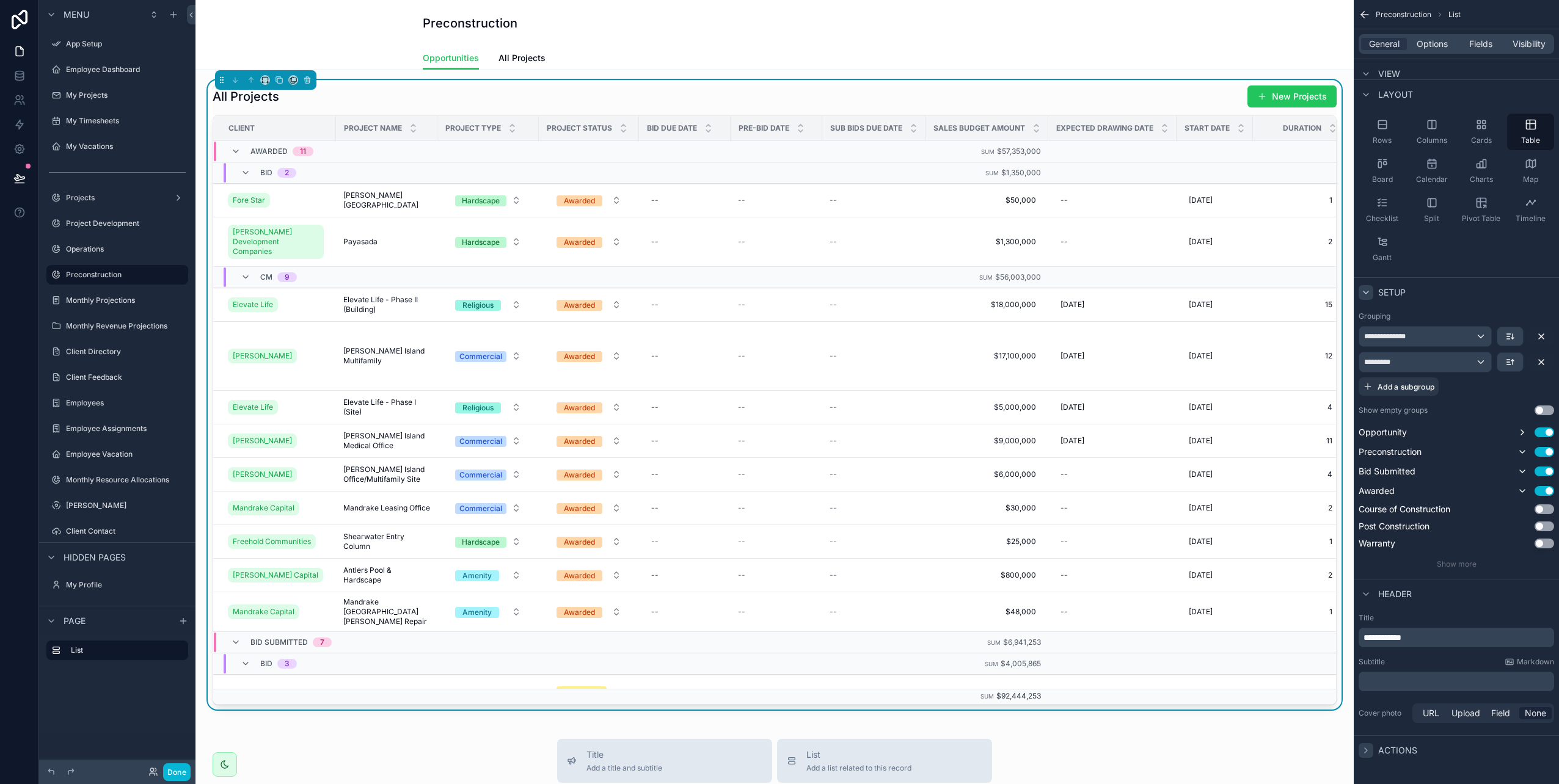
click at [1367, 747] on icon "scrollable content" at bounding box center [1366, 751] width 10 height 10
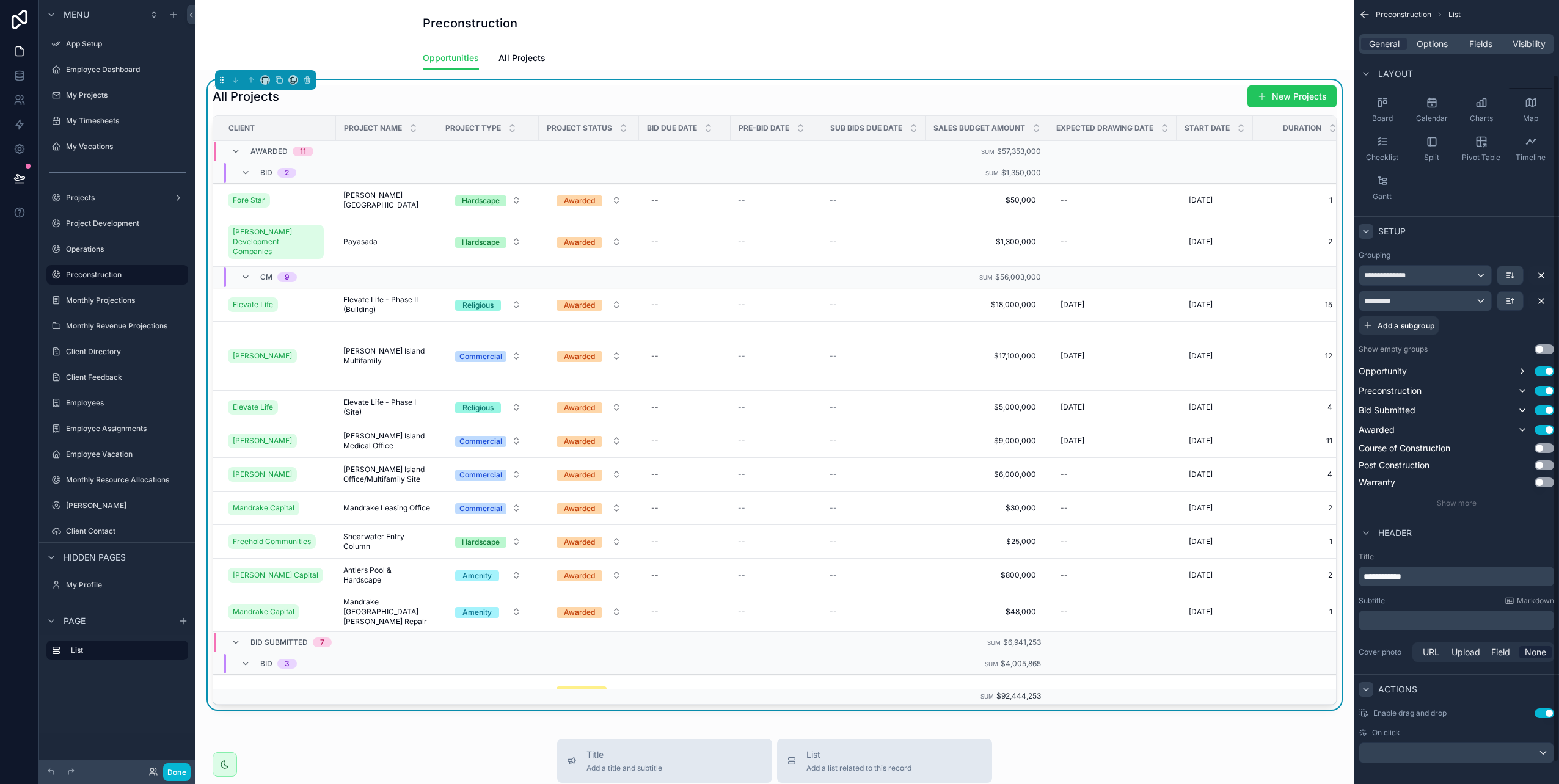
scroll to position [110, 0]
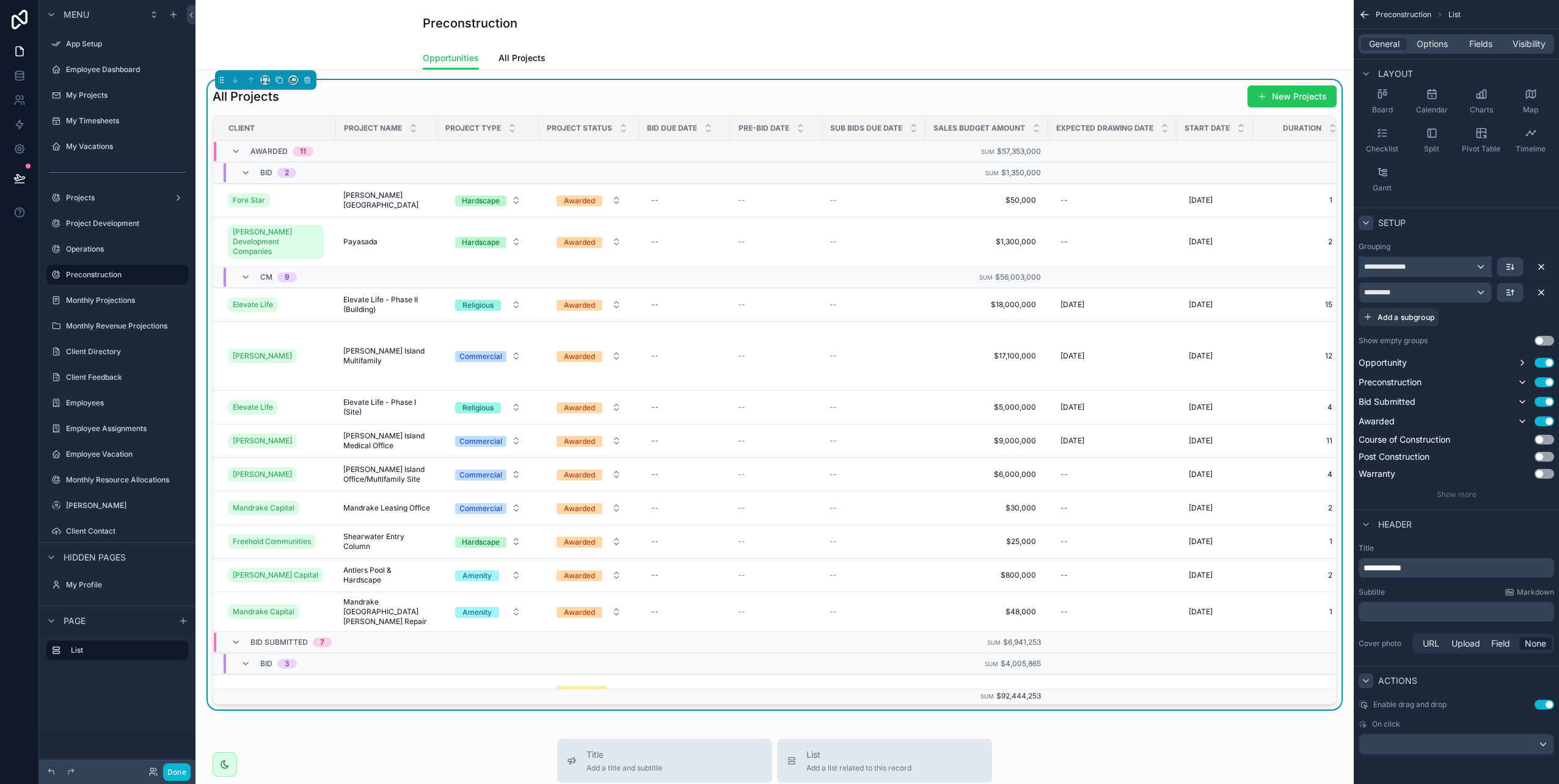
click at [1481, 271] on div "**********" at bounding box center [1425, 267] width 132 height 20
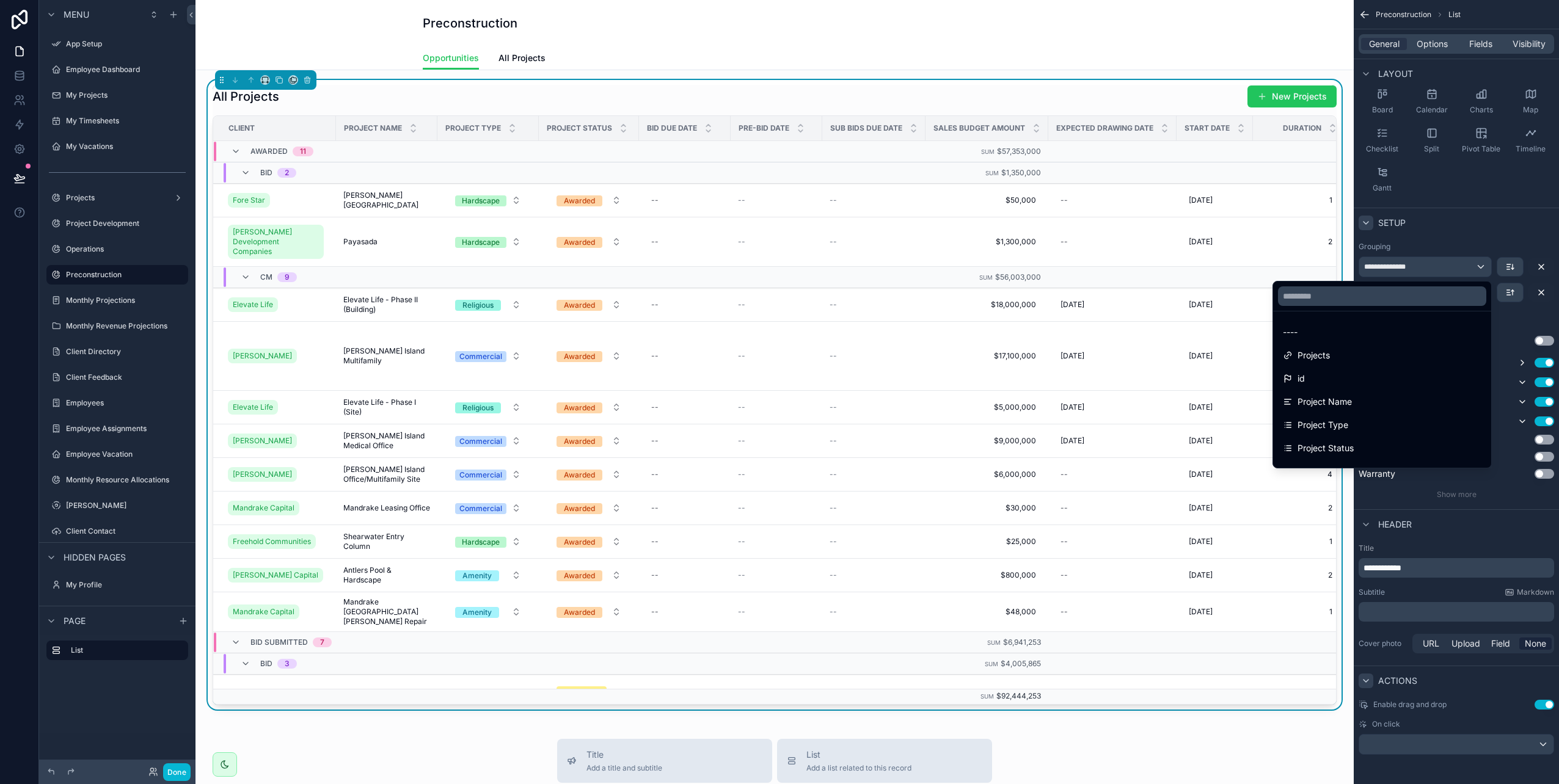
click at [1477, 268] on div "scrollable content" at bounding box center [779, 392] width 1559 height 784
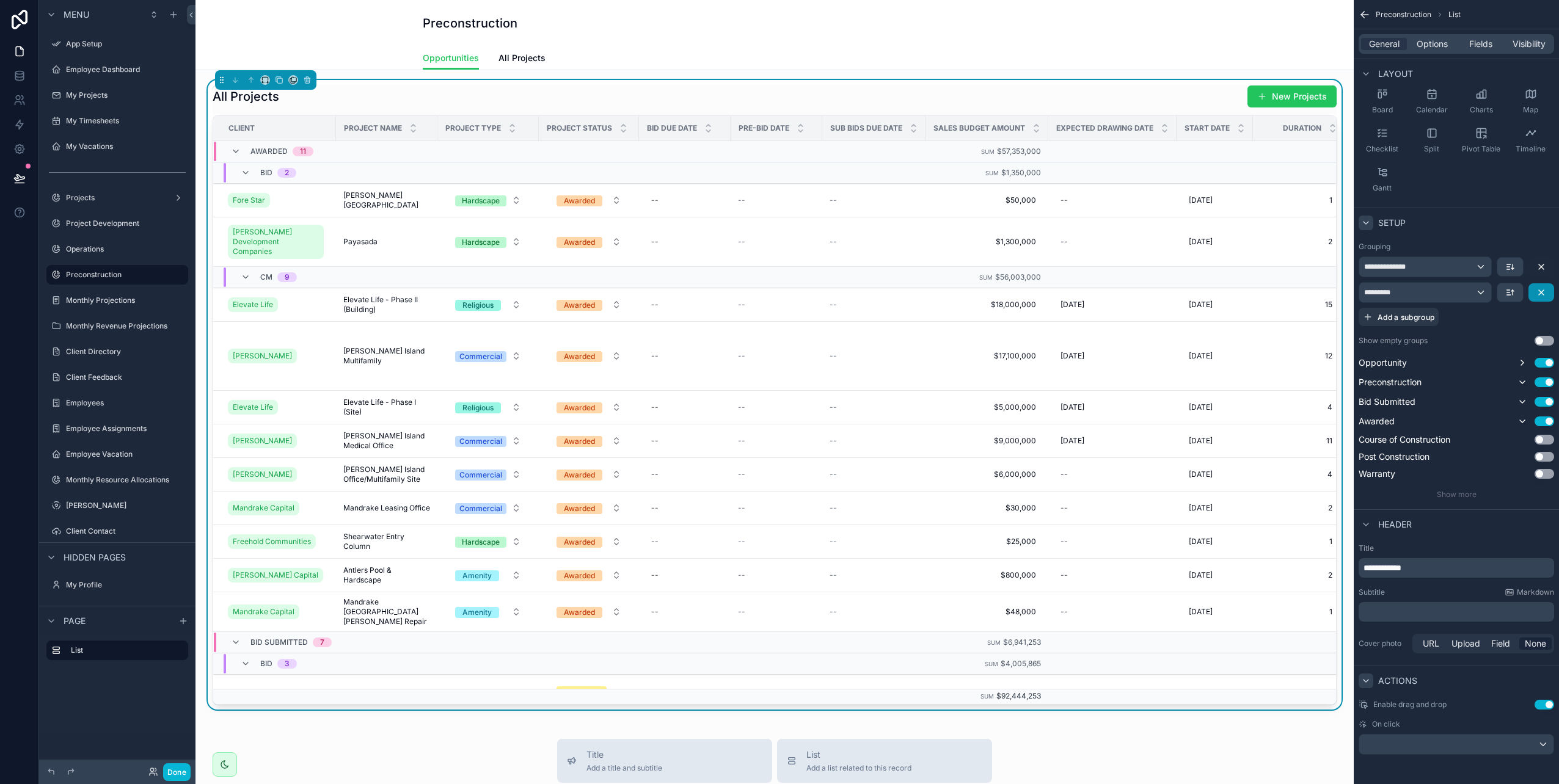
click at [1541, 294] on icon "scrollable content" at bounding box center [1542, 292] width 10 height 10
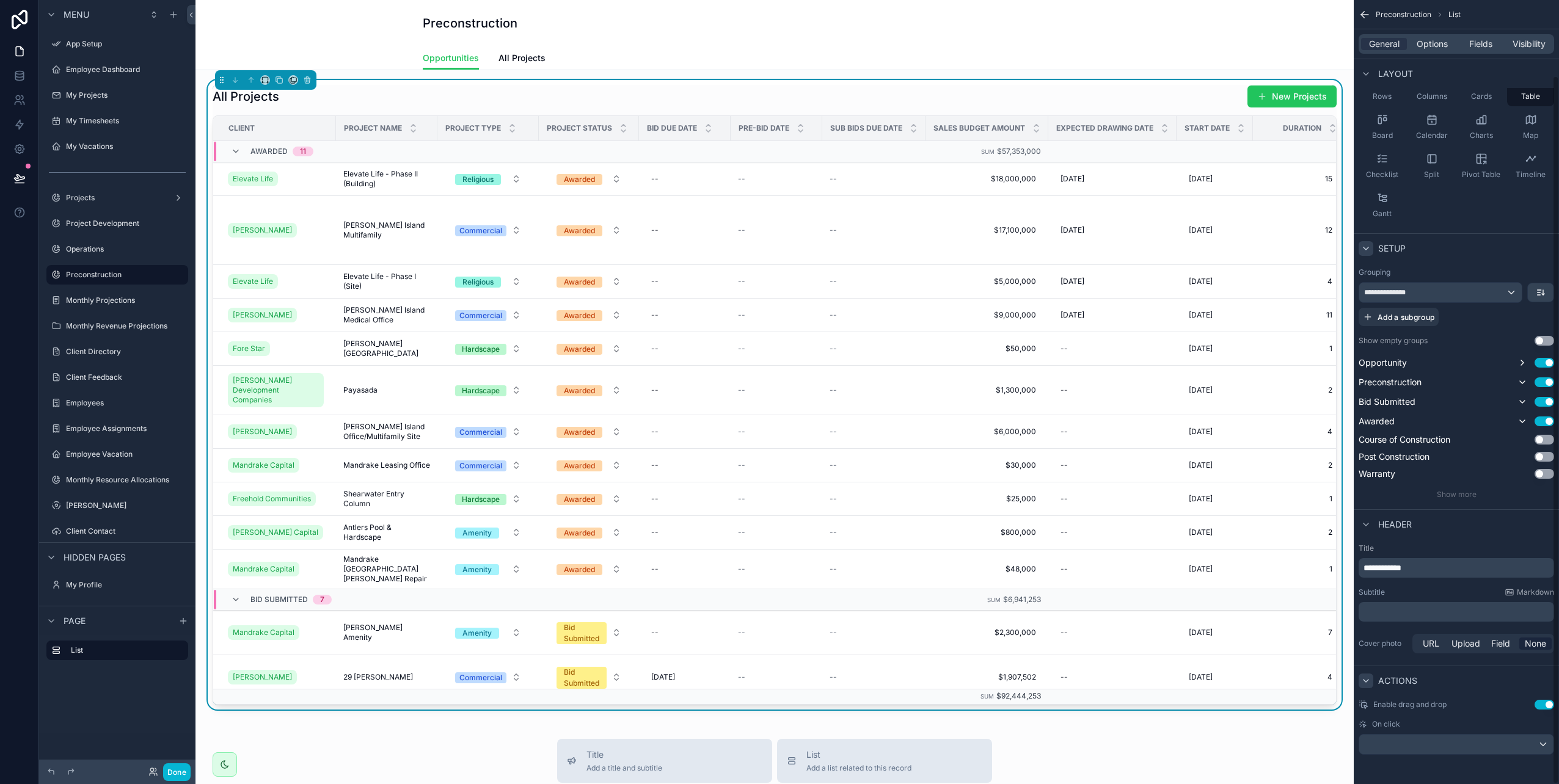
scroll to position [84, 0]
click at [1492, 48] on span "Fields" at bounding box center [1481, 44] width 24 height 12
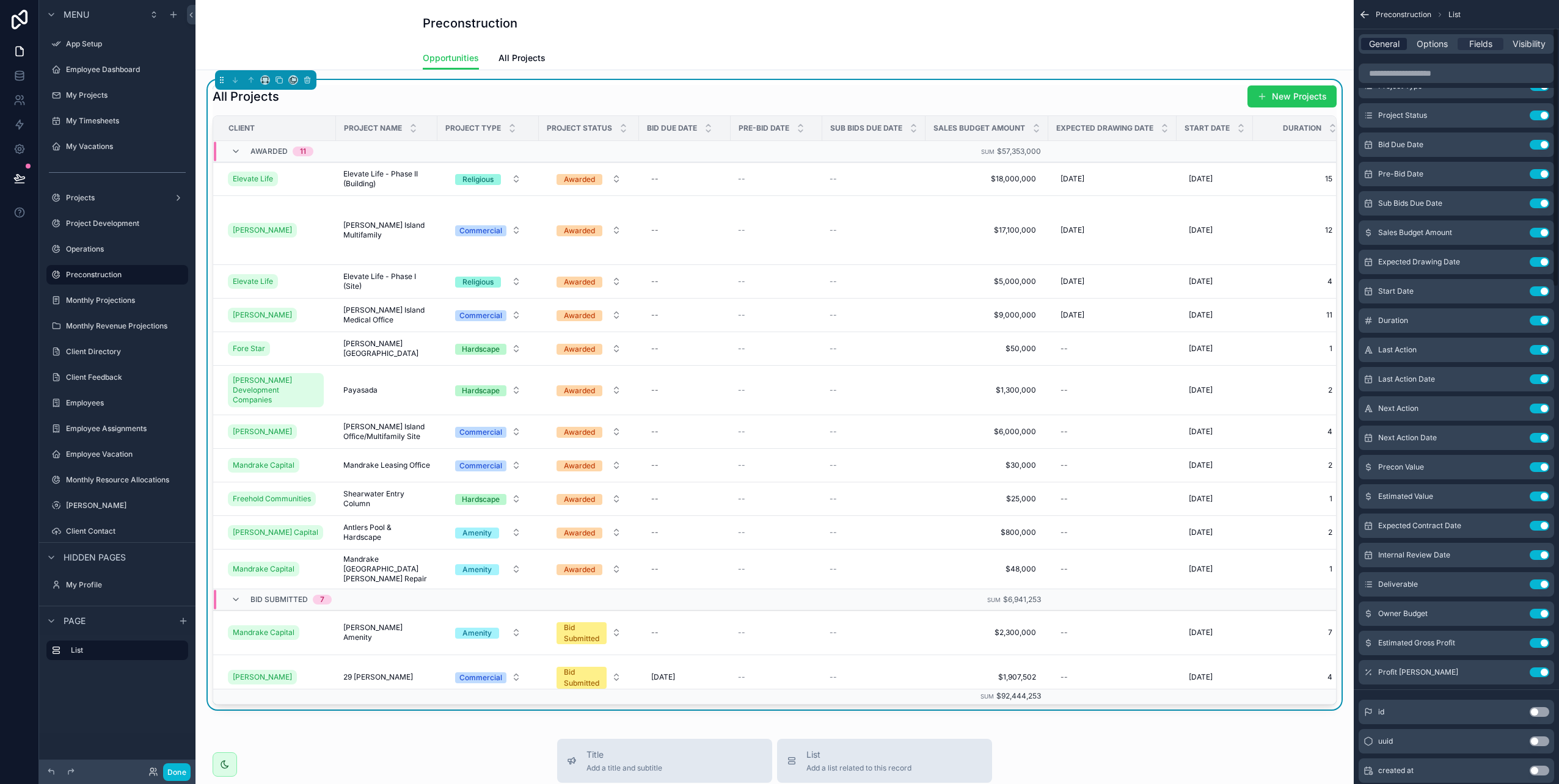
click at [1398, 44] on span "General" at bounding box center [1385, 44] width 30 height 12
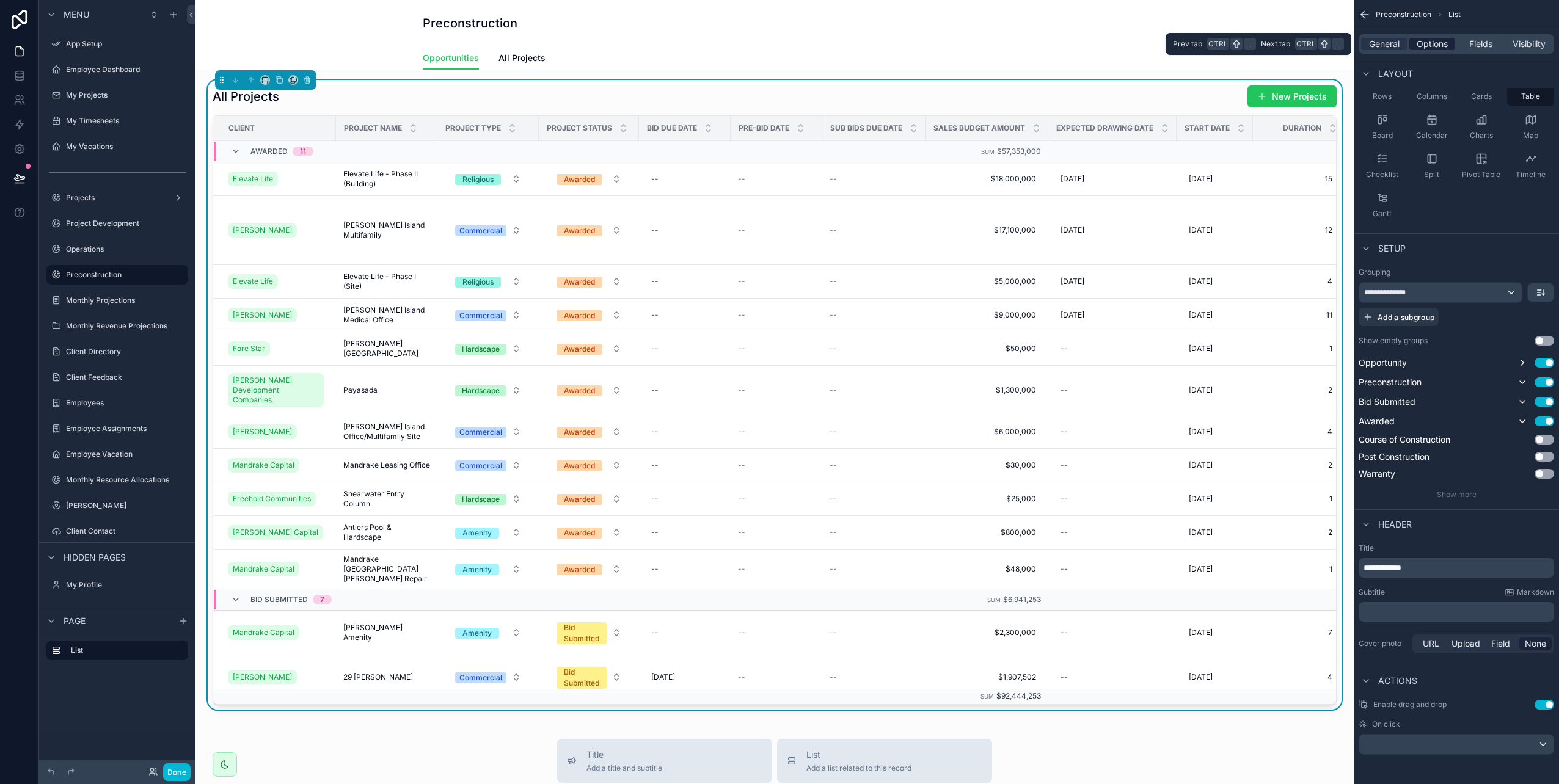
click at [1429, 46] on span "Options" at bounding box center [1432, 44] width 31 height 12
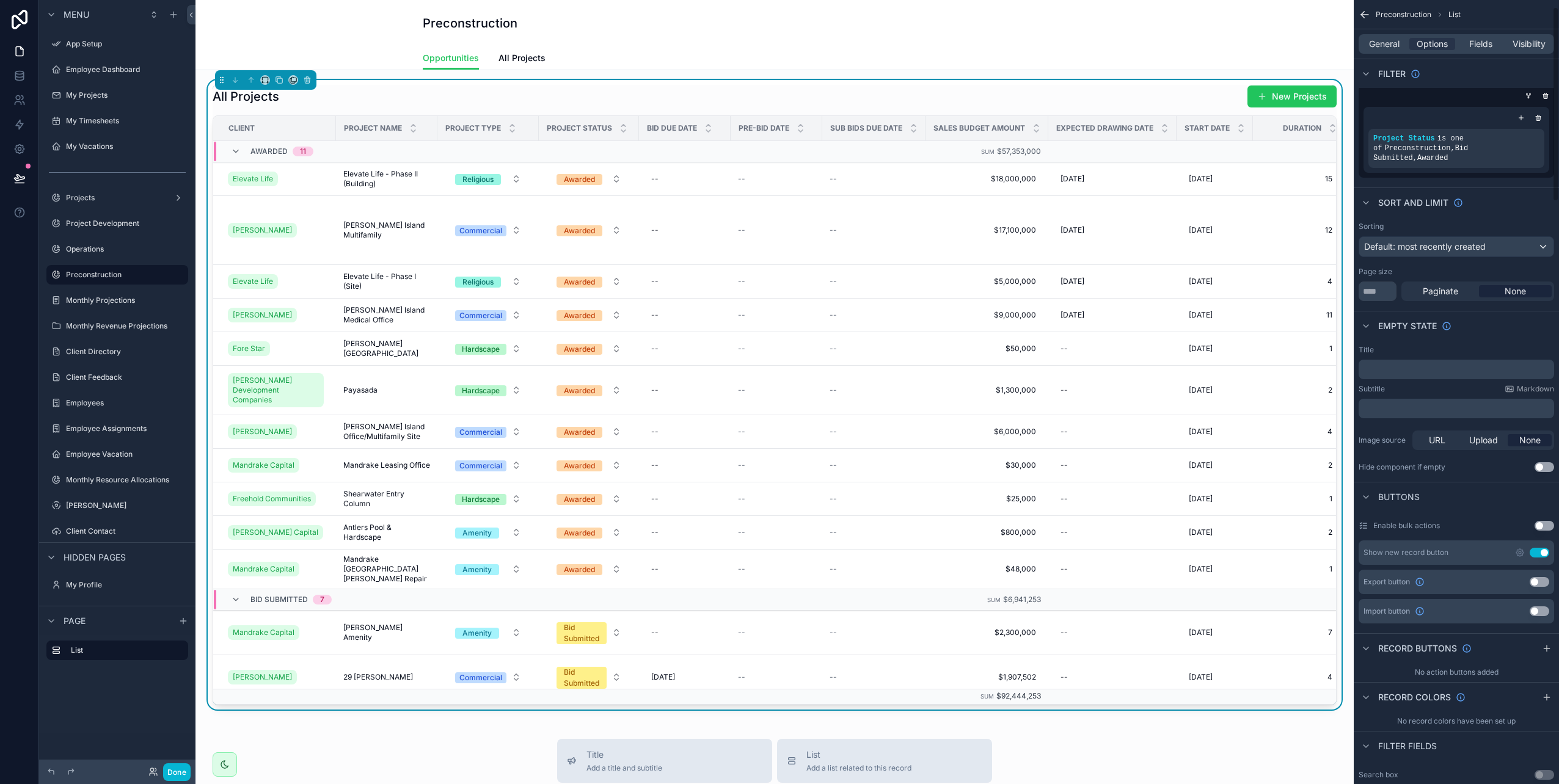
scroll to position [0, 0]
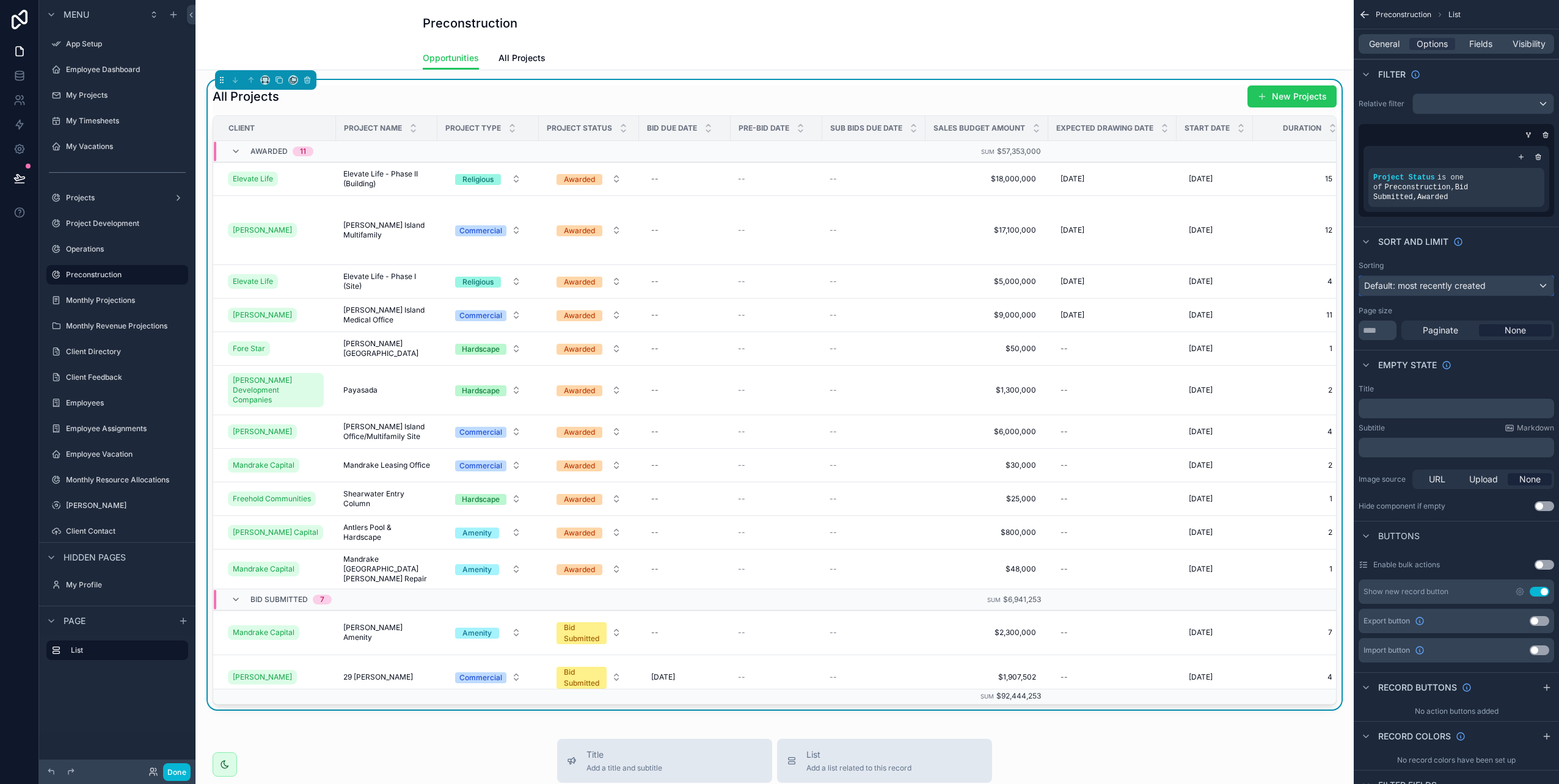
click at [1418, 281] on span "Default: most recently created" at bounding box center [1425, 286] width 122 height 11
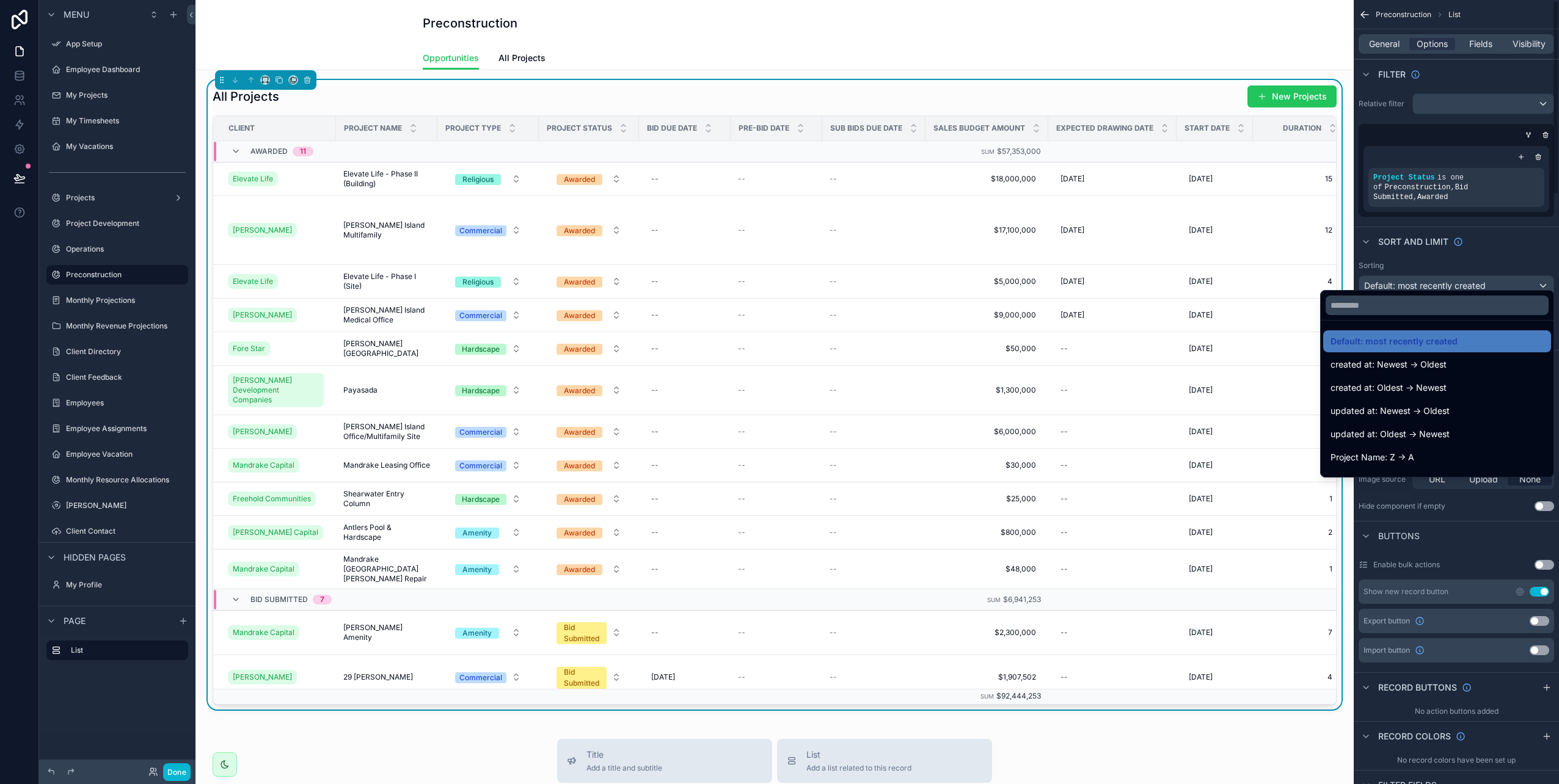
click at [1475, 277] on div "scrollable content" at bounding box center [779, 392] width 1559 height 784
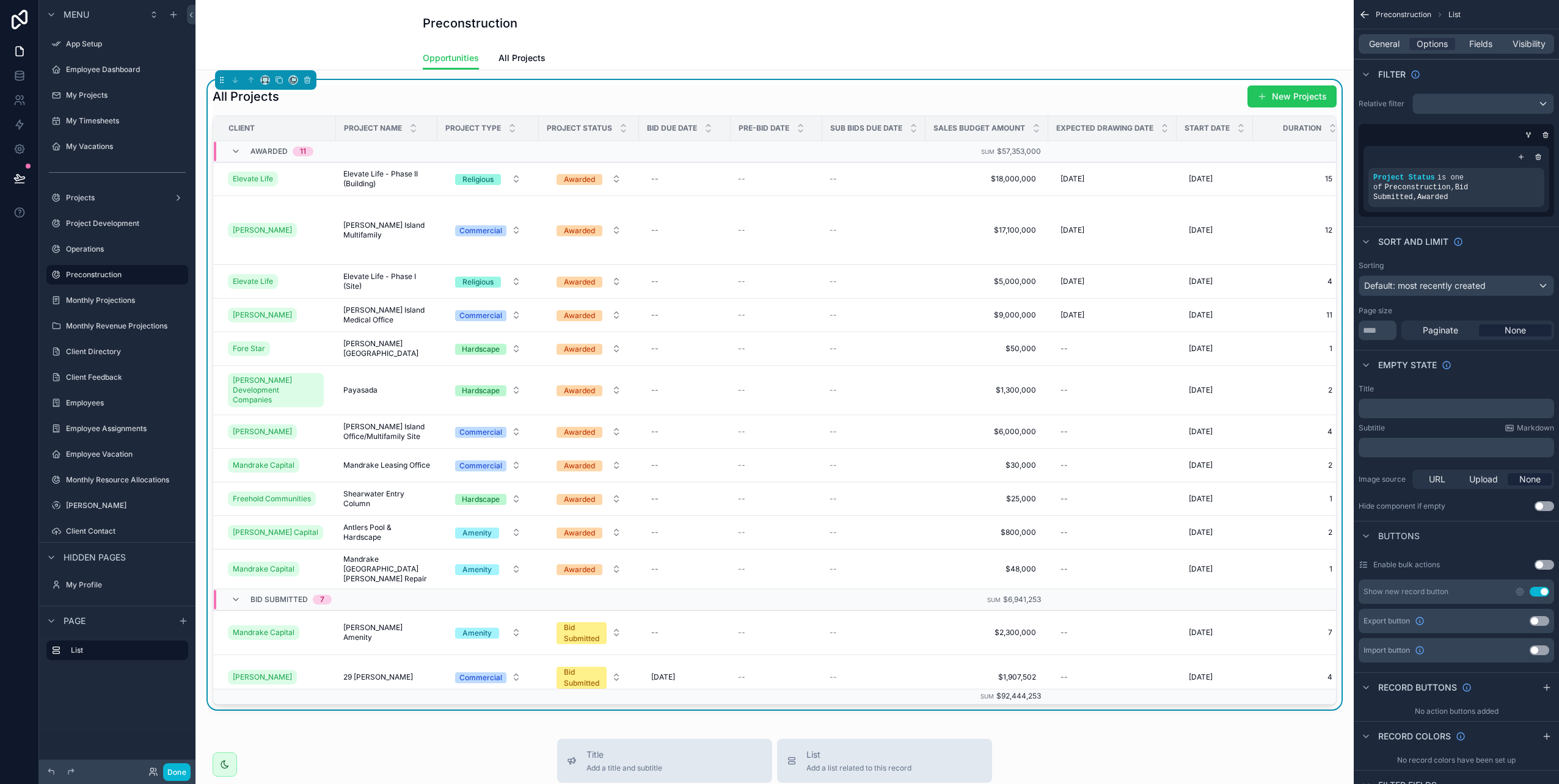
click at [1546, 490] on div "Title ﻿ Subtitle Markdown ﻿ Image source URL Upload None Hide component if empt…" at bounding box center [1457, 448] width 205 height 137
click at [1544, 501] on button "Use setting" at bounding box center [1545, 506] width 20 height 10
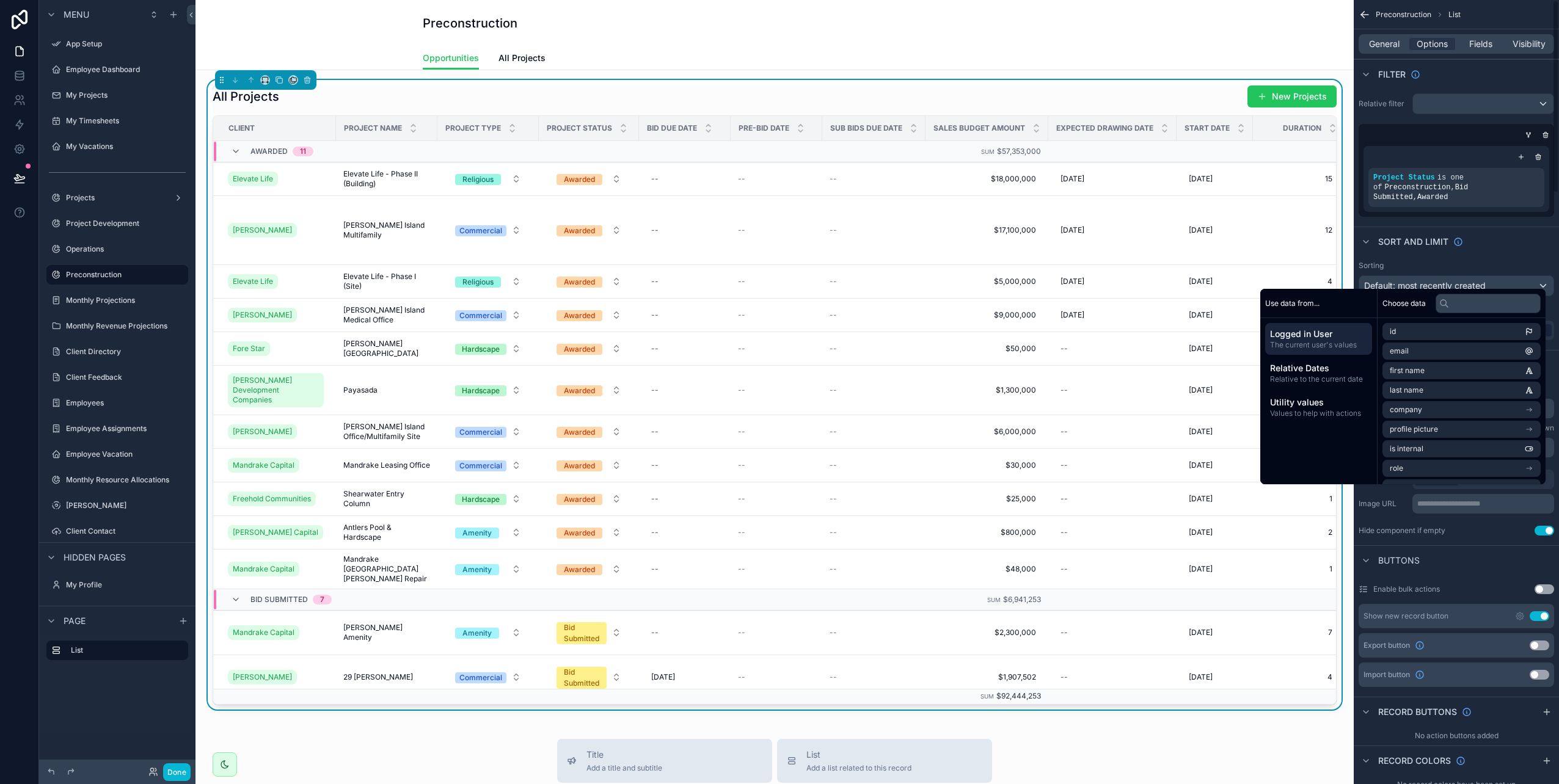
click at [1542, 525] on button "Use setting" at bounding box center [1545, 530] width 20 height 10
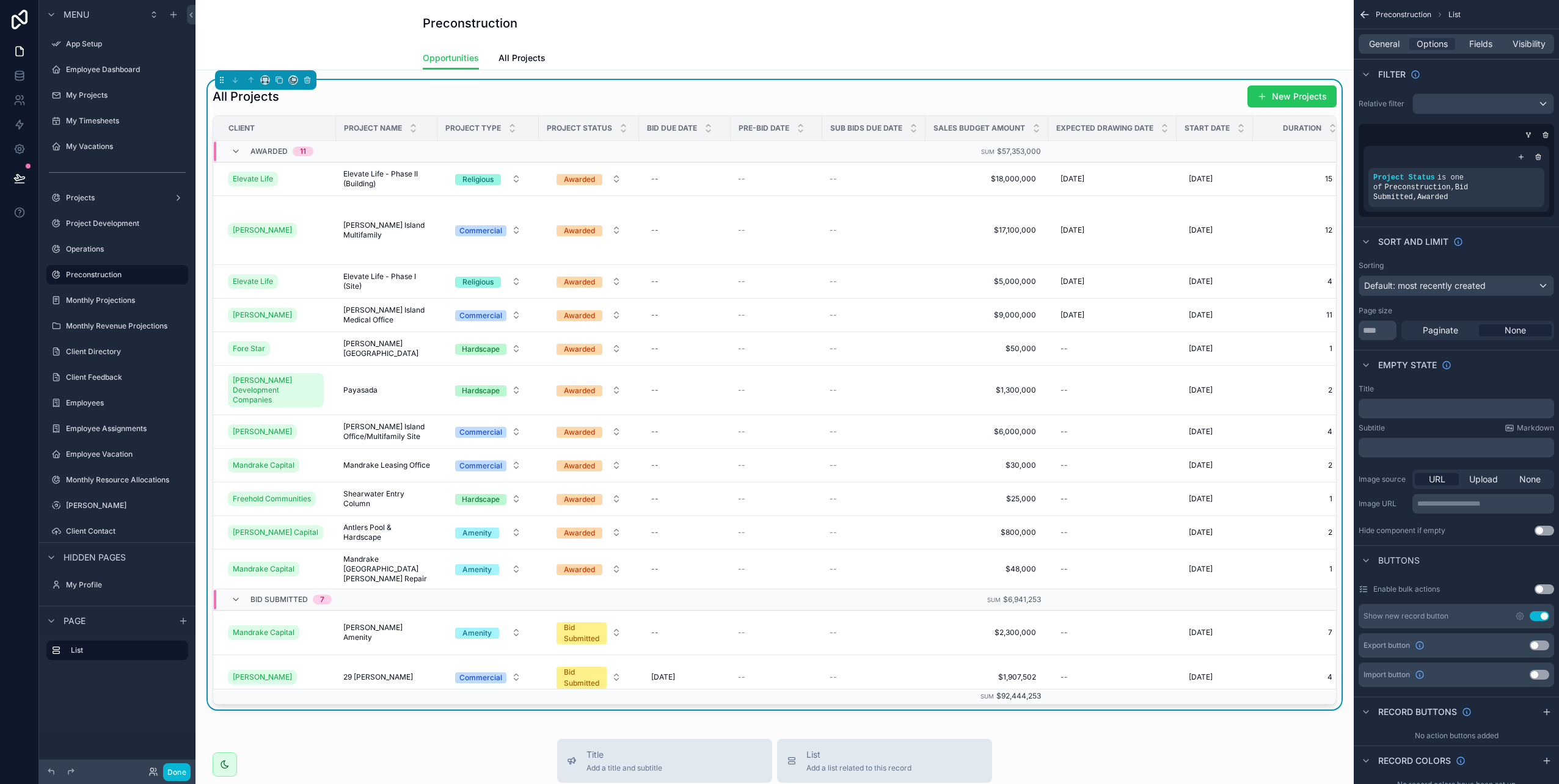
click at [623, 40] on div "Preconstruction" at bounding box center [775, 23] width 704 height 46
click at [236, 154] on icon "scrollable content" at bounding box center [236, 151] width 10 height 10
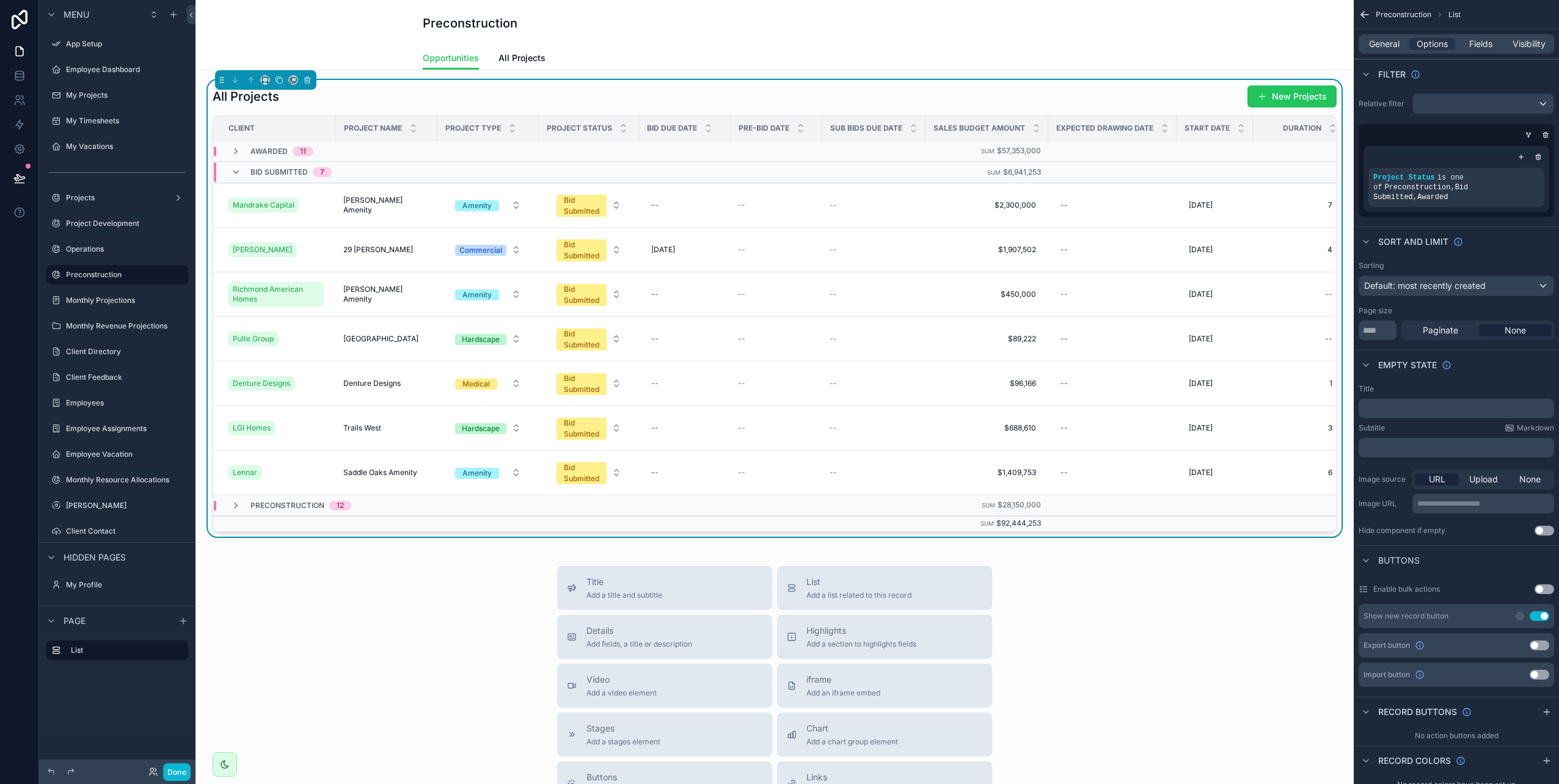
click at [236, 154] on icon "scrollable content" at bounding box center [236, 151] width 10 height 10
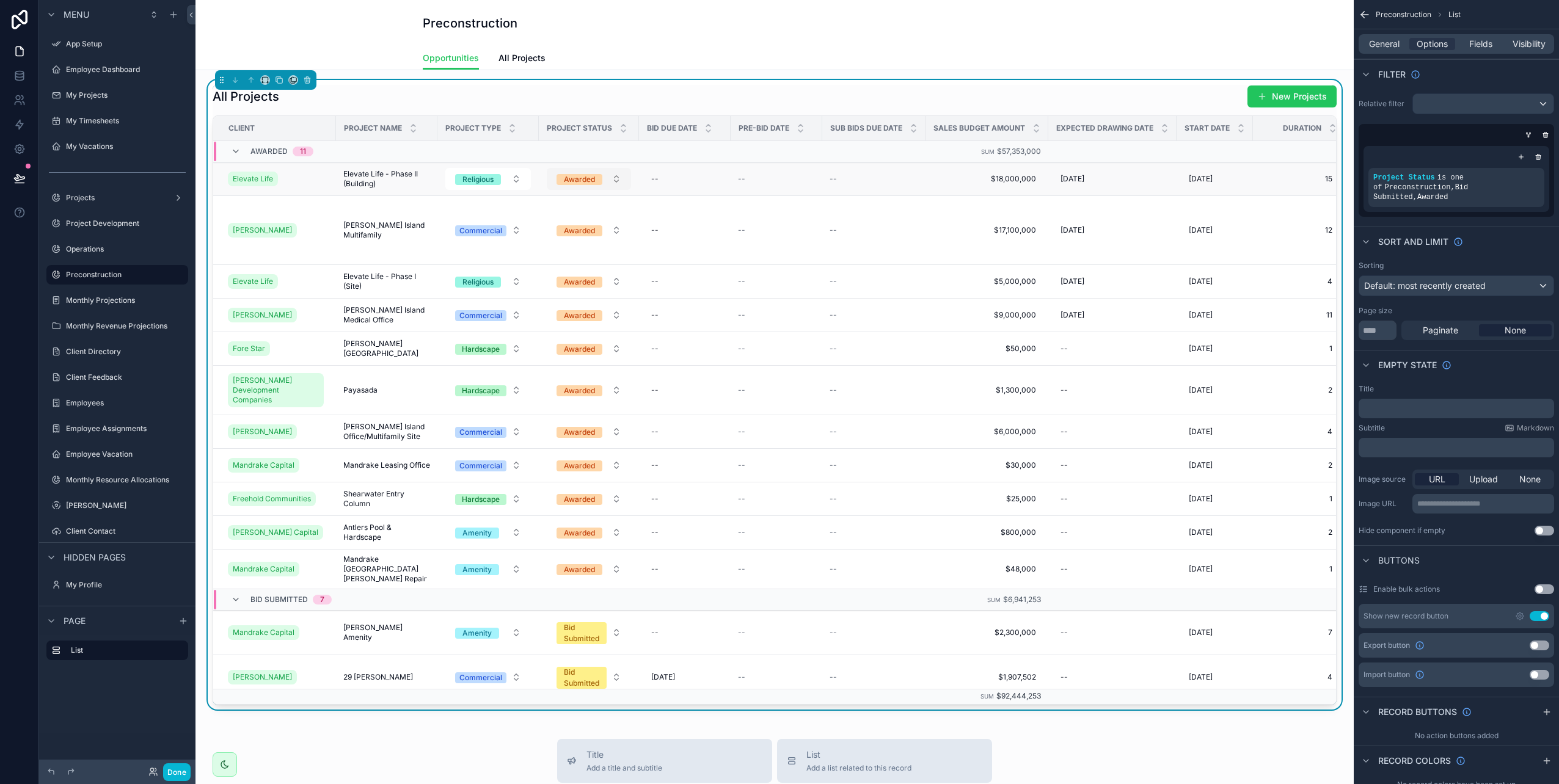
click at [595, 180] on span "Awarded" at bounding box center [580, 179] width 46 height 11
